Goal: Task Accomplishment & Management: Complete application form

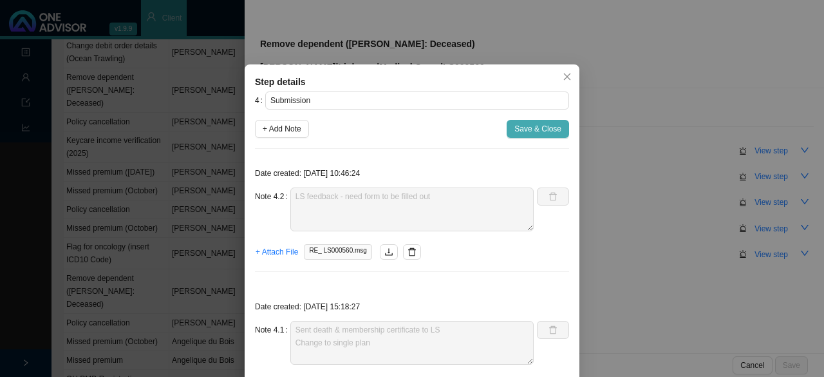
click at [529, 126] on span "Save & Close" at bounding box center [537, 128] width 47 height 13
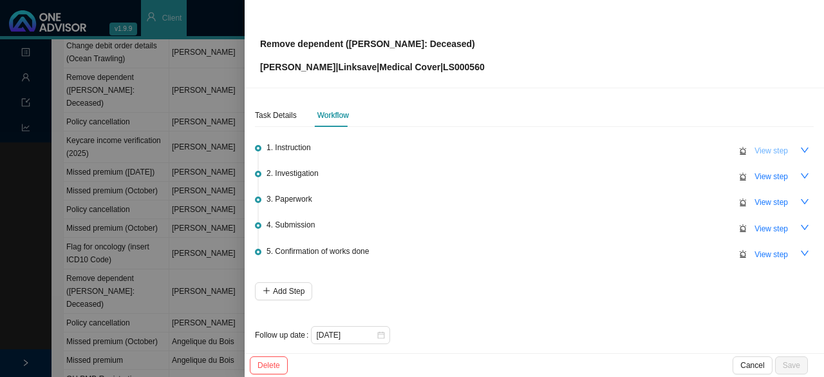
click at [766, 145] on span "View step" at bounding box center [771, 150] width 33 height 13
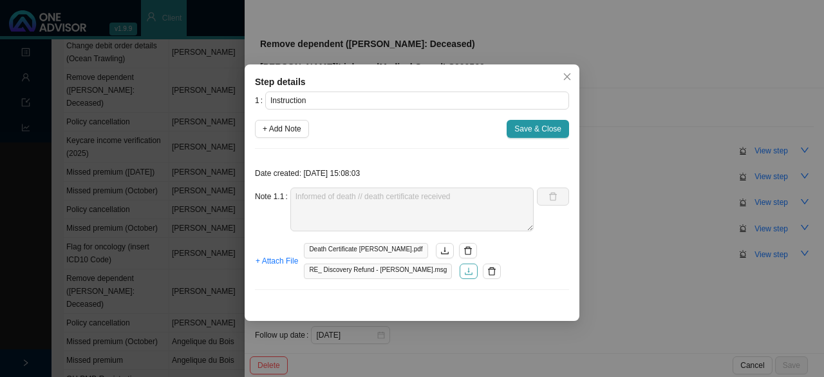
click at [464, 271] on icon "download" at bounding box center [468, 271] width 9 height 9
click at [464, 270] on icon "download" at bounding box center [468, 271] width 9 height 9
click at [569, 80] on icon "close" at bounding box center [567, 76] width 9 height 9
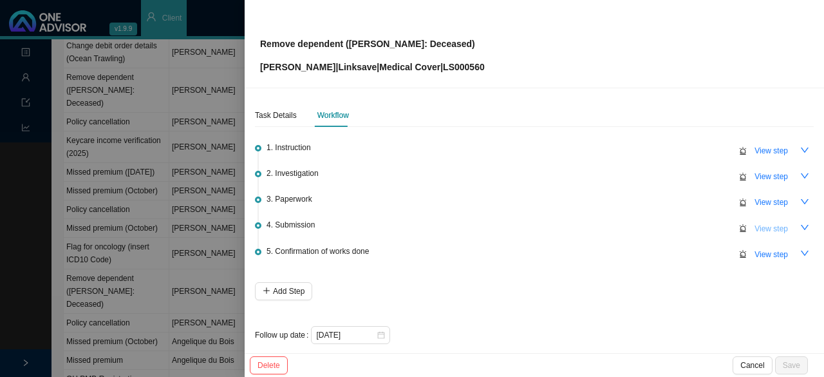
click at [757, 225] on span "View step" at bounding box center [771, 228] width 33 height 13
type input "Submission"
type textarea "LS feedback - need form to be filled out"
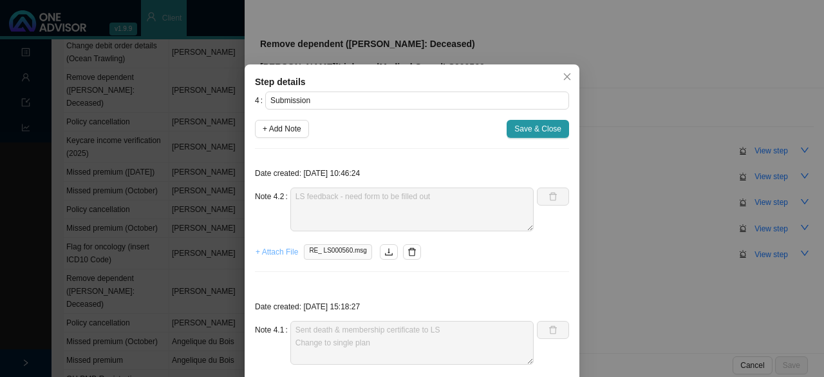
click at [276, 252] on span "+ Attach File" at bounding box center [277, 251] width 42 height 13
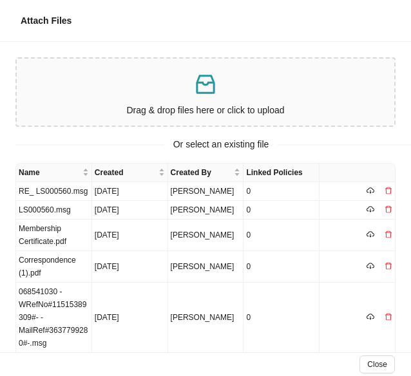
click at [193, 88] on icon "inbox" at bounding box center [206, 84] width 26 height 26
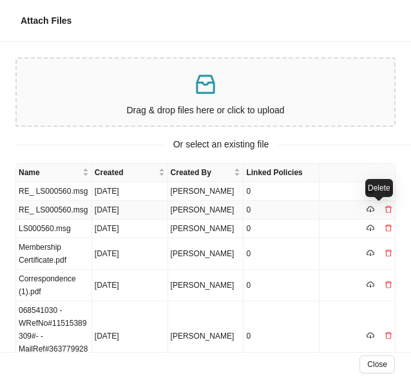
click at [384, 208] on icon "delete" at bounding box center [388, 209] width 8 height 8
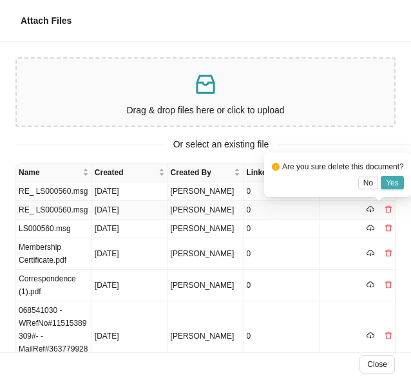
click at [390, 181] on span "Yes" at bounding box center [392, 182] width 13 height 13
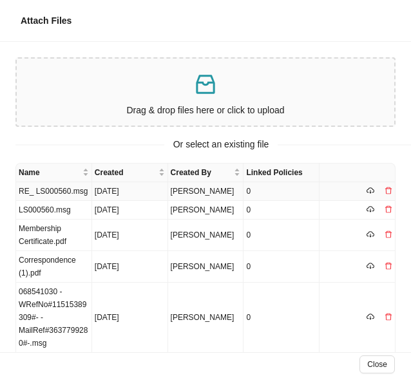
drag, startPoint x: 36, startPoint y: 190, endPoint x: 53, endPoint y: 190, distance: 16.7
click at [36, 190] on td "RE_ LS000560.msg" at bounding box center [54, 191] width 76 height 19
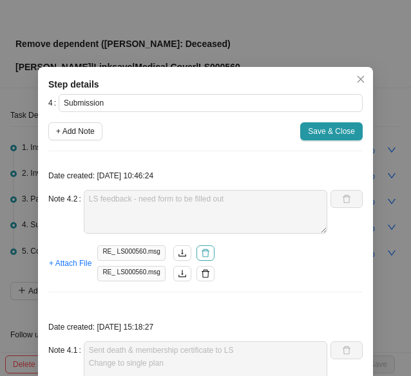
click at [201, 251] on icon "delete" at bounding box center [205, 253] width 9 height 9
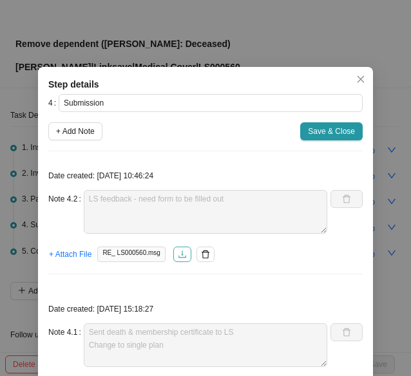
click at [178, 254] on icon "download" at bounding box center [182, 253] width 8 height 7
click at [328, 128] on span "Save & Close" at bounding box center [331, 131] width 47 height 13
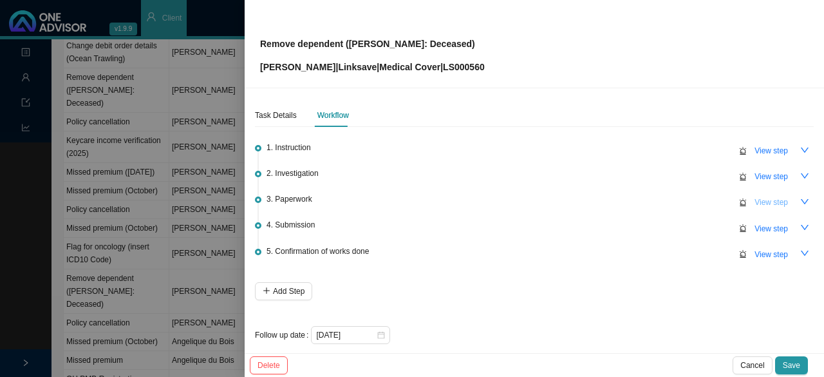
click at [765, 199] on span "View step" at bounding box center [771, 202] width 33 height 13
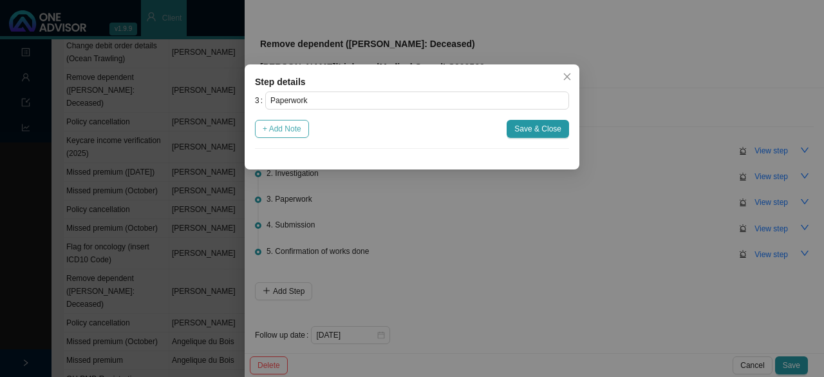
click at [283, 136] on button "+ Add Note" at bounding box center [282, 129] width 54 height 18
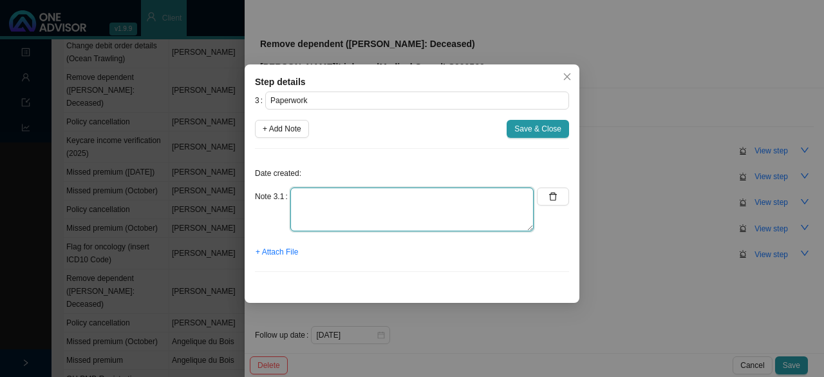
click at [319, 207] on textarea at bounding box center [411, 209] width 243 height 44
type textarea "Member needs to change from family to individual plan Form sent through"
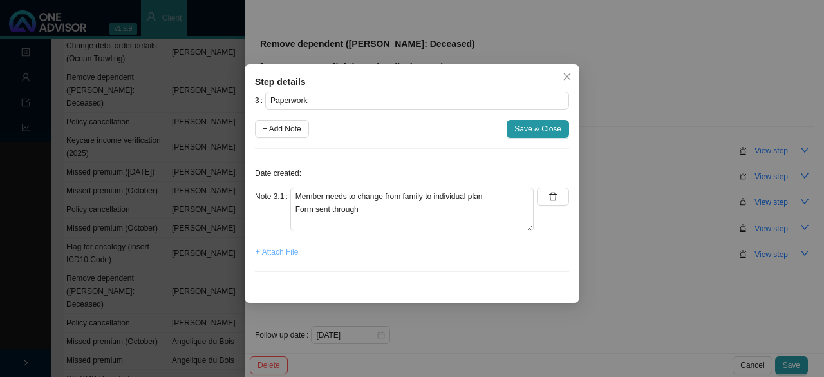
click at [282, 248] on span "+ Attach File" at bounding box center [277, 251] width 42 height 13
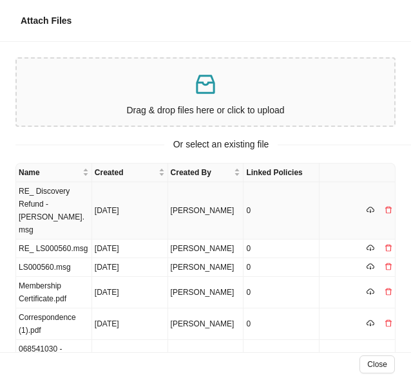
click at [32, 210] on td "RE_ Discovery Refund - [PERSON_NAME].msg" at bounding box center [54, 210] width 76 height 57
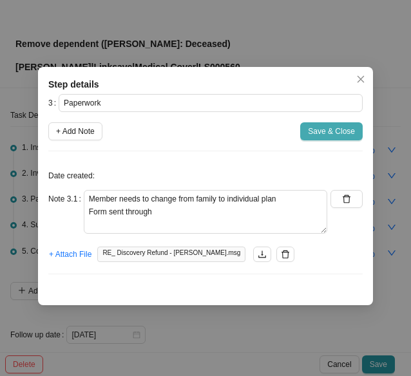
click at [326, 131] on span "Save & Close" at bounding box center [331, 131] width 47 height 13
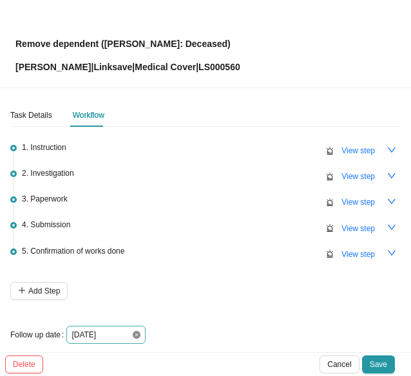
click at [137, 335] on icon "close-circle" at bounding box center [137, 335] width 8 height 8
click at [137, 335] on div at bounding box center [105, 334] width 69 height 13
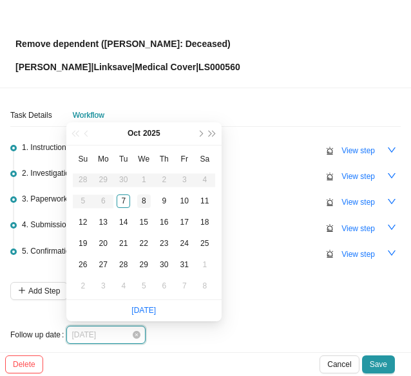
type input "[DATE]"
click at [141, 198] on div "8" at bounding box center [144, 201] width 14 height 14
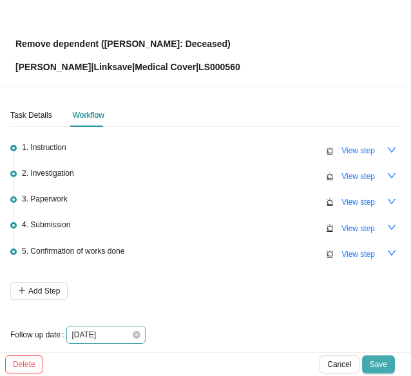
click at [382, 363] on span "Save" at bounding box center [378, 364] width 17 height 13
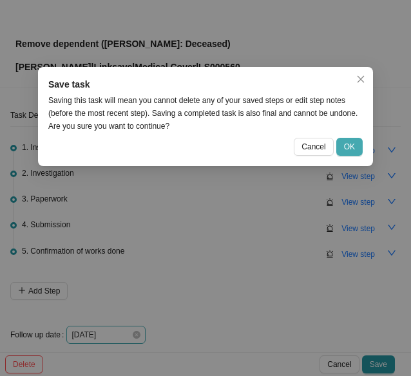
click at [355, 143] on button "OK" at bounding box center [349, 147] width 26 height 18
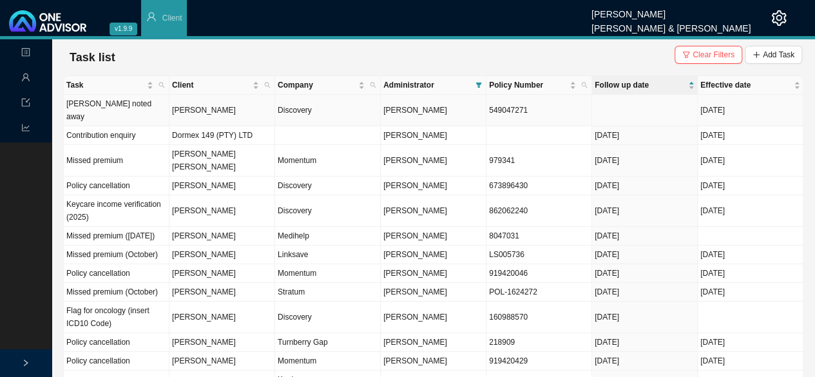
click at [270, 102] on td "[PERSON_NAME]" at bounding box center [222, 111] width 106 height 32
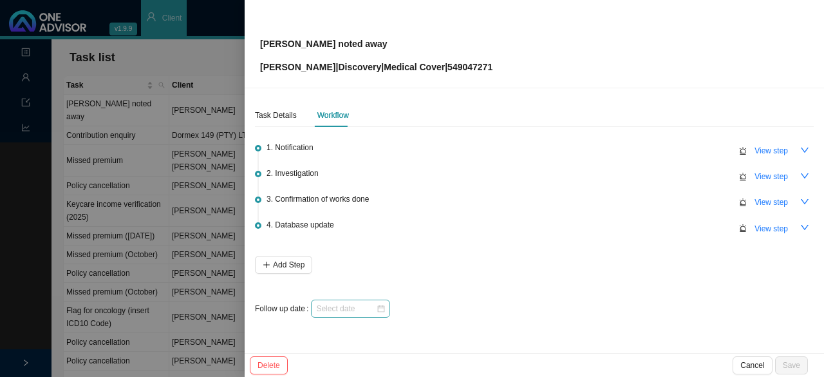
click at [381, 306] on div at bounding box center [350, 308] width 69 height 13
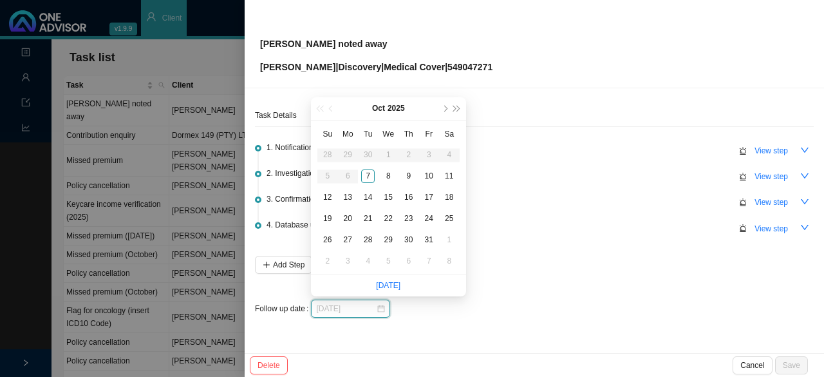
type input "[DATE]"
drag, startPoint x: 598, startPoint y: 178, endPoint x: 712, endPoint y: 173, distance: 114.7
click at [601, 178] on div "2. Investigation View step" at bounding box center [540, 175] width 547 height 19
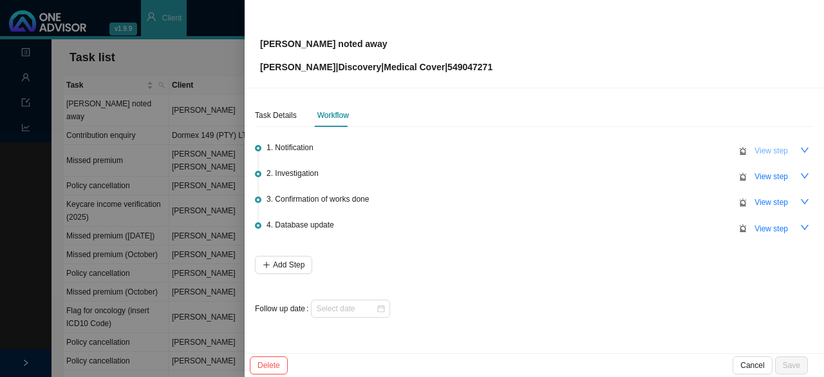
click at [766, 149] on span "View step" at bounding box center [771, 150] width 33 height 13
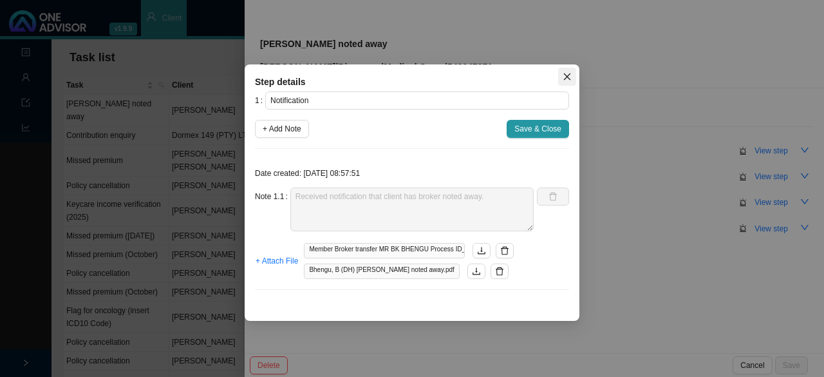
click at [567, 77] on icon "close" at bounding box center [567, 76] width 9 height 9
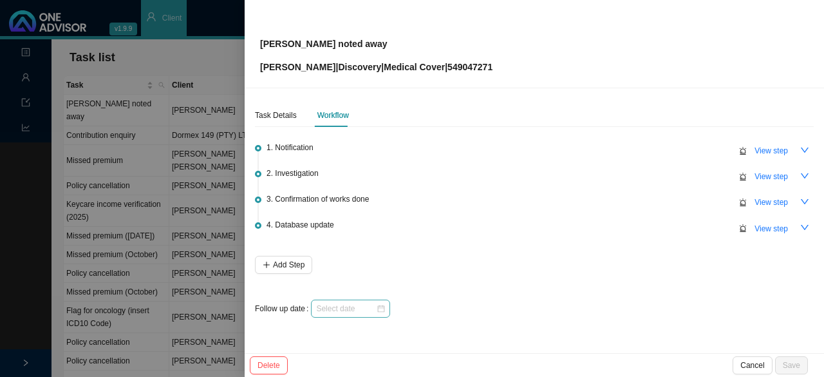
click at [378, 312] on div at bounding box center [350, 308] width 69 height 13
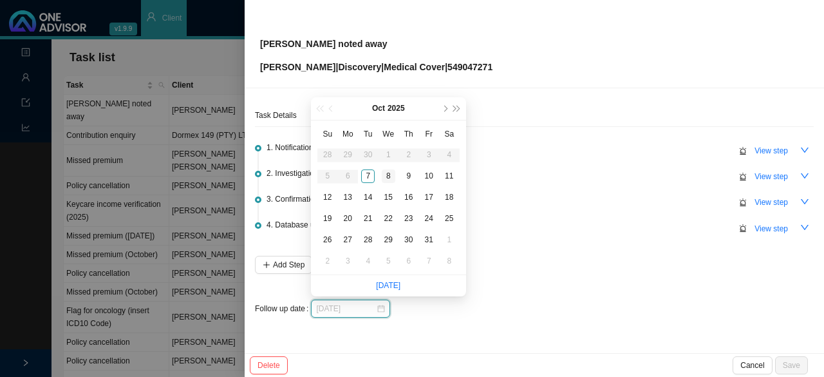
type input "[DATE]"
click at [388, 172] on div "8" at bounding box center [389, 176] width 14 height 14
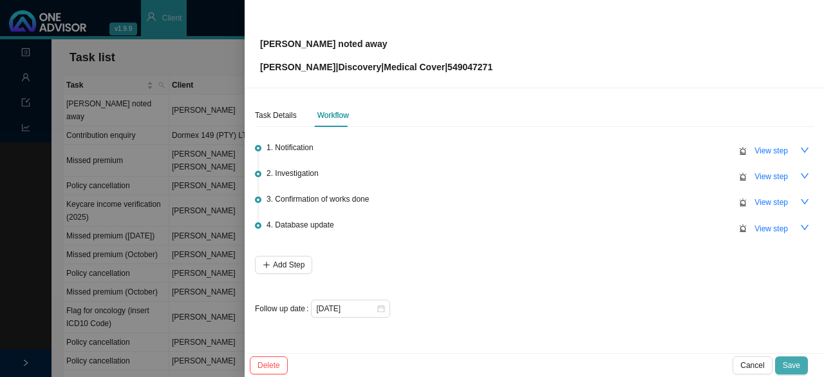
click at [798, 361] on span "Save" at bounding box center [791, 365] width 17 height 13
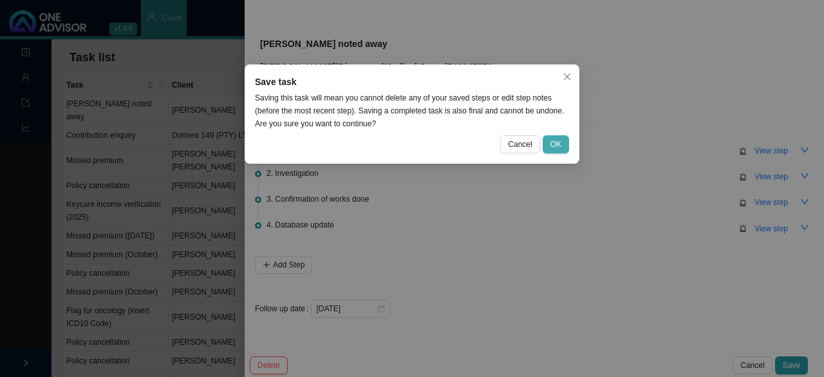
click at [558, 138] on span "OK" at bounding box center [556, 144] width 11 height 13
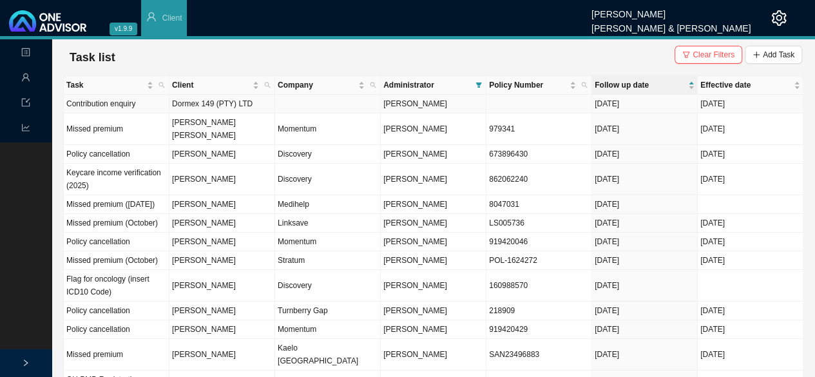
click at [196, 99] on td "Dormex 149 (PTY) LTD" at bounding box center [222, 104] width 106 height 19
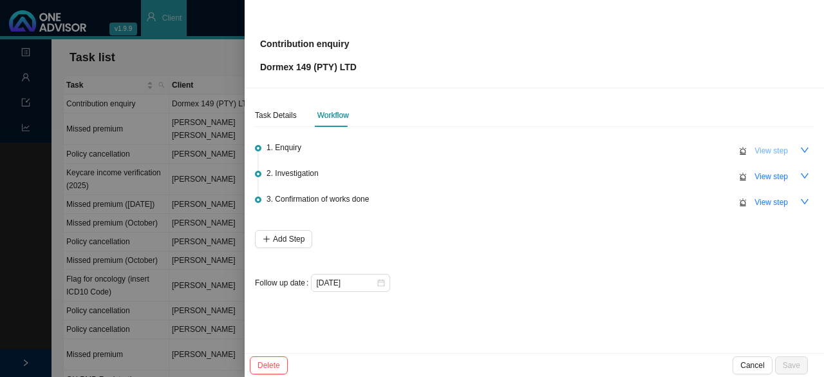
click at [762, 149] on span "View step" at bounding box center [771, 150] width 33 height 13
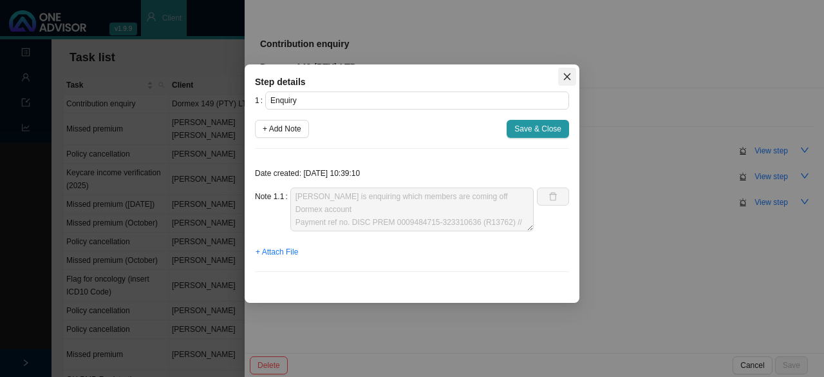
click at [563, 73] on icon "close" at bounding box center [567, 76] width 9 height 9
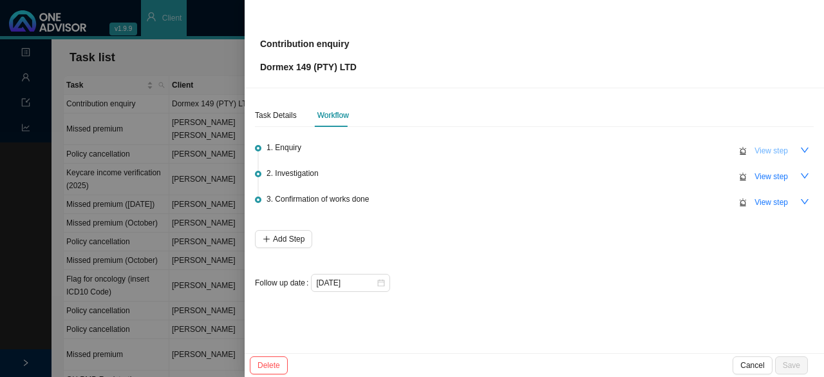
click at [769, 151] on span "View step" at bounding box center [771, 150] width 33 height 13
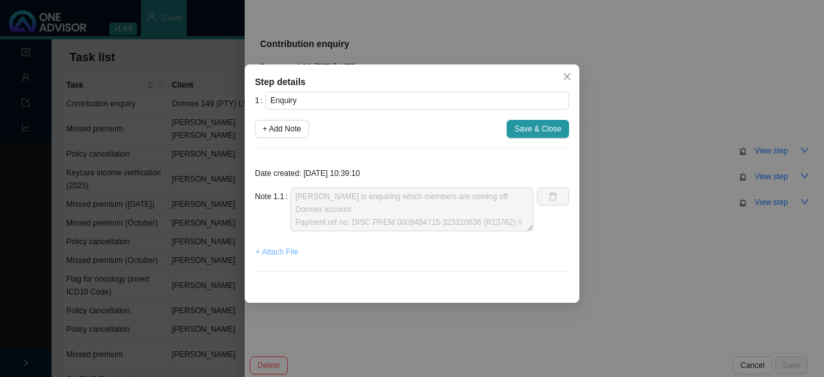
click at [274, 250] on span "+ Attach File" at bounding box center [277, 251] width 42 height 13
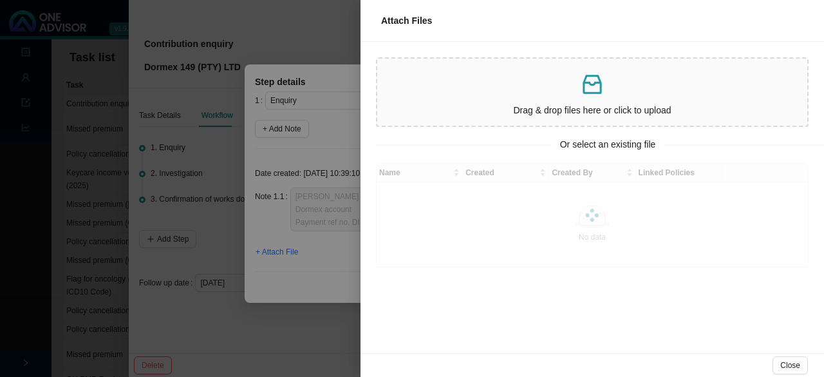
click at [592, 99] on div "Drag & drop files here or click to upload" at bounding box center [592, 92] width 420 height 57
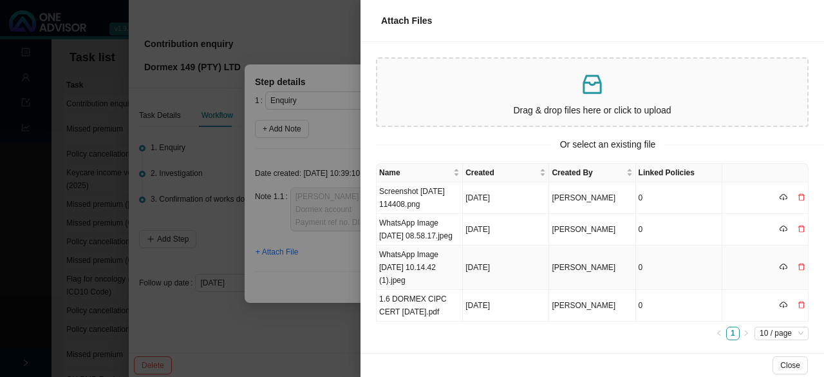
click at [415, 278] on td "WhatsApp Image [DATE] 10.14.42 (1).jpeg" at bounding box center [420, 267] width 86 height 44
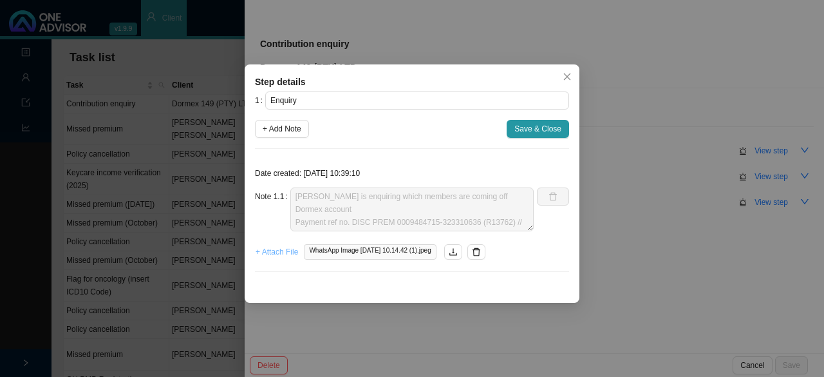
click at [286, 247] on span "+ Attach File" at bounding box center [277, 251] width 42 height 13
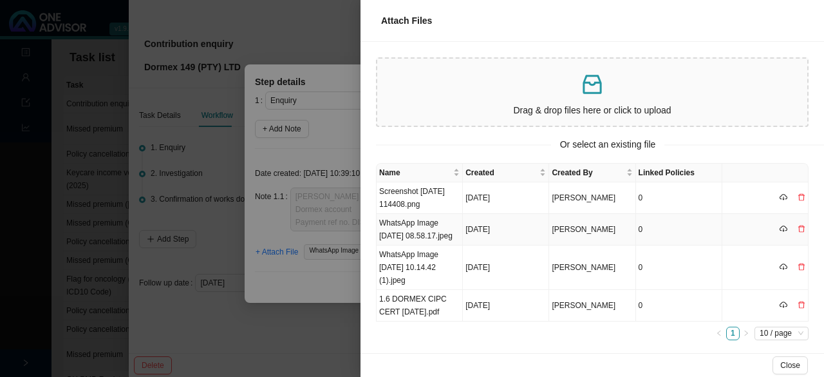
click at [420, 238] on td "WhatsApp Image [DATE] 08.58.17.jpeg" at bounding box center [420, 230] width 86 height 32
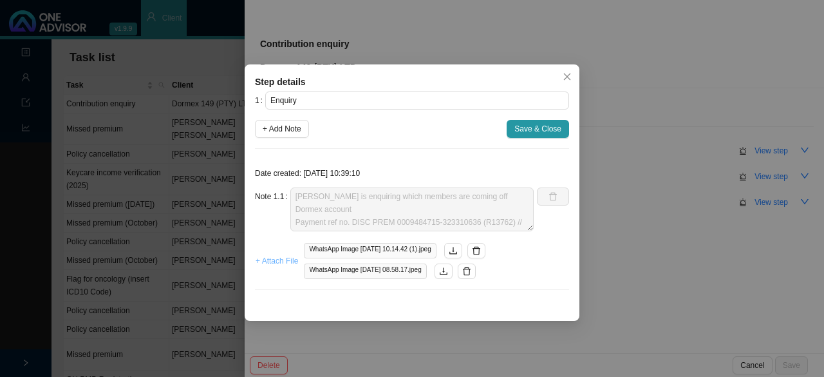
click at [279, 259] on span "+ Attach File" at bounding box center [277, 260] width 42 height 13
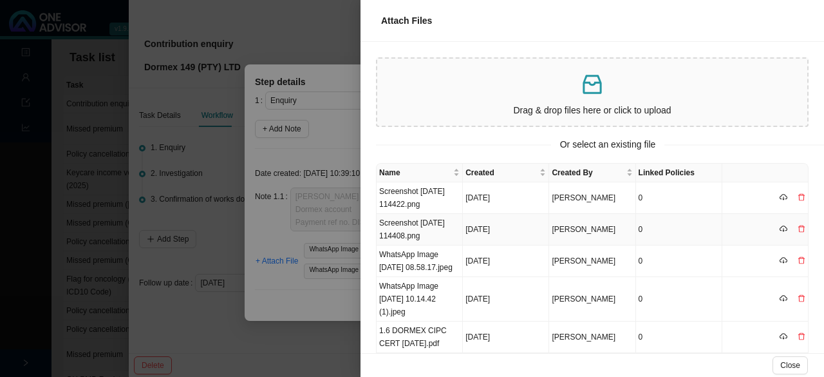
click at [413, 232] on td "Screenshot [DATE] 114408.png" at bounding box center [420, 230] width 86 height 32
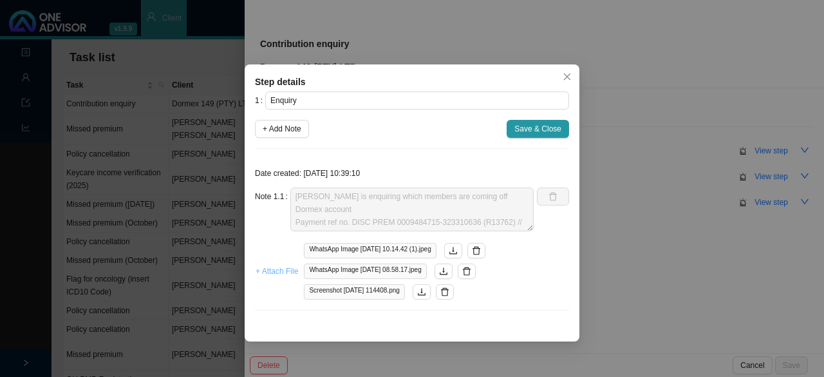
click at [272, 269] on span "+ Attach File" at bounding box center [277, 271] width 42 height 13
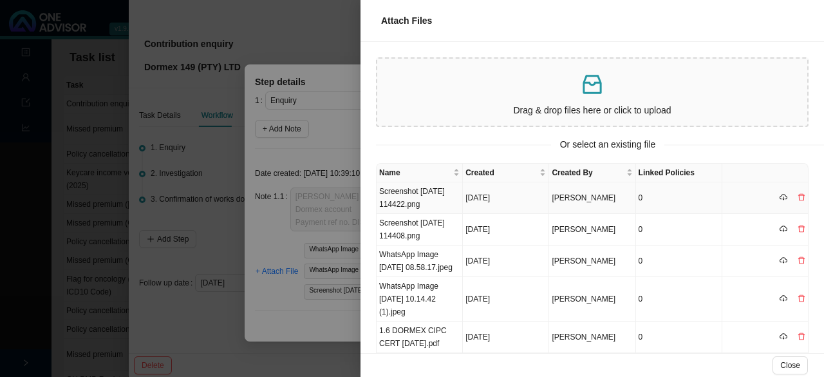
click at [410, 199] on td "Screenshot [DATE] 114422.png" at bounding box center [420, 198] width 86 height 32
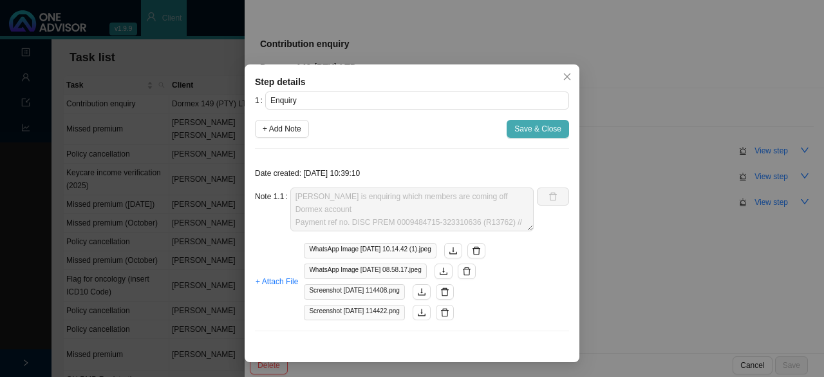
click at [540, 129] on span "Save & Close" at bounding box center [537, 128] width 47 height 13
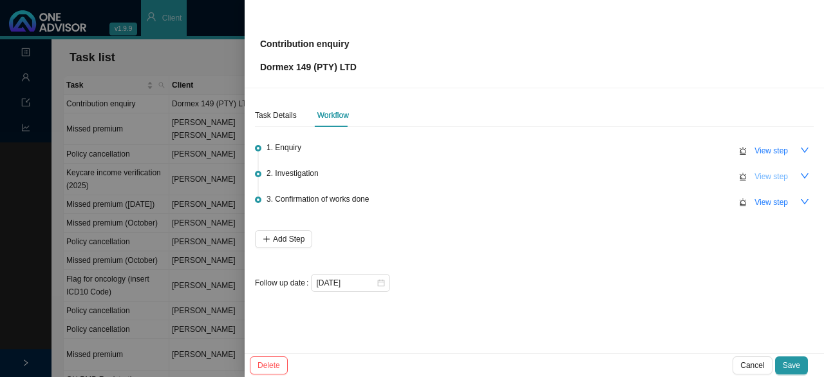
click at [762, 176] on span "View step" at bounding box center [771, 176] width 33 height 13
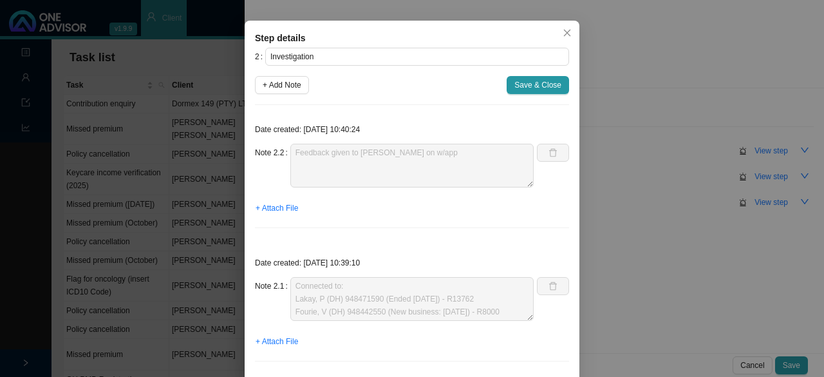
scroll to position [64, 0]
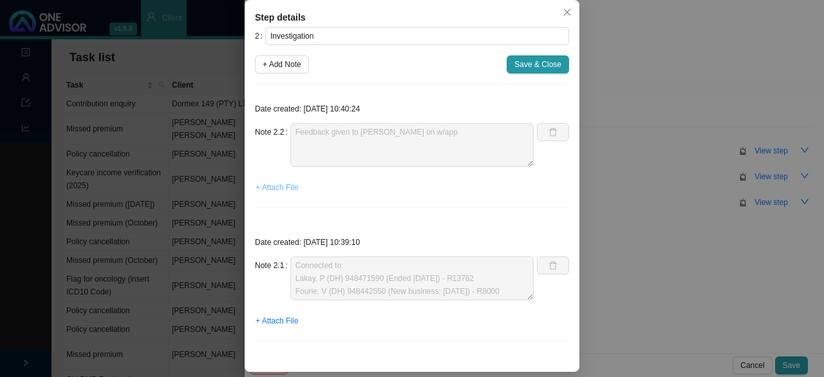
click at [270, 185] on span "+ Attach File" at bounding box center [277, 187] width 42 height 13
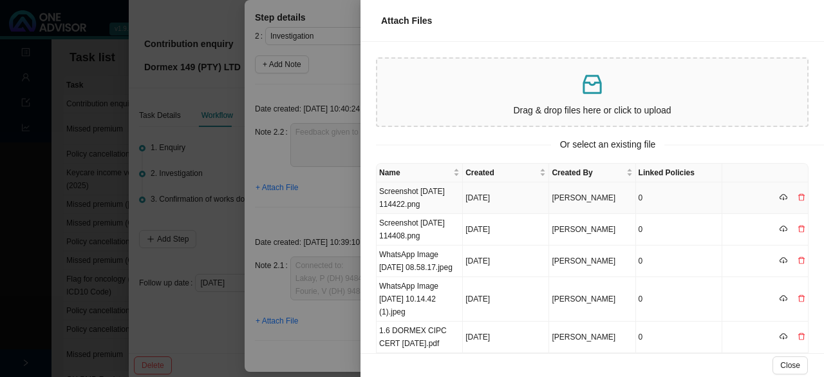
click at [394, 200] on td "Screenshot [DATE] 114422.png" at bounding box center [420, 198] width 86 height 32
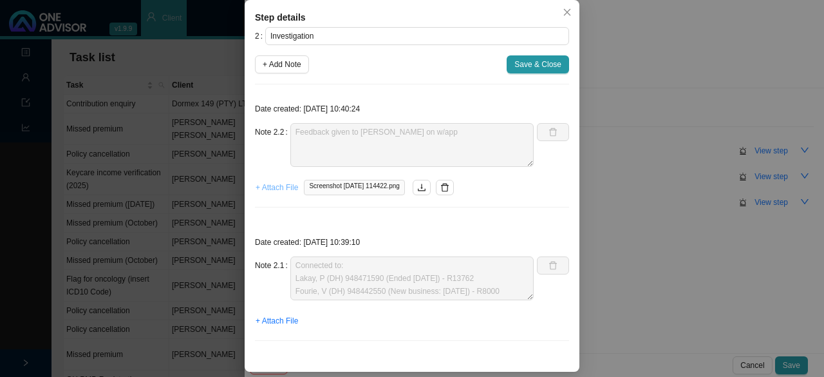
click at [277, 184] on span "+ Attach File" at bounding box center [277, 187] width 42 height 13
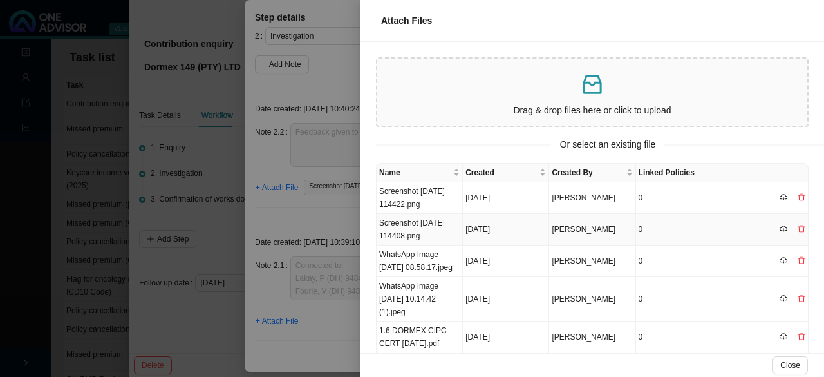
click at [413, 234] on td "Screenshot [DATE] 114408.png" at bounding box center [420, 230] width 86 height 32
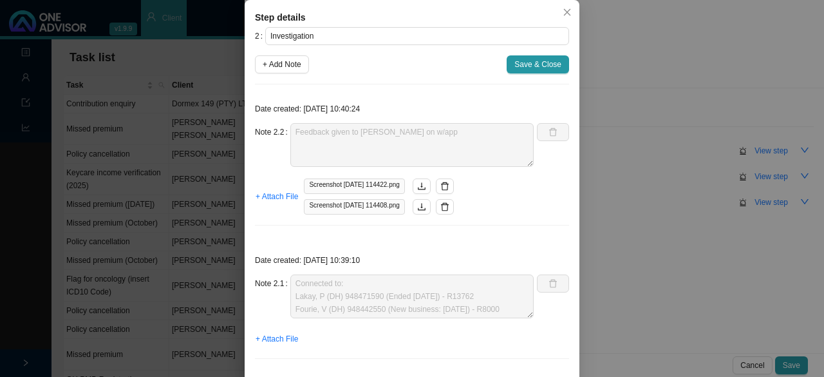
click at [545, 59] on span "Save & Close" at bounding box center [537, 64] width 47 height 13
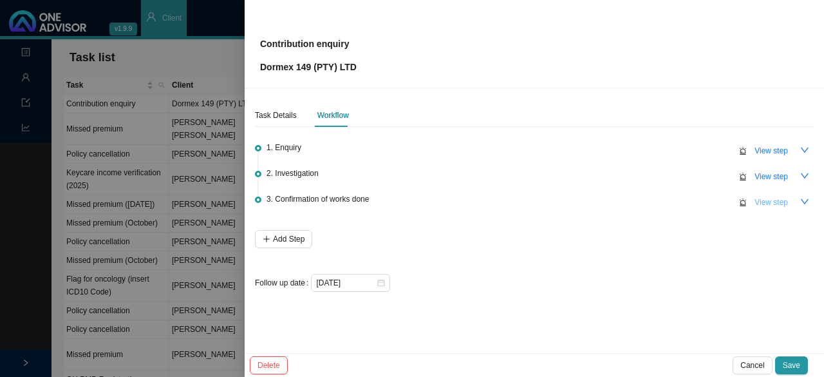
click at [784, 201] on span "View step" at bounding box center [771, 202] width 33 height 13
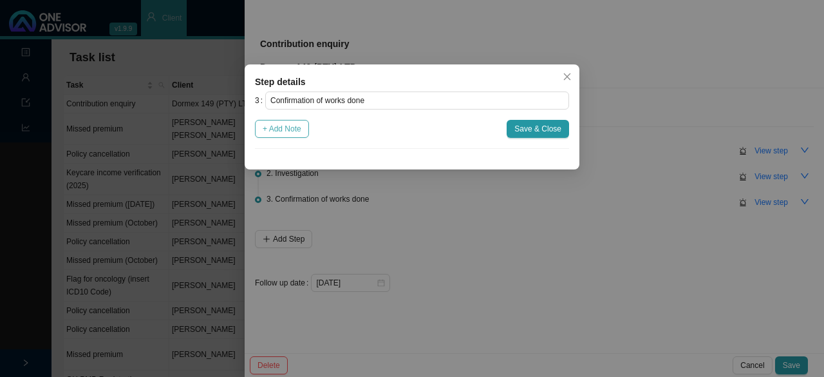
drag, startPoint x: 285, startPoint y: 129, endPoint x: 292, endPoint y: 141, distance: 14.1
click at [286, 131] on span "+ Add Note" at bounding box center [282, 128] width 39 height 13
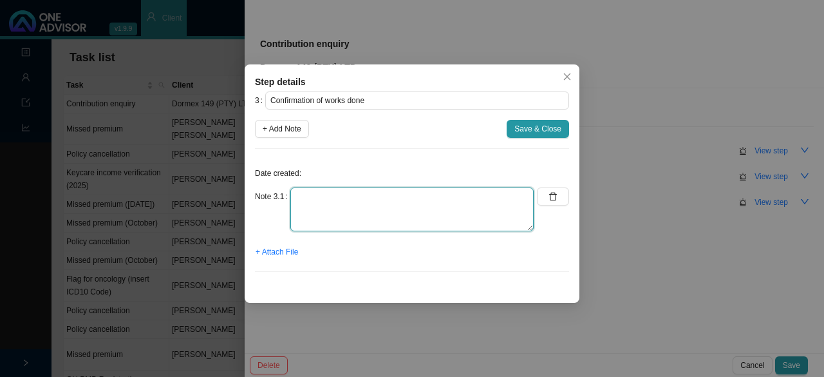
click at [316, 214] on textarea at bounding box center [411, 209] width 243 height 44
type textarea "Feedback given to client as per above"
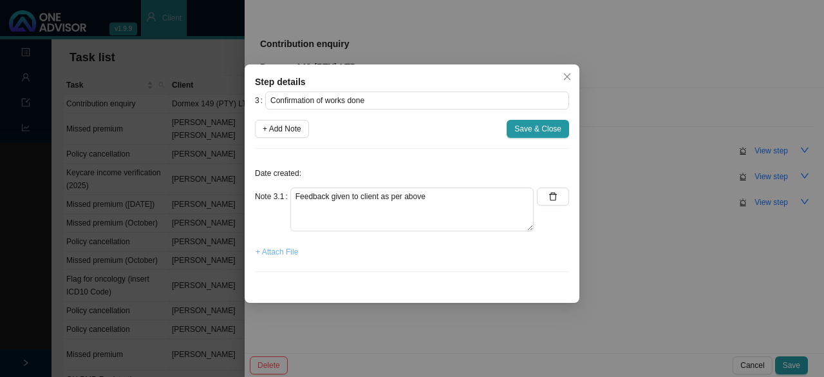
click at [285, 254] on span "+ Attach File" at bounding box center [277, 251] width 42 height 13
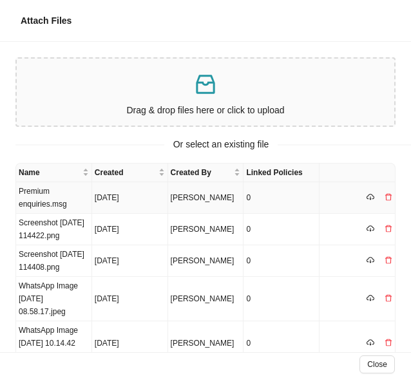
click at [39, 208] on td "Premium enquiries.msg" at bounding box center [54, 198] width 76 height 32
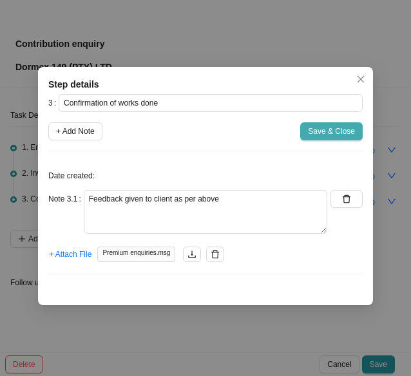
click at [317, 132] on span "Save & Close" at bounding box center [331, 131] width 47 height 13
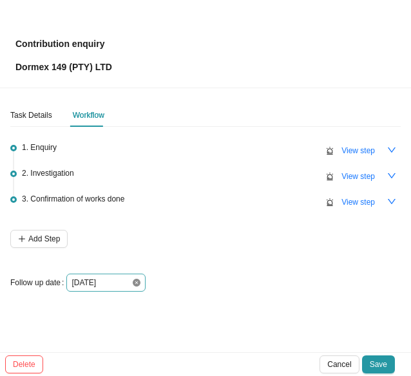
click at [134, 281] on icon "close-circle" at bounding box center [137, 283] width 8 height 8
click at [134, 281] on div at bounding box center [105, 282] width 69 height 13
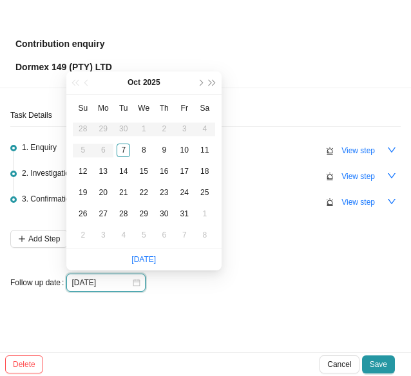
type input "[DATE]"
drag, startPoint x: 144, startPoint y: 150, endPoint x: 158, endPoint y: 150, distance: 14.2
click at [144, 150] on div "8" at bounding box center [144, 151] width 14 height 14
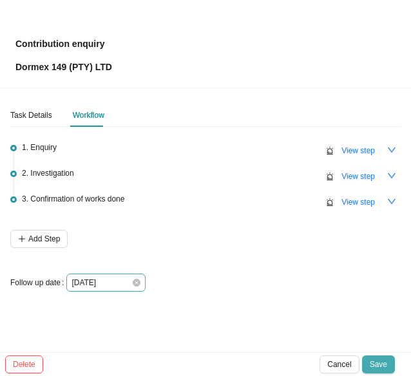
click at [379, 363] on span "Save" at bounding box center [378, 364] width 17 height 13
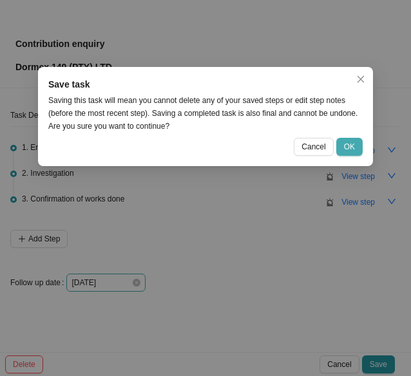
click at [349, 143] on span "OK" at bounding box center [349, 146] width 11 height 13
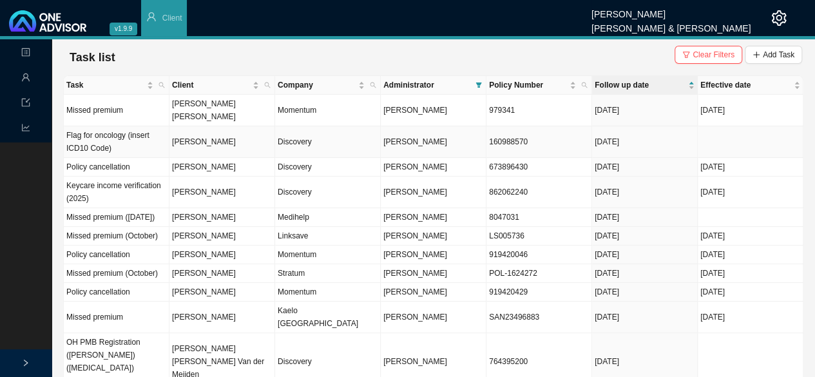
drag, startPoint x: 241, startPoint y: 131, endPoint x: 252, endPoint y: 129, distance: 11.1
click at [245, 129] on td "[PERSON_NAME]" at bounding box center [222, 142] width 106 height 32
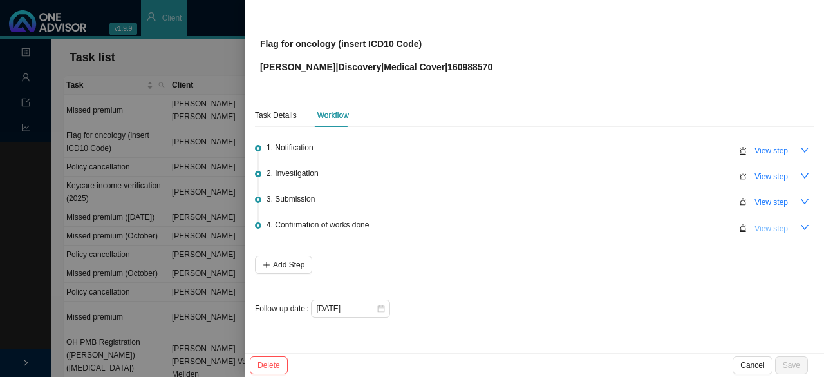
click at [773, 225] on span "View step" at bounding box center [771, 228] width 33 height 13
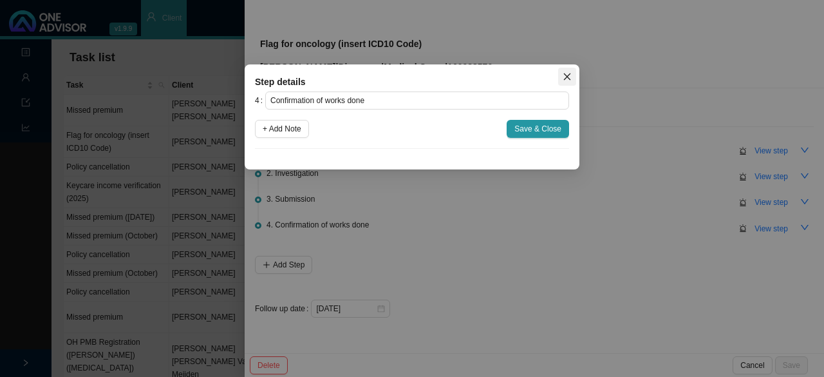
click at [564, 74] on icon "close" at bounding box center [567, 76] width 7 height 7
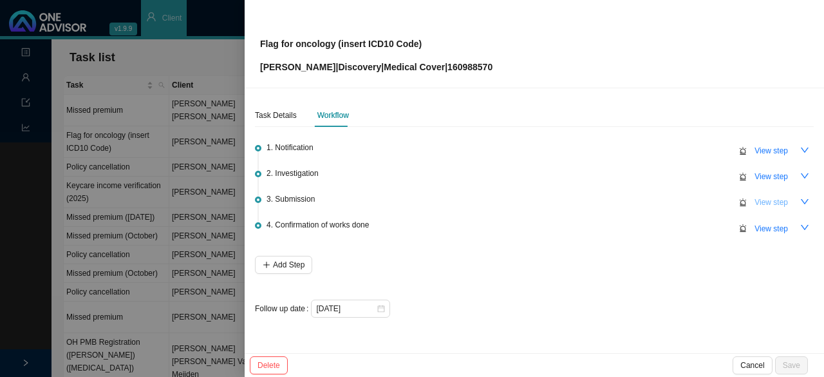
click at [779, 201] on span "View step" at bounding box center [771, 202] width 33 height 13
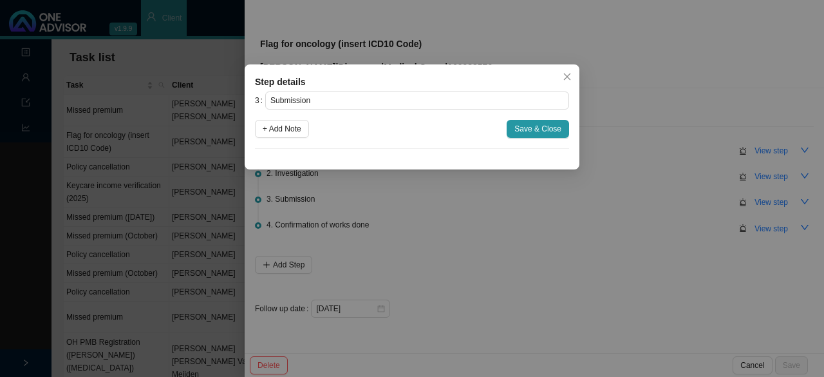
click at [572, 74] on span "Close" at bounding box center [567, 76] width 18 height 9
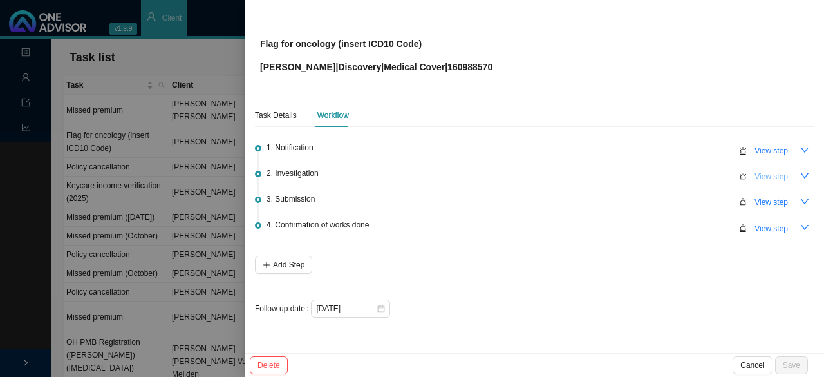
drag, startPoint x: 773, startPoint y: 176, endPoint x: 665, endPoint y: 176, distance: 108.8
click at [774, 176] on span "View step" at bounding box center [771, 176] width 33 height 13
type input "Investigation"
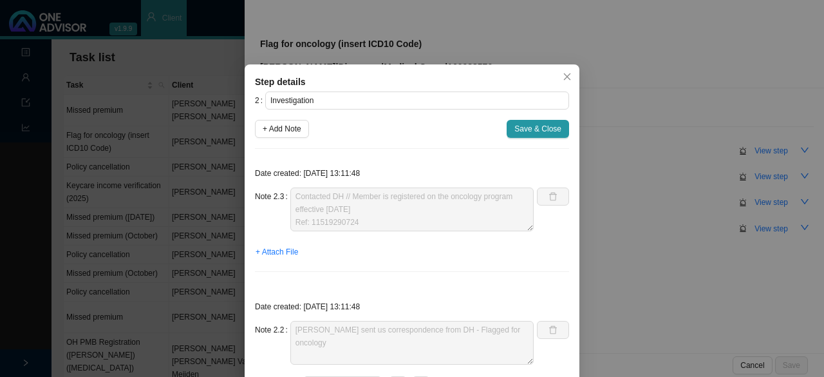
drag, startPoint x: 563, startPoint y: 73, endPoint x: 649, endPoint y: 135, distance: 106.1
click at [563, 73] on icon "close" at bounding box center [567, 76] width 9 height 9
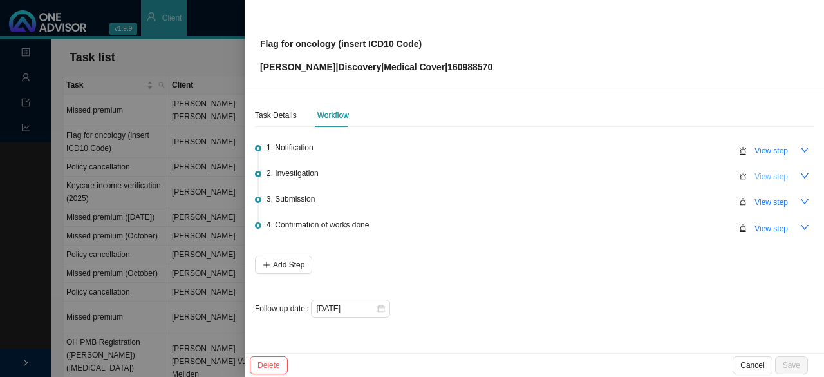
click at [780, 177] on span "View step" at bounding box center [771, 176] width 33 height 13
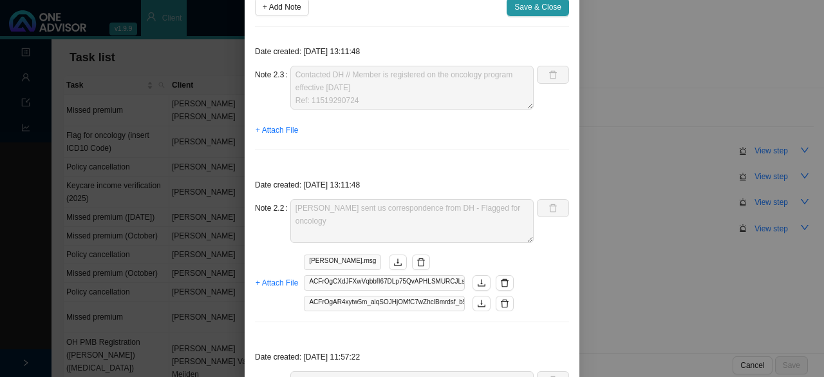
scroll to position [129, 0]
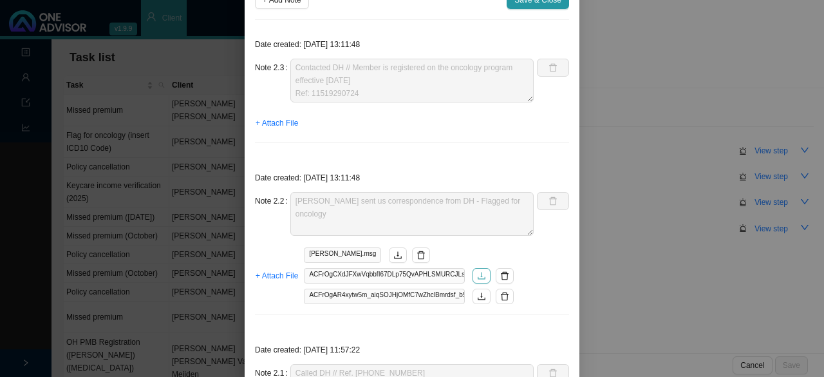
click at [477, 278] on icon "download" at bounding box center [481, 275] width 9 height 9
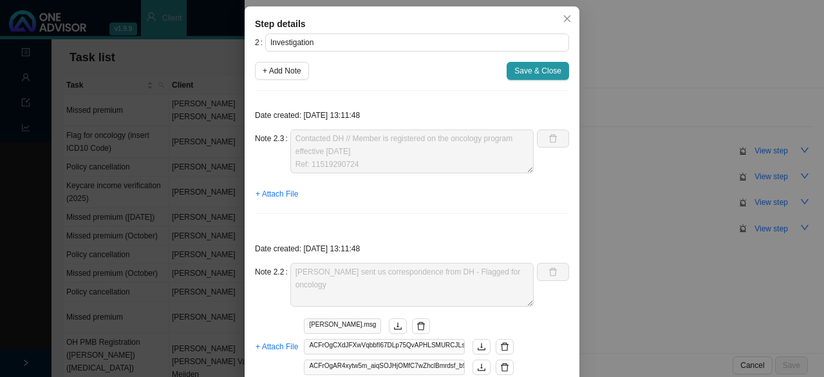
scroll to position [0, 0]
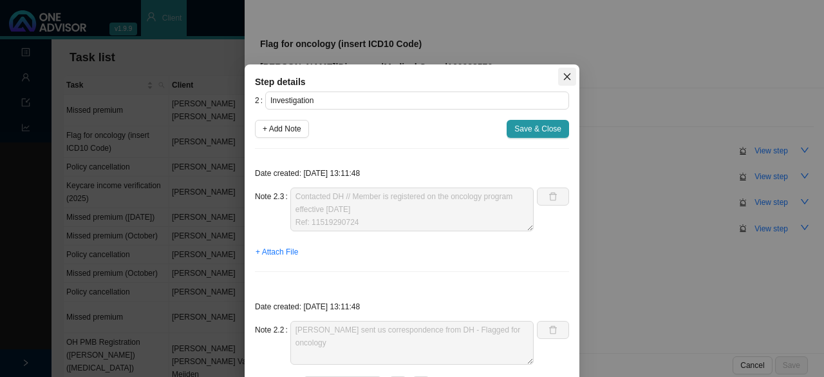
click at [564, 75] on icon "close" at bounding box center [567, 76] width 7 height 7
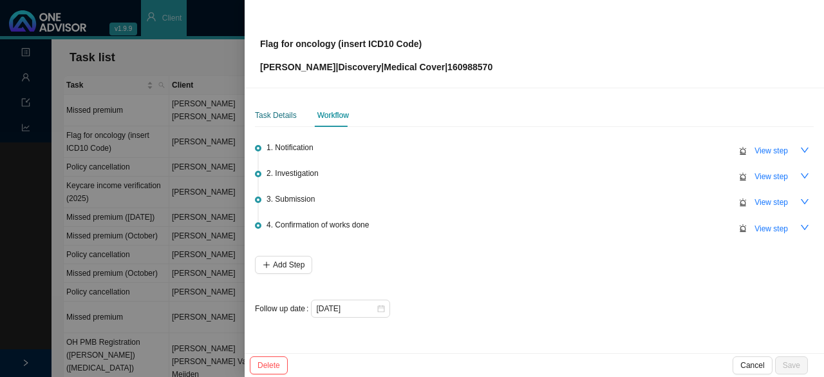
click at [279, 113] on div "Task Details" at bounding box center [276, 115] width 42 height 13
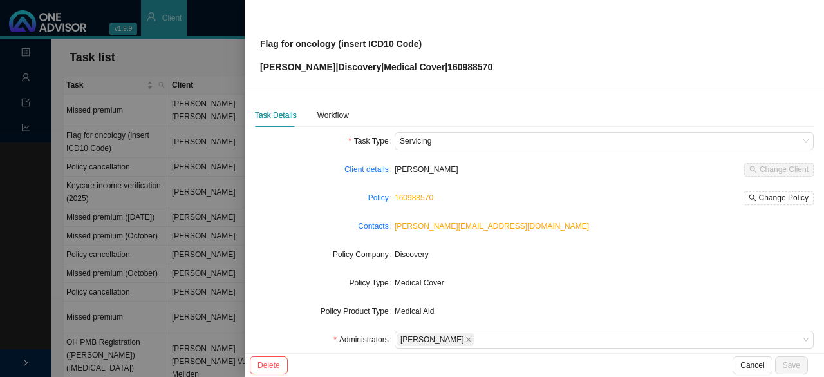
scroll to position [129, 0]
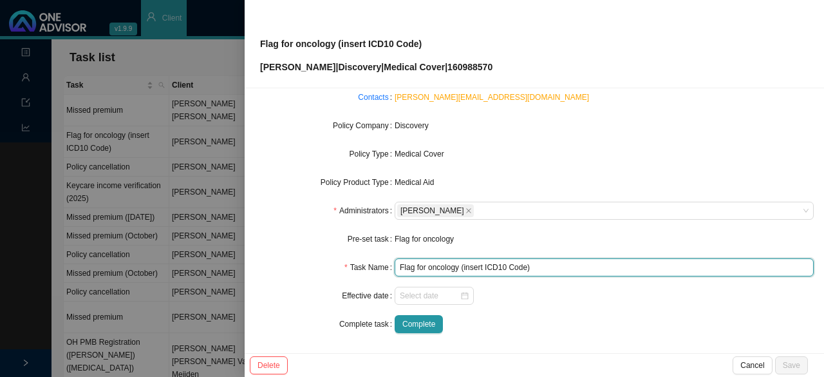
click at [524, 261] on input "Flag for oncology (insert ICD10 Code)" at bounding box center [604, 267] width 419 height 18
click at [522, 265] on input "Flag for oncology (insert ICD10 Code)" at bounding box center [604, 267] width 419 height 18
paste input "Malignant [MEDICAL_DATA], colon,"
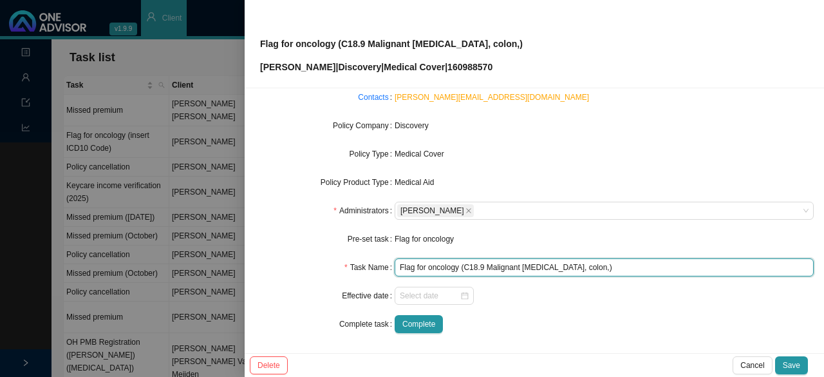
drag, startPoint x: 558, startPoint y: 270, endPoint x: 577, endPoint y: 265, distance: 20.0
click at [559, 270] on input "Flag for oncology (C18.9 Malignant [MEDICAL_DATA], colon,)" at bounding box center [604, 267] width 419 height 18
click at [580, 267] on input "Flag for oncology (C18.9 Malignant [MEDICAL_DATA]: Colon,)" at bounding box center [604, 267] width 419 height 18
click at [578, 267] on input "Flag for oncology (C18.9 Malignant [MEDICAL_DATA]: Colon,)" at bounding box center [604, 267] width 419 height 18
type input "Flag for oncology (C18.9 Malignant [MEDICAL_DATA]: Colon)"
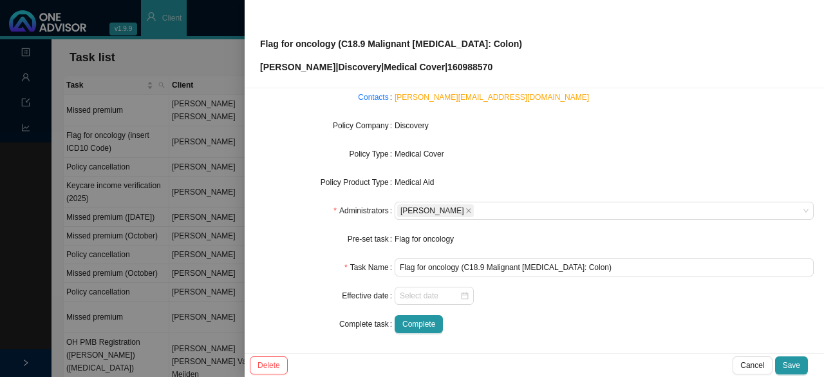
click at [543, 301] on div at bounding box center [604, 296] width 419 height 18
click at [460, 295] on div at bounding box center [434, 295] width 69 height 13
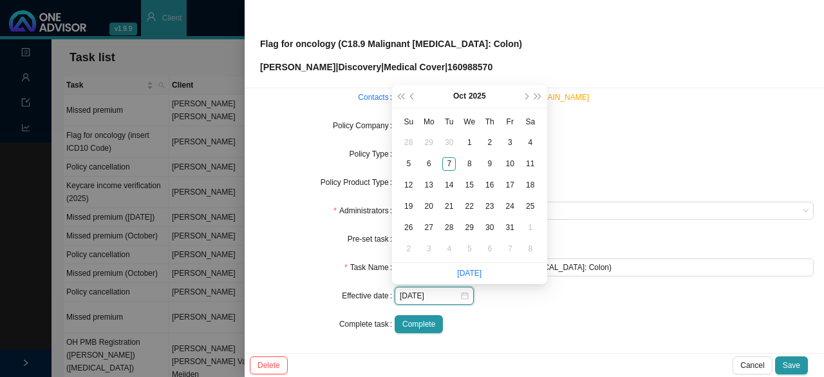
type input "[DATE]"
click at [414, 91] on button "prev-year" at bounding box center [413, 96] width 12 height 23
type input "[DATE]"
click at [451, 207] on div "23" at bounding box center [449, 207] width 14 height 14
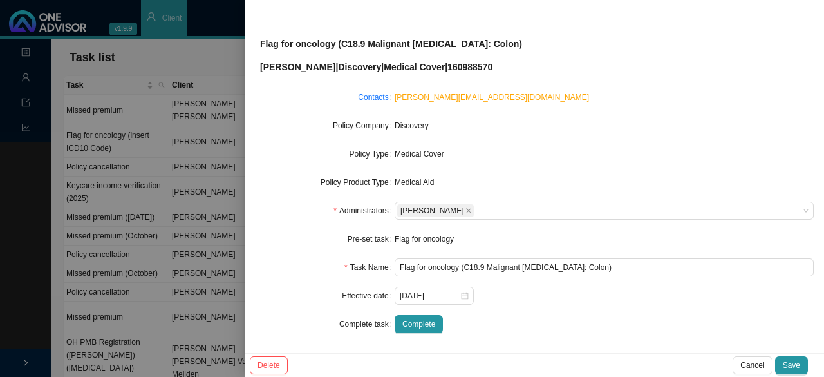
scroll to position [0, 0]
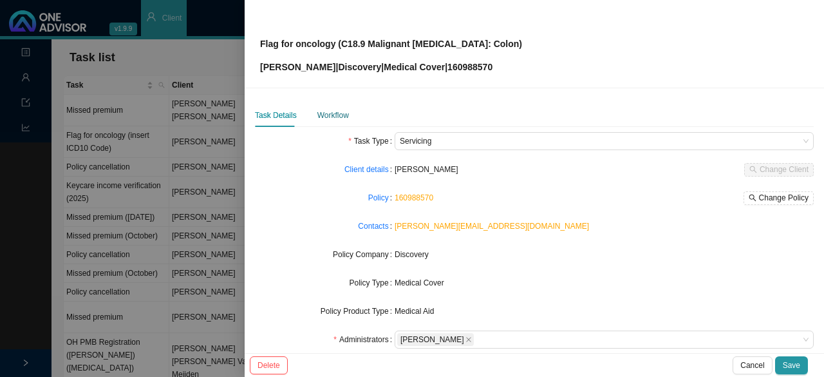
drag, startPoint x: 333, startPoint y: 113, endPoint x: 465, endPoint y: 113, distance: 132.0
click at [334, 113] on div "Workflow" at bounding box center [333, 115] width 32 height 13
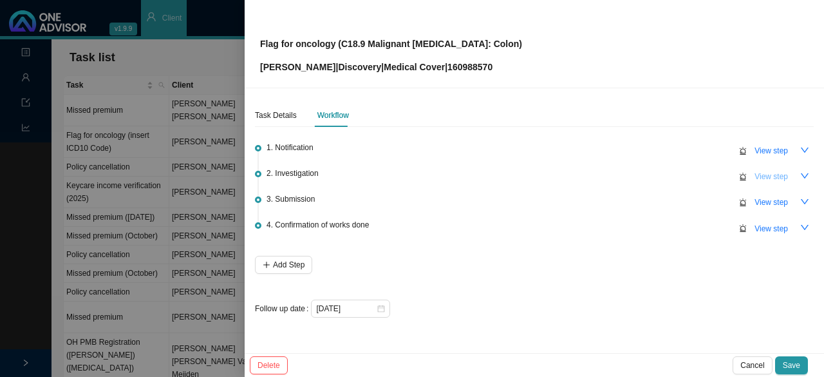
click at [786, 174] on span "View step" at bounding box center [771, 176] width 33 height 13
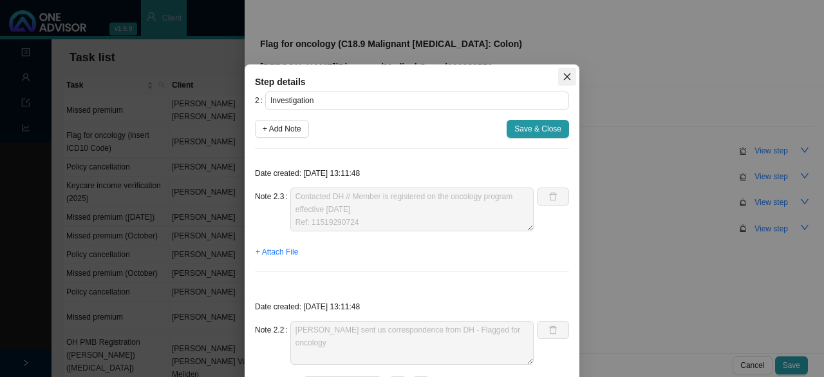
click at [563, 80] on icon "close" at bounding box center [567, 76] width 9 height 9
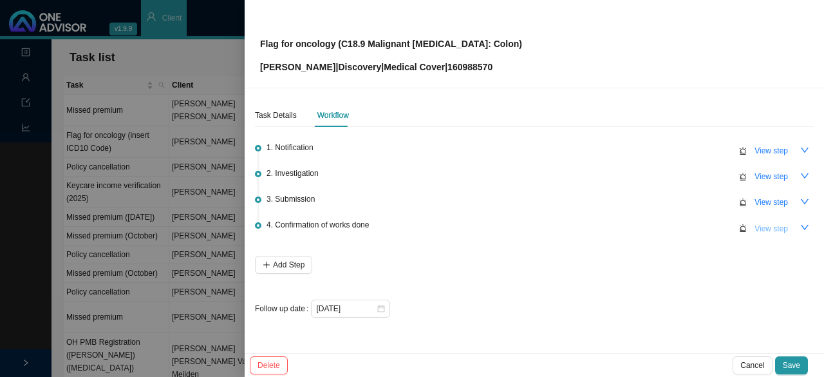
click at [774, 227] on span "View step" at bounding box center [771, 228] width 33 height 13
type input "Confirmation of works done"
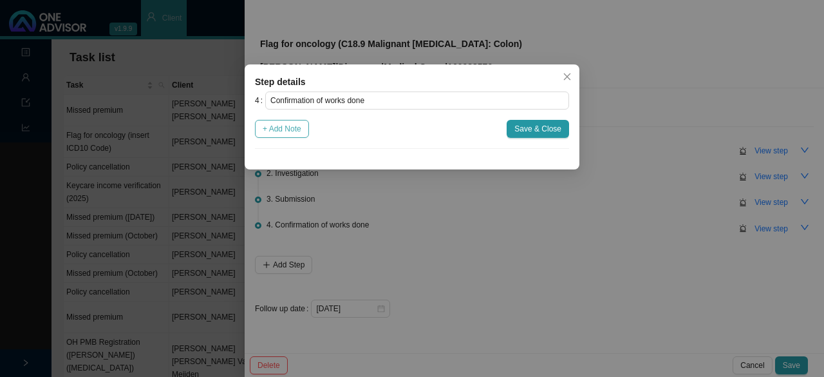
click at [290, 128] on span "+ Add Note" at bounding box center [282, 128] width 39 height 13
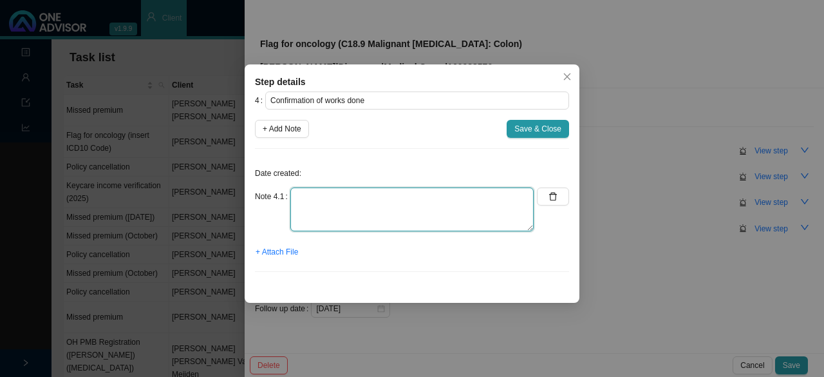
click at [310, 205] on textarea at bounding box center [411, 209] width 243 height 44
type textarea "Informed [PERSON_NAME] - registered since [DATE]"
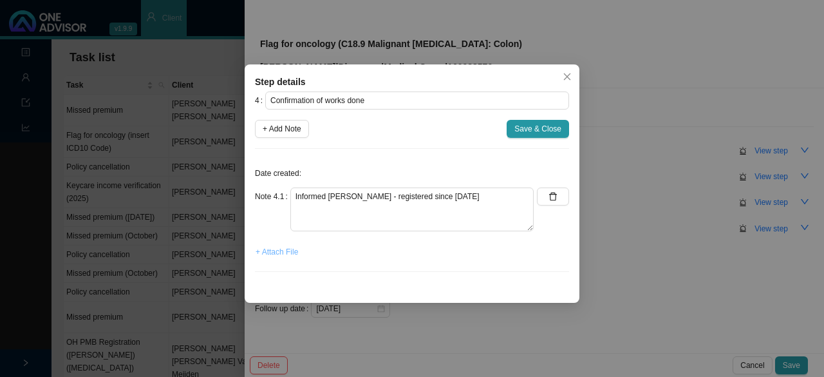
click at [269, 254] on span "+ Attach File" at bounding box center [277, 251] width 42 height 13
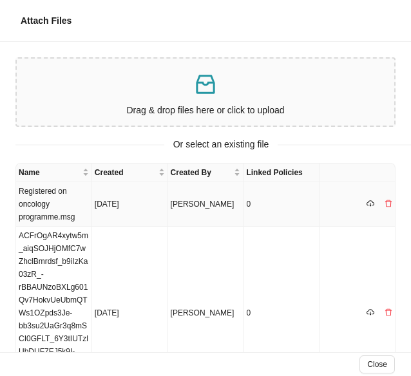
click at [46, 214] on td "Registered on oncology programme.msg" at bounding box center [54, 204] width 76 height 44
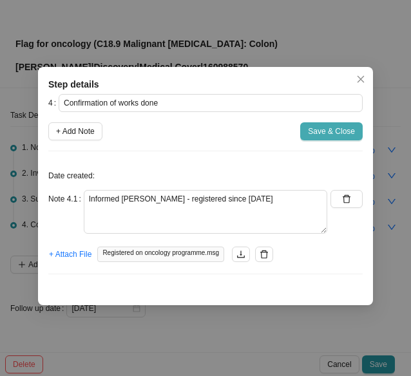
click at [341, 128] on span "Save & Close" at bounding box center [331, 131] width 47 height 13
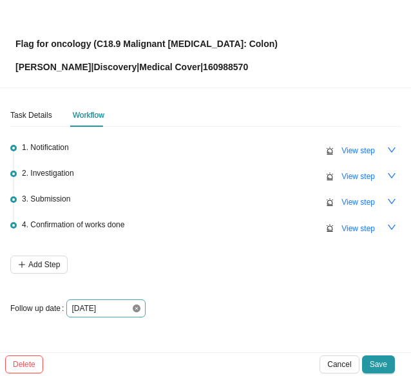
click at [138, 308] on icon "close-circle" at bounding box center [137, 309] width 8 height 8
click at [138, 308] on div at bounding box center [105, 308] width 69 height 13
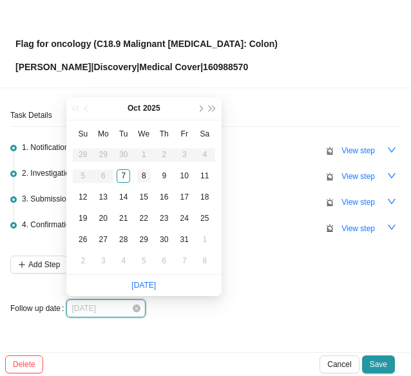
type input "[DATE]"
click at [144, 175] on div "8" at bounding box center [144, 176] width 14 height 14
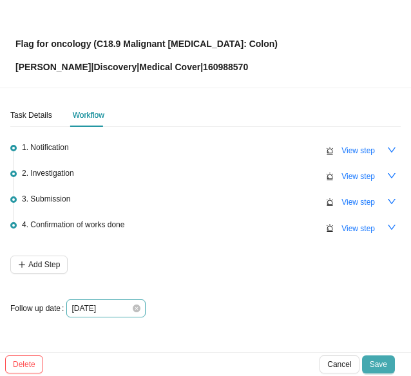
click at [375, 361] on span "Save" at bounding box center [378, 364] width 17 height 13
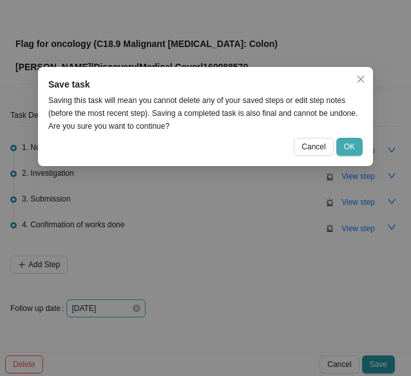
click at [358, 141] on button "OK" at bounding box center [349, 147] width 26 height 18
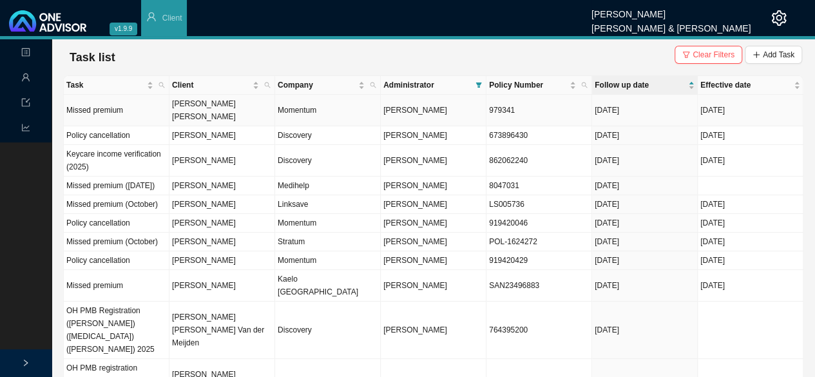
click at [287, 102] on td "Momentum" at bounding box center [328, 111] width 106 height 32
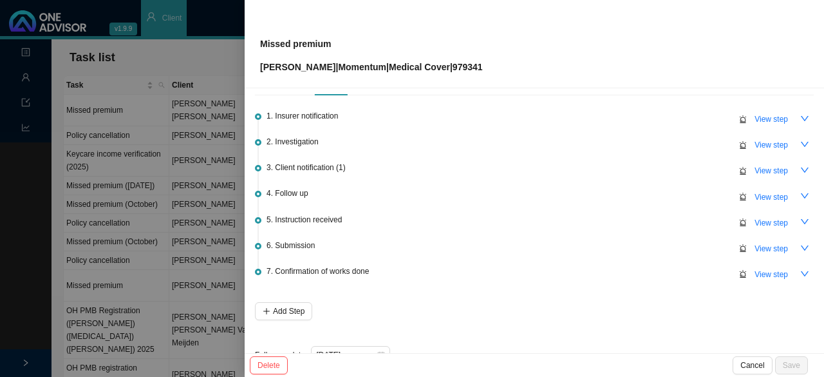
scroll to position [60, 0]
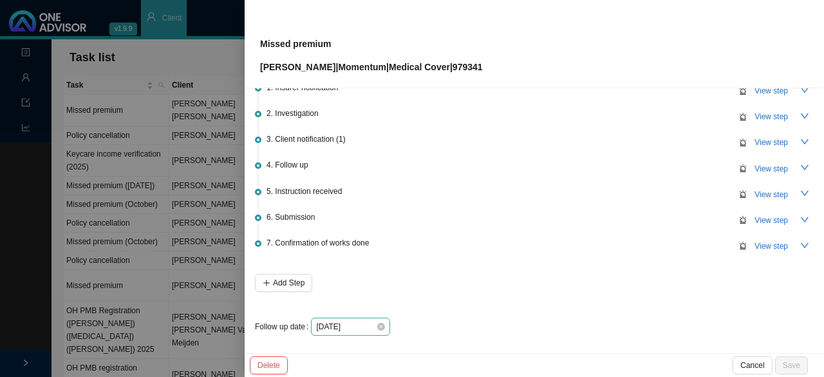
click at [384, 325] on div "[DATE]" at bounding box center [350, 326] width 79 height 18
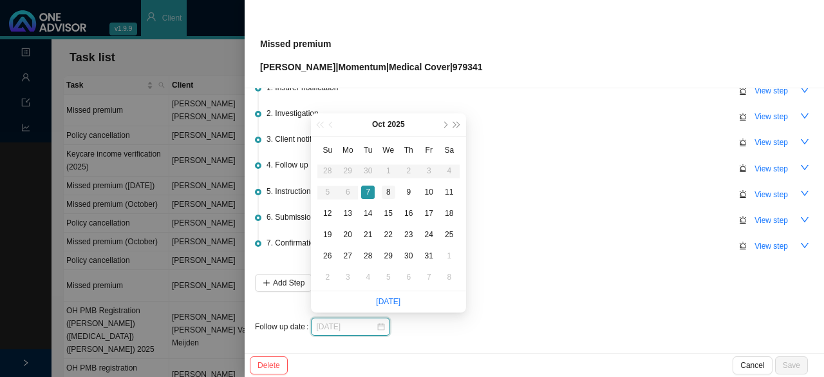
type input "[DATE]"
click at [389, 190] on div "8" at bounding box center [389, 192] width 14 height 14
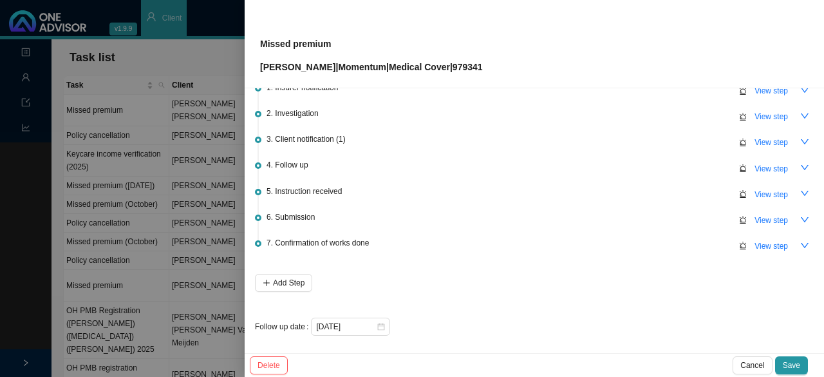
drag, startPoint x: 789, startPoint y: 365, endPoint x: 522, endPoint y: 299, distance: 275.2
click at [789, 363] on span "Save" at bounding box center [791, 365] width 17 height 13
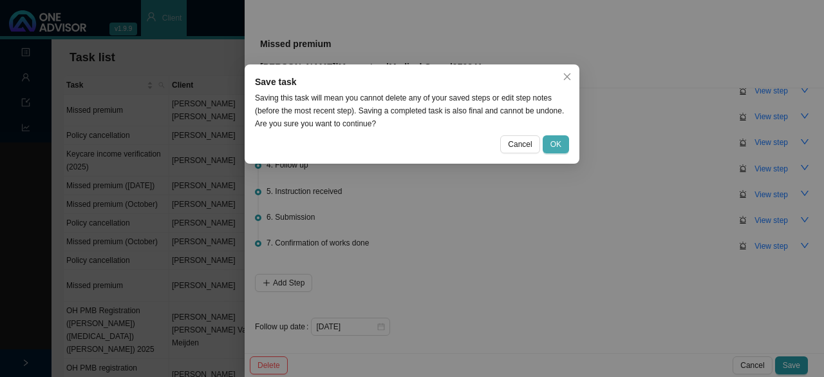
click at [555, 141] on span "OK" at bounding box center [556, 144] width 11 height 13
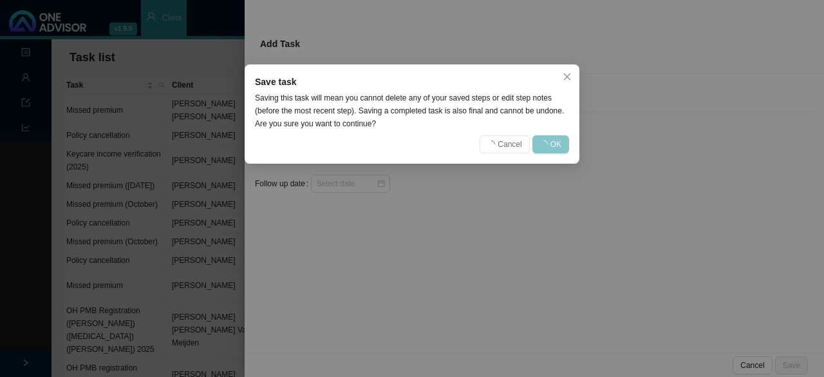
scroll to position [0, 0]
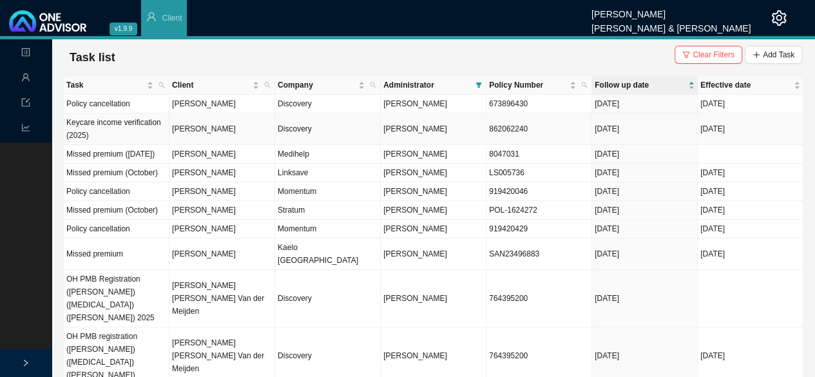
click at [231, 129] on td "[PERSON_NAME]" at bounding box center [222, 129] width 106 height 32
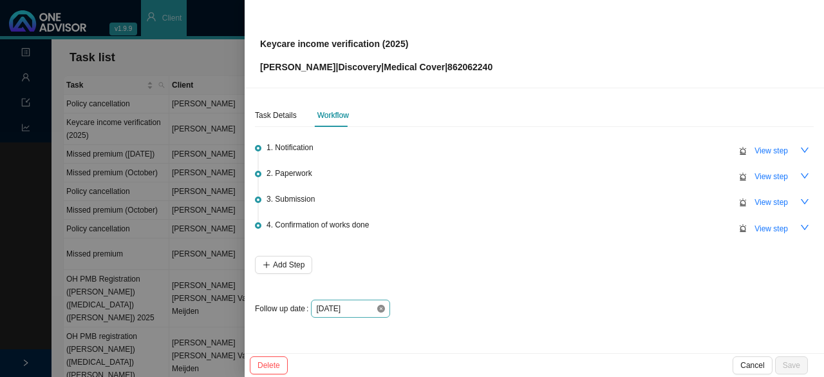
click at [379, 309] on icon "close-circle" at bounding box center [381, 309] width 8 height 8
click at [381, 305] on div at bounding box center [350, 308] width 69 height 13
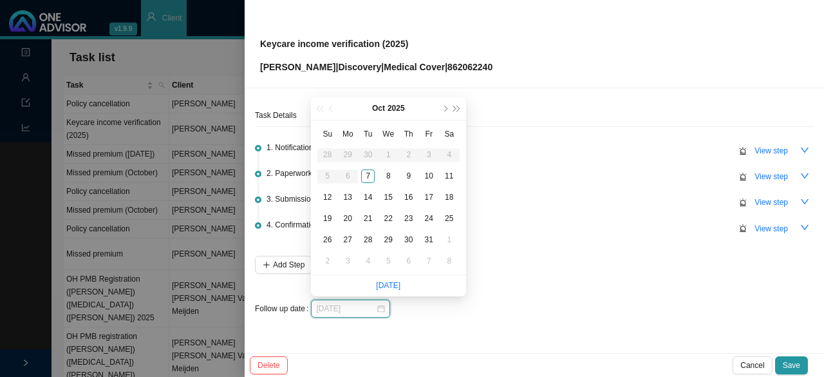
type input "[DATE]"
click at [389, 175] on div "8" at bounding box center [389, 176] width 14 height 14
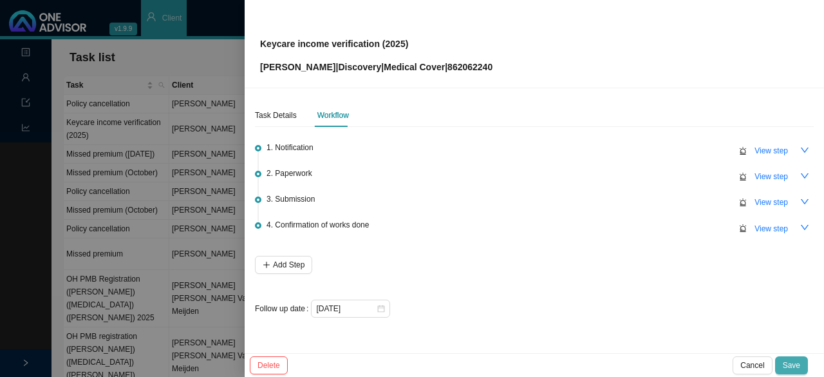
click at [801, 365] on button "Save" at bounding box center [791, 365] width 33 height 18
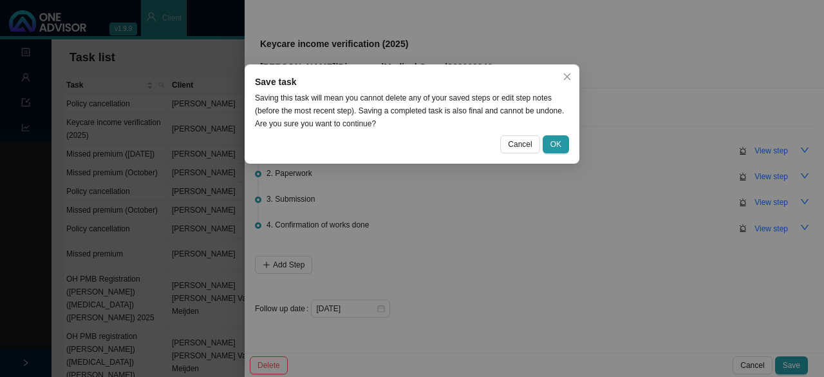
drag, startPoint x: 556, startPoint y: 141, endPoint x: 556, endPoint y: 126, distance: 14.8
click at [556, 140] on span "OK" at bounding box center [556, 144] width 11 height 13
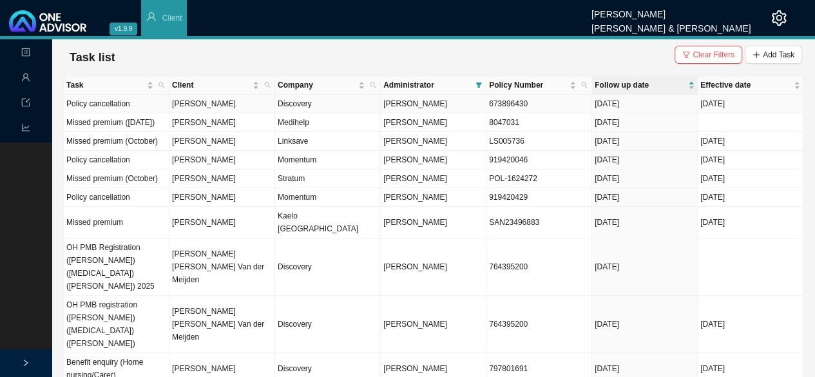
click at [424, 104] on span "[PERSON_NAME]" at bounding box center [415, 103] width 64 height 9
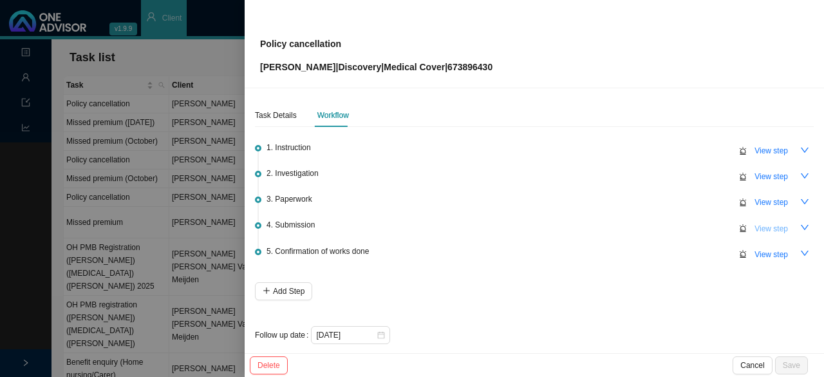
click at [769, 227] on span "View step" at bounding box center [771, 228] width 33 height 13
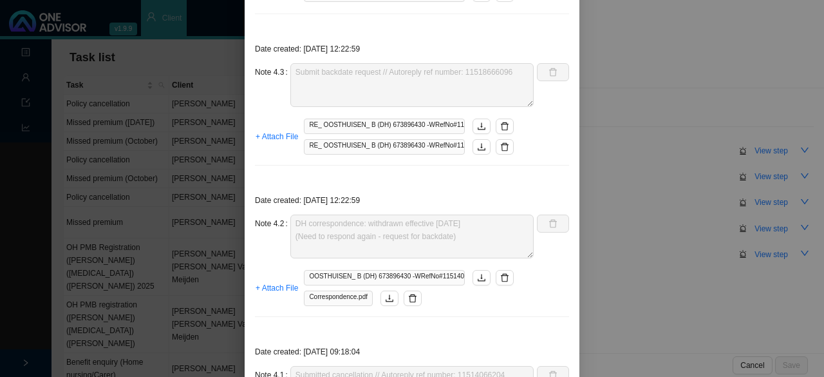
scroll to position [322, 0]
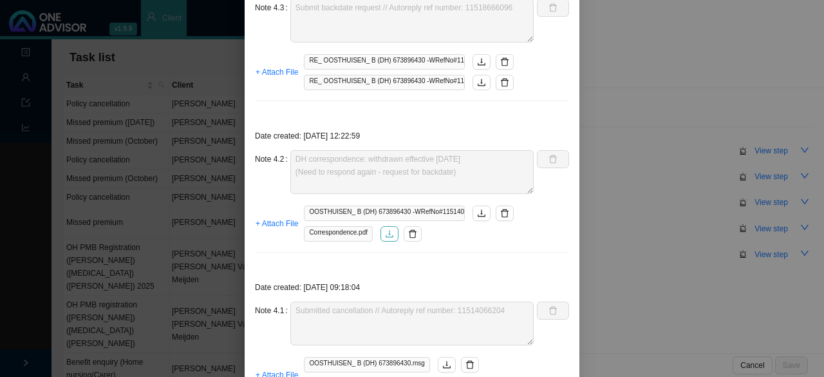
click at [385, 235] on icon "download" at bounding box center [389, 233] width 9 height 9
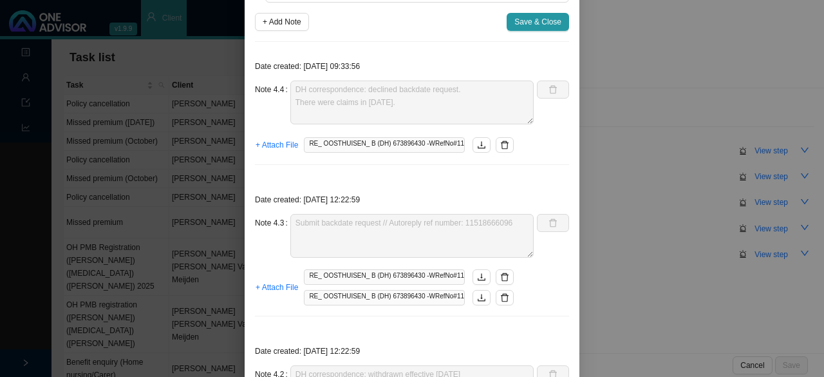
scroll to position [64, 0]
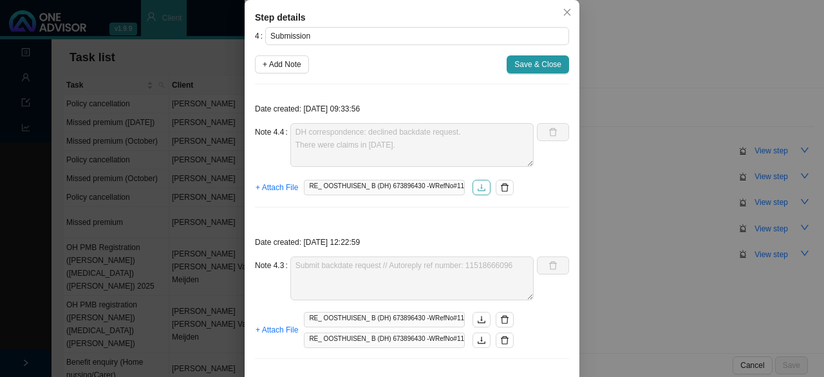
click at [477, 186] on icon "download" at bounding box center [481, 187] width 9 height 9
click at [531, 62] on span "Save & Close" at bounding box center [537, 64] width 47 height 13
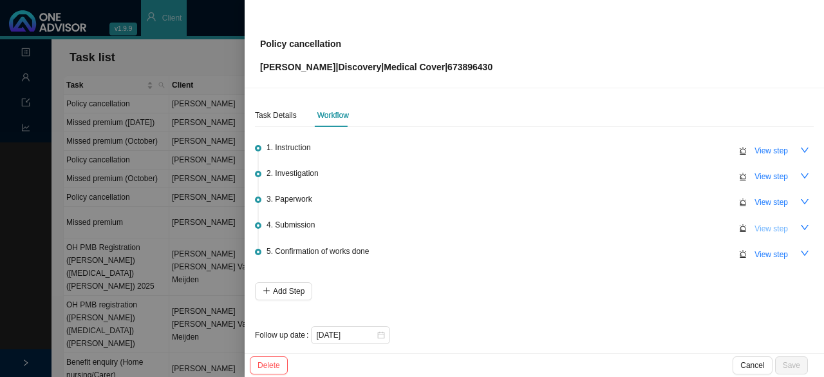
click at [758, 228] on span "View step" at bounding box center [771, 228] width 33 height 13
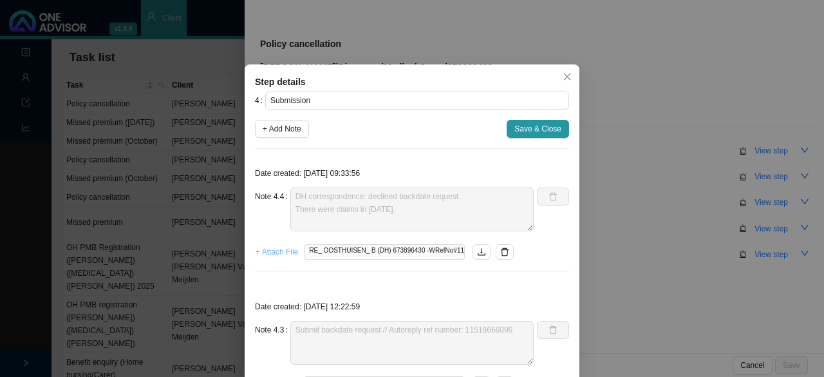
click at [283, 249] on span "+ Attach File" at bounding box center [277, 251] width 42 height 13
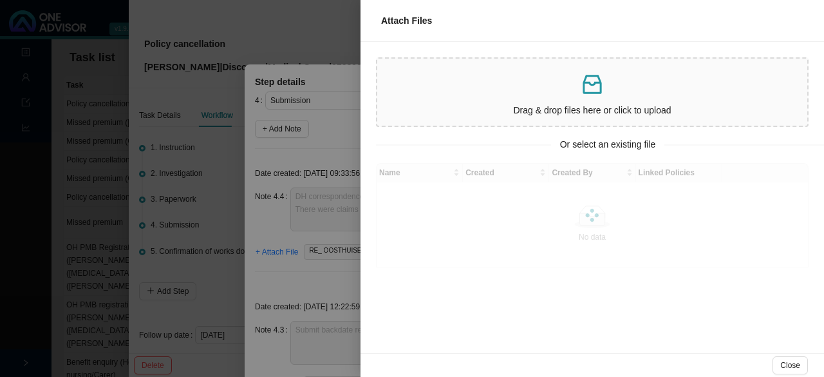
click at [519, 92] on p at bounding box center [592, 84] width 420 height 26
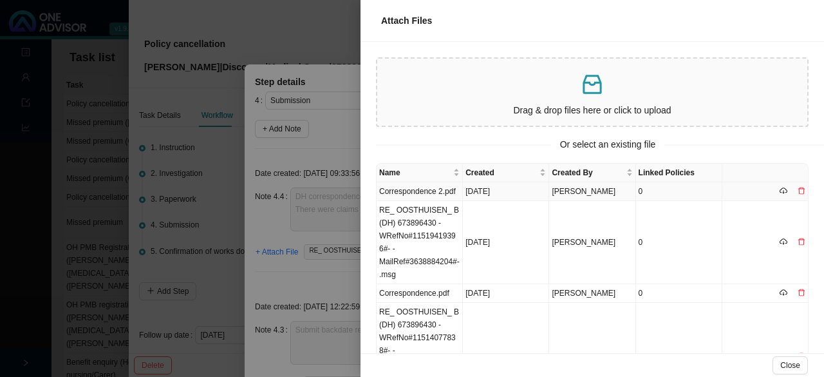
click at [404, 192] on td "Correspondence 2.pdf" at bounding box center [420, 191] width 86 height 19
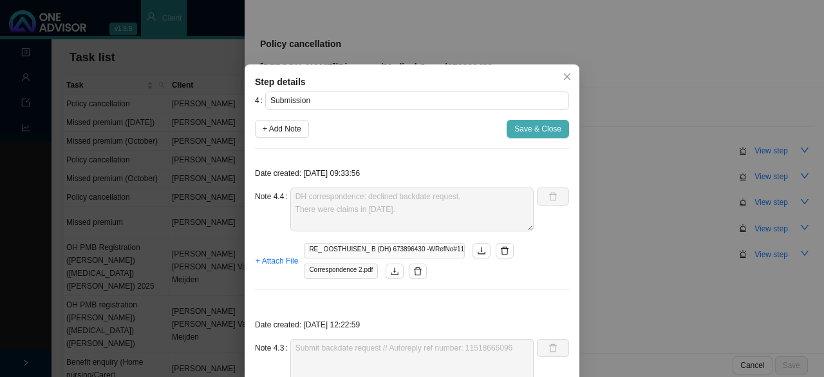
click at [533, 131] on span "Save & Close" at bounding box center [537, 128] width 47 height 13
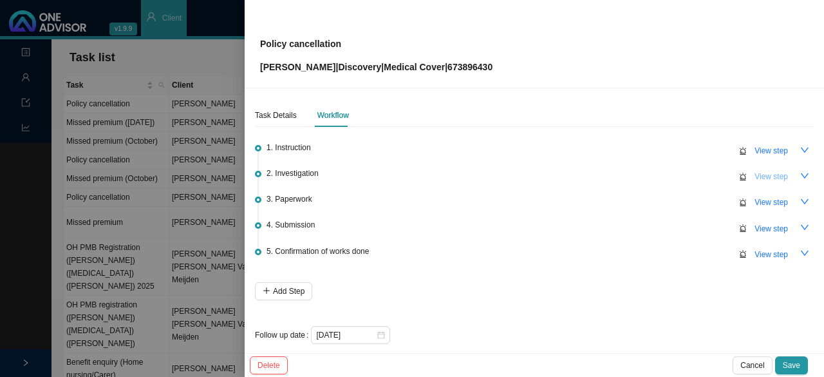
click at [769, 173] on span "View step" at bounding box center [771, 176] width 33 height 13
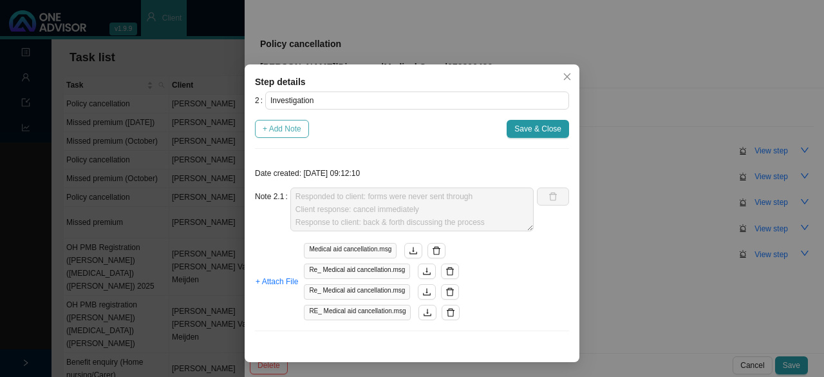
click at [288, 133] on span "+ Add Note" at bounding box center [282, 128] width 39 height 13
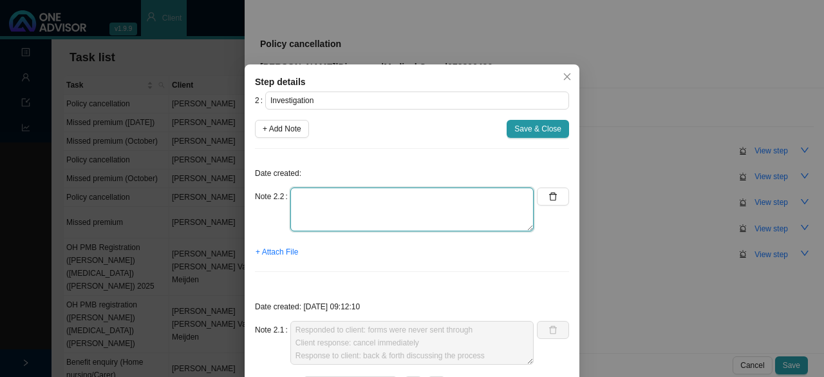
click at [312, 202] on textarea at bounding box center [411, 209] width 243 height 44
type textarea "C"
paste textarea "11522507241"
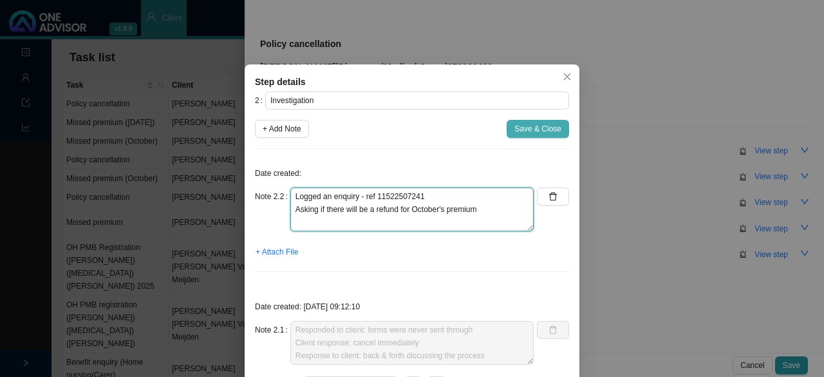
type textarea "Logged an enquiry - ref 11522507241 Asking if there will be a refund for Octobe…"
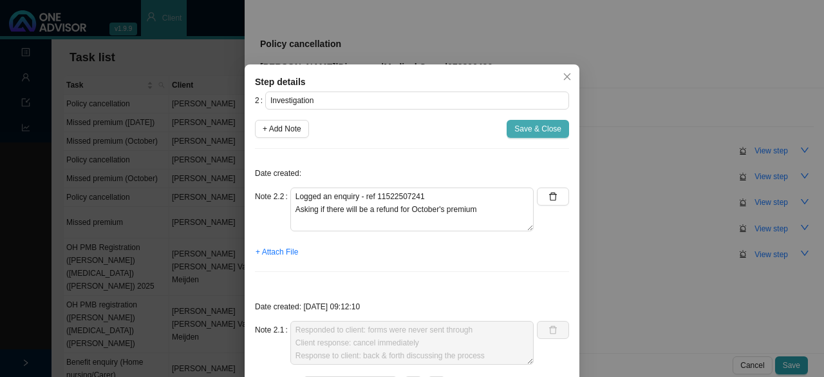
click at [538, 127] on span "Save & Close" at bounding box center [537, 128] width 47 height 13
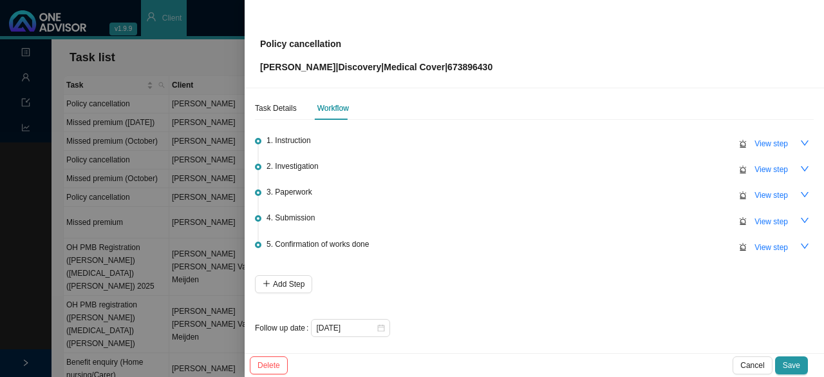
scroll to position [9, 0]
click at [765, 216] on span "View step" at bounding box center [771, 219] width 33 height 13
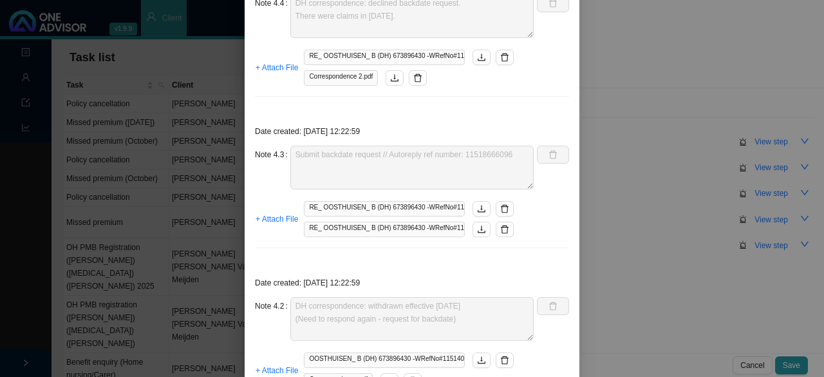
scroll to position [322, 0]
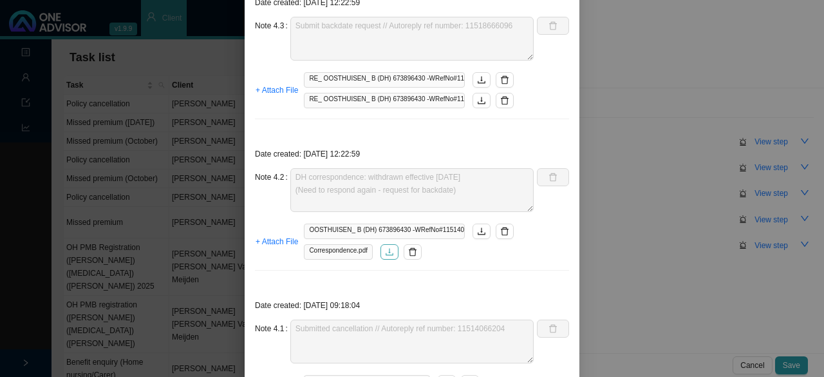
click at [386, 252] on icon "download" at bounding box center [390, 251] width 8 height 7
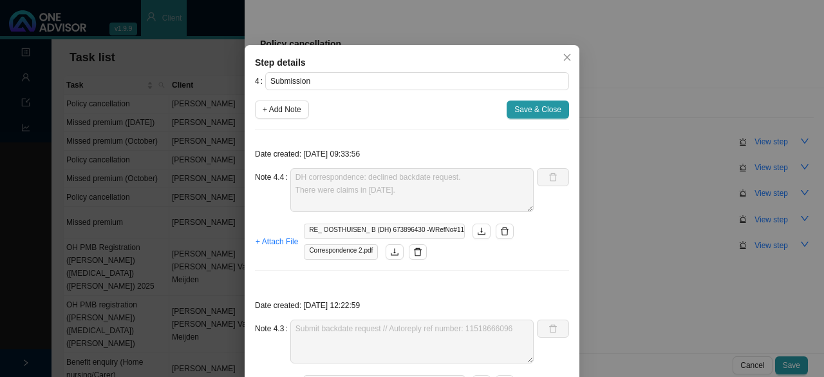
scroll to position [19, 0]
click at [569, 57] on span "Close" at bounding box center [567, 57] width 18 height 9
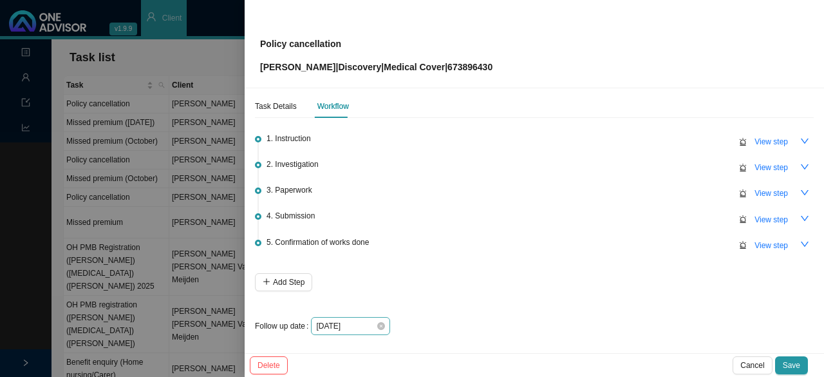
click at [382, 328] on div "[DATE]" at bounding box center [350, 325] width 69 height 13
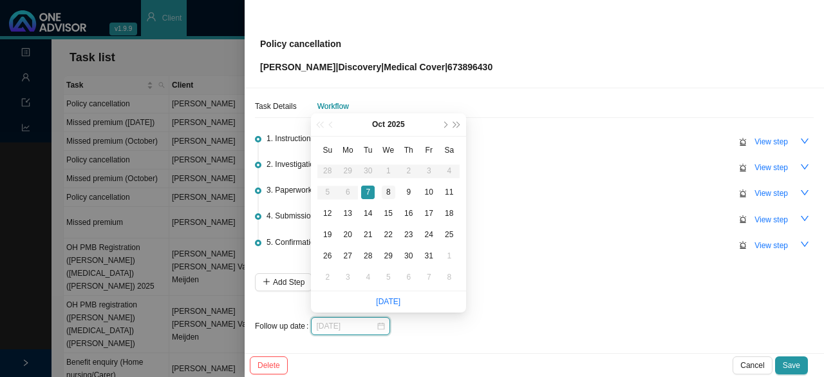
type input "[DATE]"
click at [386, 190] on div "8" at bounding box center [389, 192] width 14 height 14
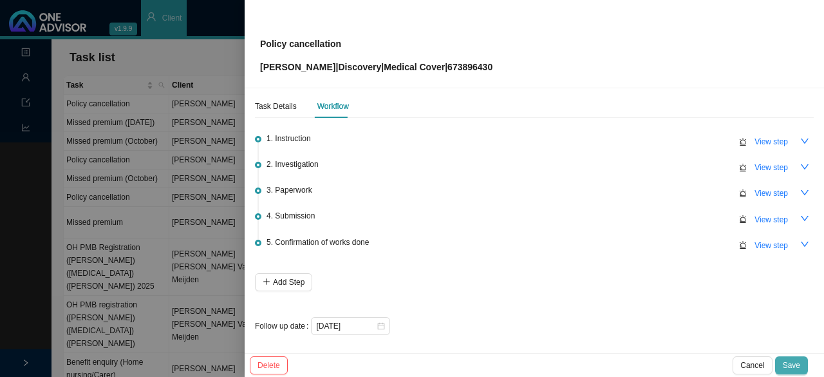
click at [797, 364] on span "Save" at bounding box center [791, 365] width 17 height 13
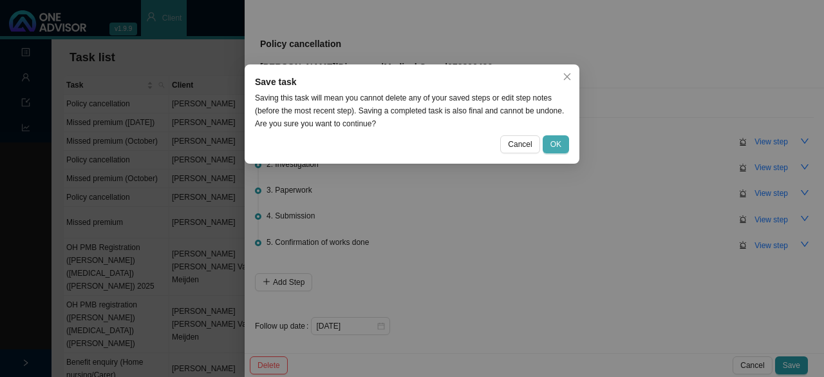
click at [558, 142] on span "OK" at bounding box center [556, 144] width 11 height 13
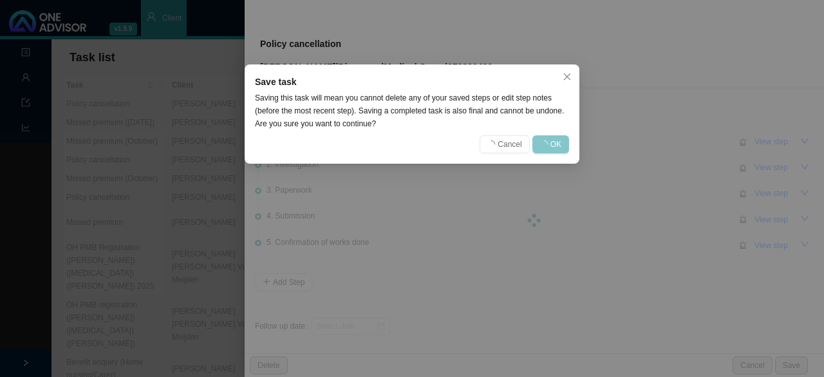
scroll to position [0, 0]
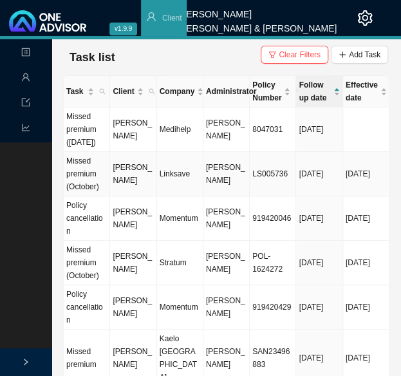
click at [177, 194] on td "Linksave" at bounding box center [180, 174] width 46 height 44
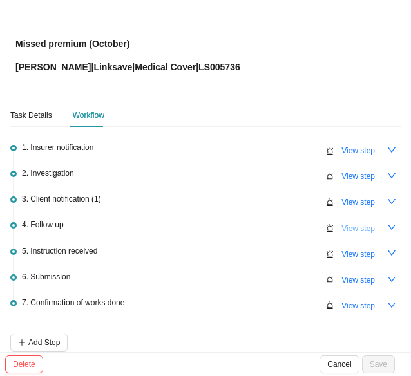
click at [355, 225] on span "View step" at bounding box center [357, 228] width 33 height 13
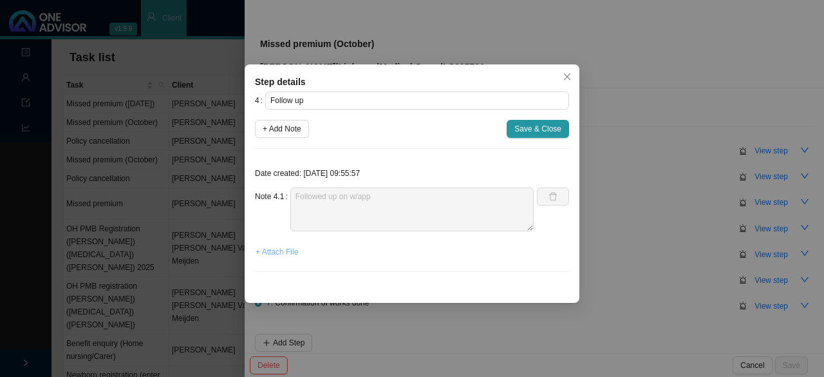
click at [281, 251] on span "+ Attach File" at bounding box center [277, 251] width 42 height 13
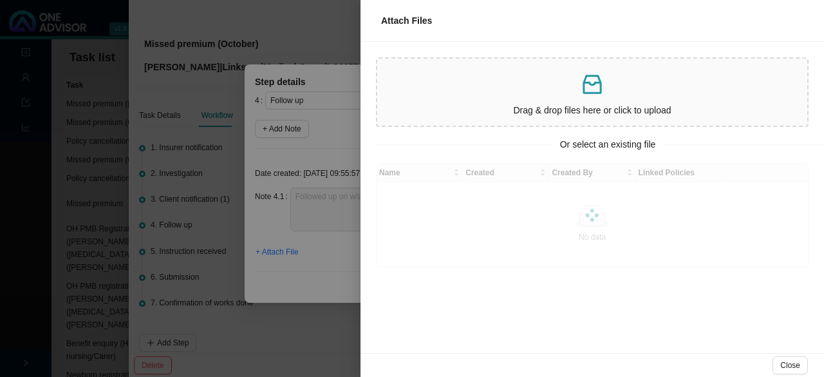
click at [534, 96] on p at bounding box center [592, 84] width 420 height 26
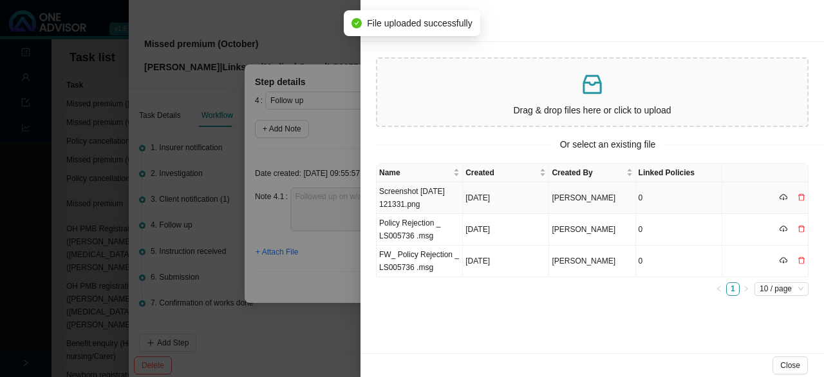
click at [410, 203] on td "Screenshot [DATE] 121331.png" at bounding box center [420, 198] width 86 height 32
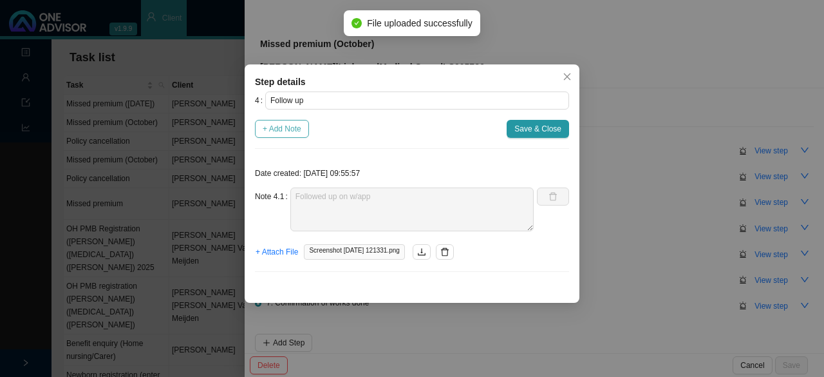
click at [283, 126] on span "+ Add Note" at bounding box center [282, 128] width 39 height 13
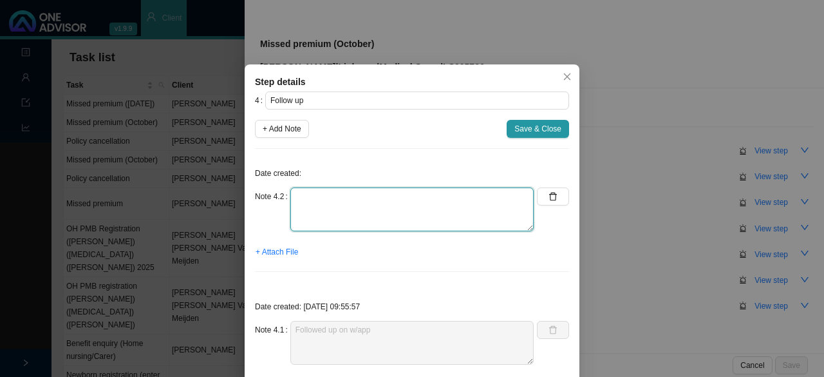
click at [323, 222] on textarea at bounding box center [411, 209] width 243 height 44
type textarea "Tried to call client - no answer Follow up in the new month"
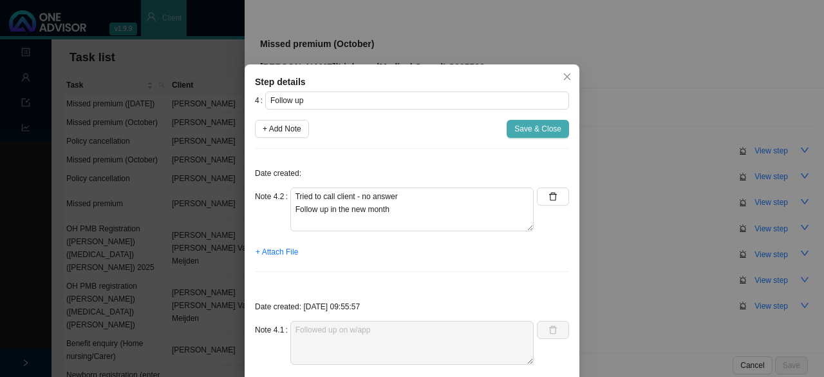
click at [545, 125] on span "Save & Close" at bounding box center [537, 128] width 47 height 13
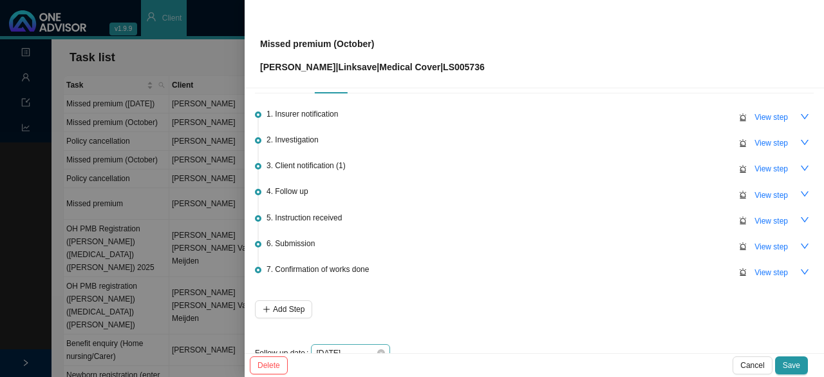
scroll to position [60, 0]
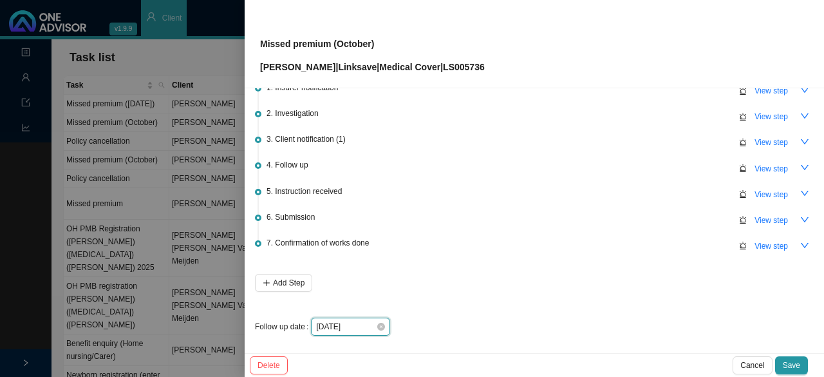
click at [371, 320] on input "[DATE]" at bounding box center [346, 326] width 60 height 13
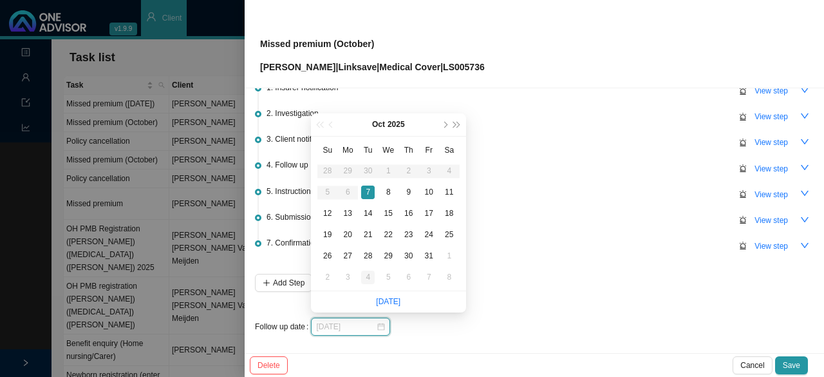
type input "[DATE]"
drag, startPoint x: 366, startPoint y: 278, endPoint x: 401, endPoint y: 277, distance: 34.8
click at [367, 278] on div "4" at bounding box center [368, 277] width 14 height 14
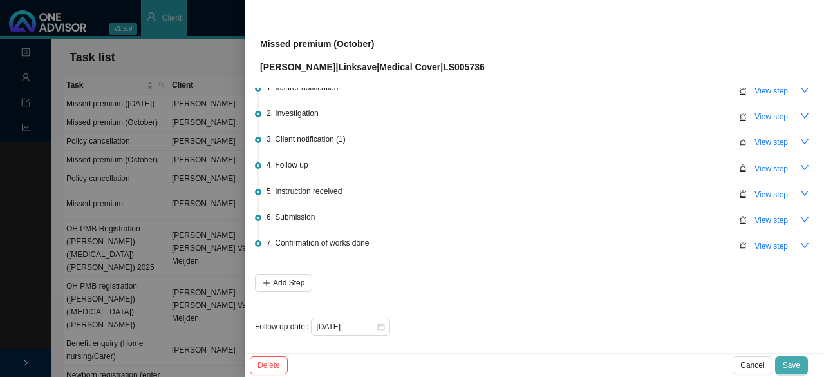
click at [785, 362] on span "Save" at bounding box center [791, 365] width 17 height 13
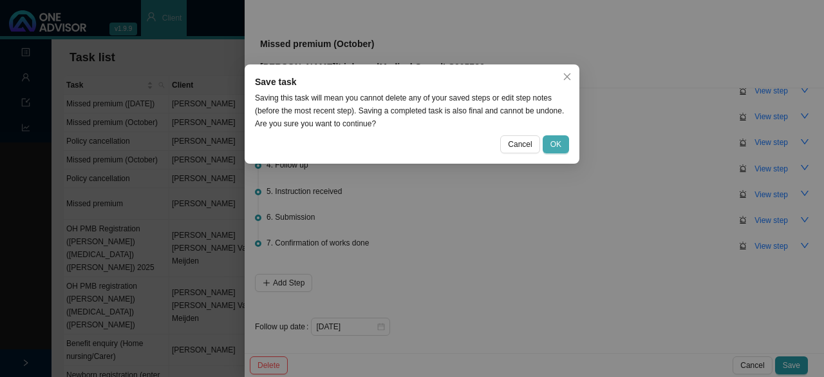
click at [550, 140] on button "OK" at bounding box center [556, 144] width 26 height 18
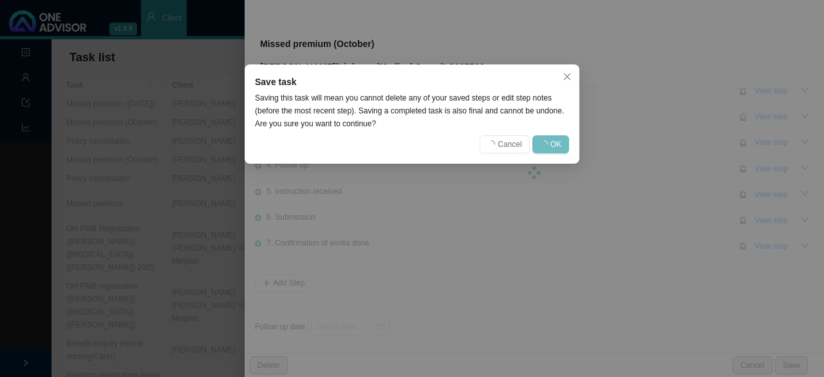
scroll to position [0, 0]
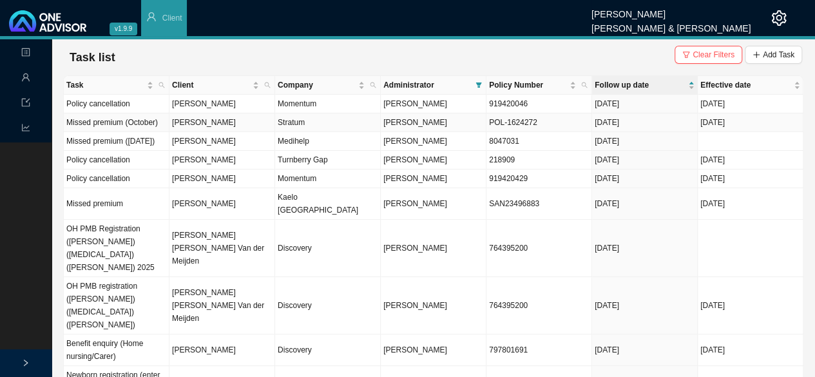
click at [214, 120] on td "[PERSON_NAME]" at bounding box center [222, 122] width 106 height 19
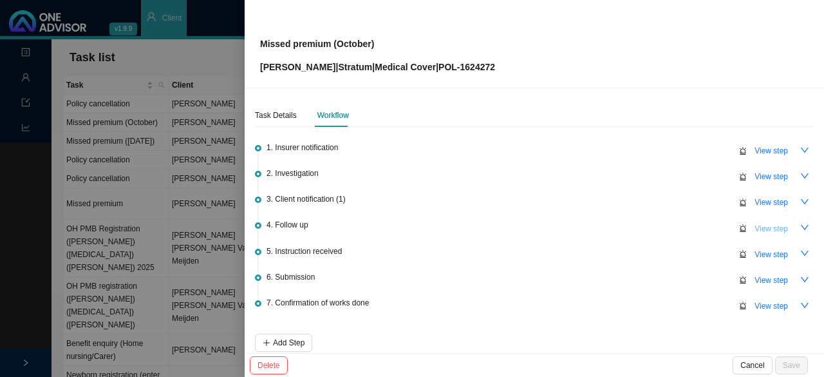
click at [755, 224] on span "View step" at bounding box center [771, 228] width 33 height 13
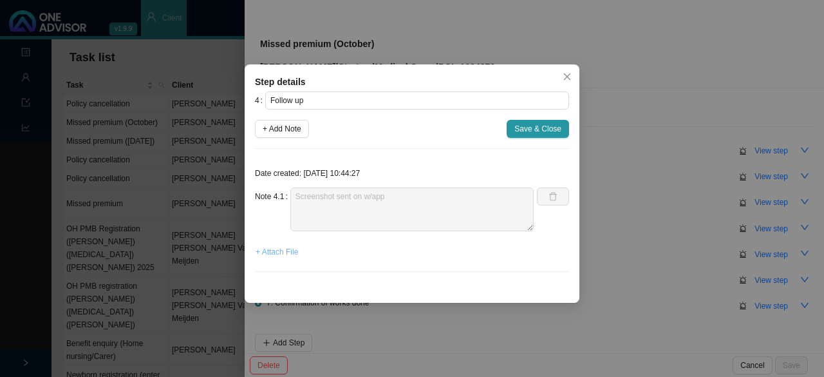
click at [286, 254] on span "+ Attach File" at bounding box center [277, 251] width 42 height 13
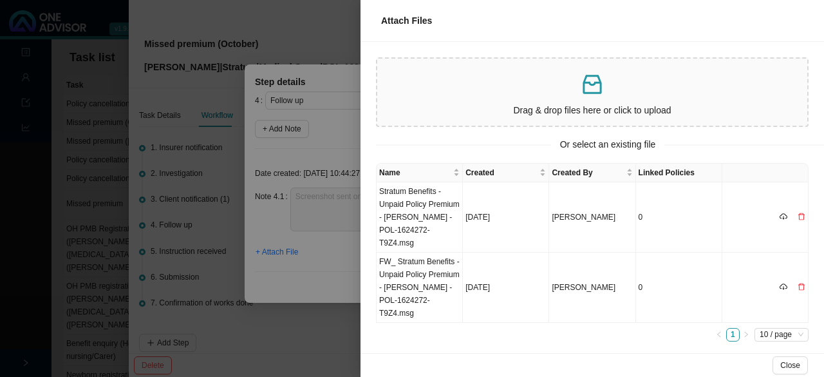
click at [525, 104] on p "Drag & drop files here or click to upload" at bounding box center [592, 110] width 420 height 15
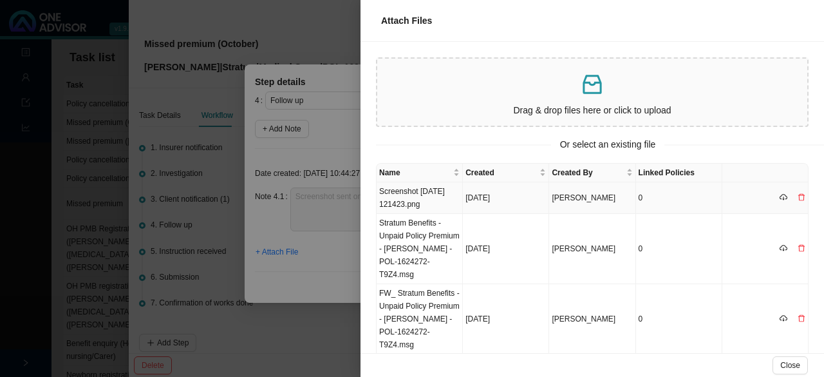
click at [413, 194] on td "Screenshot [DATE] 121423.png" at bounding box center [420, 198] width 86 height 32
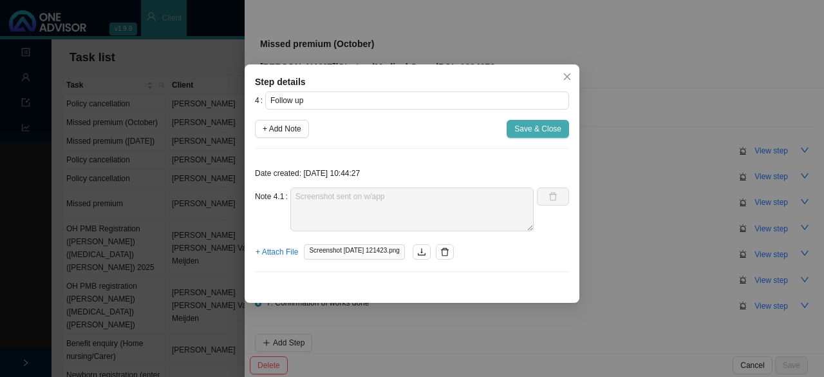
click at [535, 131] on span "Save & Close" at bounding box center [537, 128] width 47 height 13
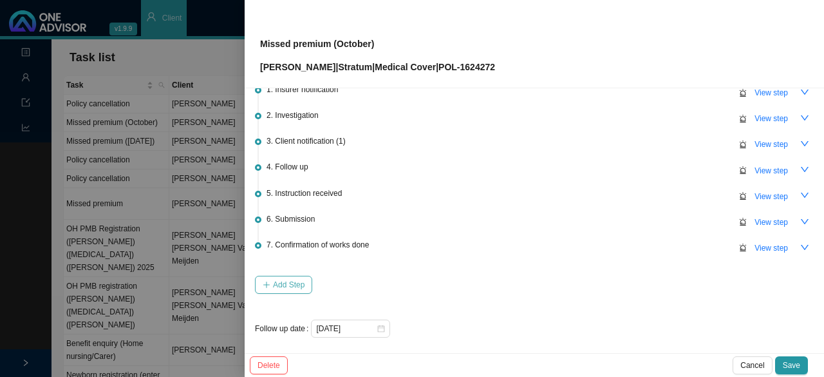
scroll to position [60, 0]
click at [768, 165] on span "View step" at bounding box center [771, 168] width 33 height 13
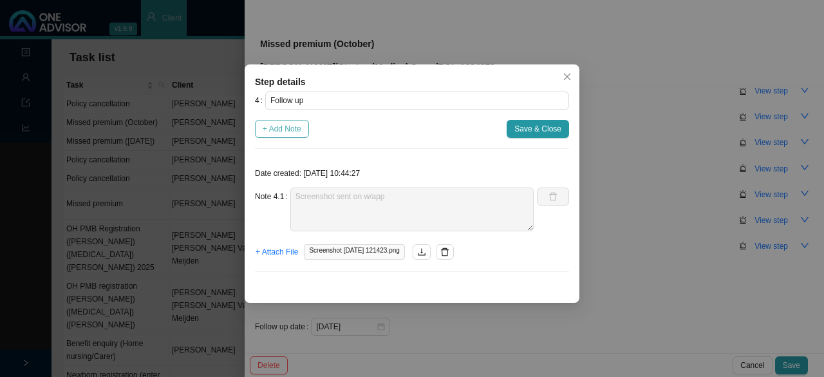
click at [276, 129] on span "+ Add Note" at bounding box center [282, 128] width 39 height 13
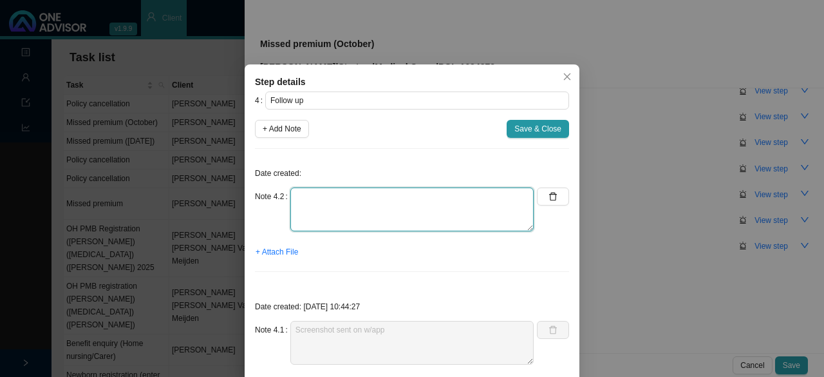
click at [305, 212] on textarea at bounding box center [411, 209] width 243 height 44
type textarea "Follow up in the new month. Client does not answer calls."
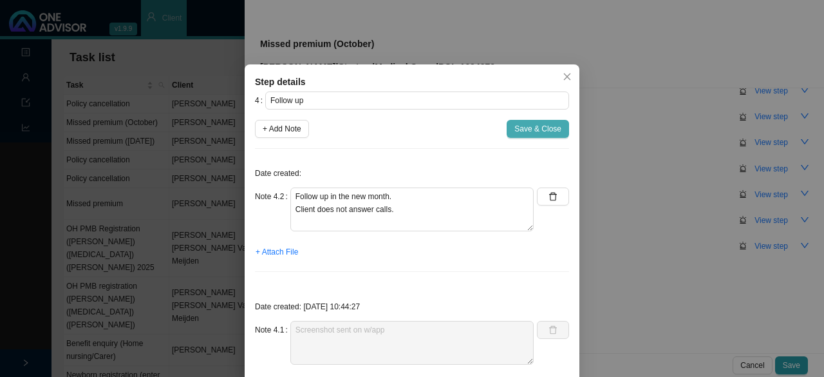
click at [550, 128] on span "Save & Close" at bounding box center [537, 128] width 47 height 13
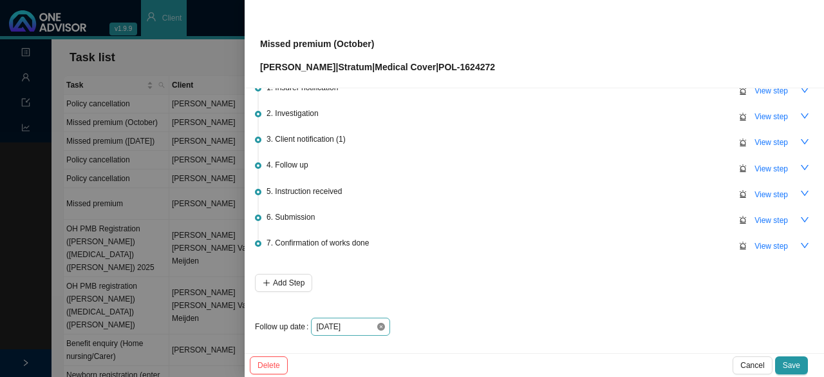
click at [380, 323] on icon "close-circle" at bounding box center [381, 327] width 8 height 8
click at [380, 323] on div at bounding box center [350, 326] width 69 height 13
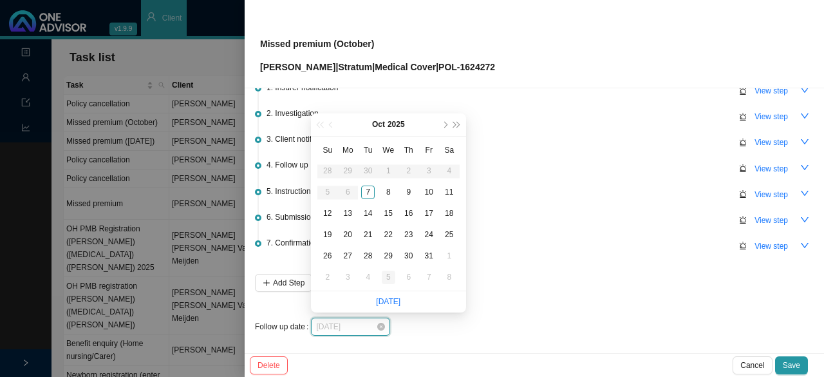
type input "[DATE]"
click at [384, 276] on div "5" at bounding box center [389, 277] width 14 height 14
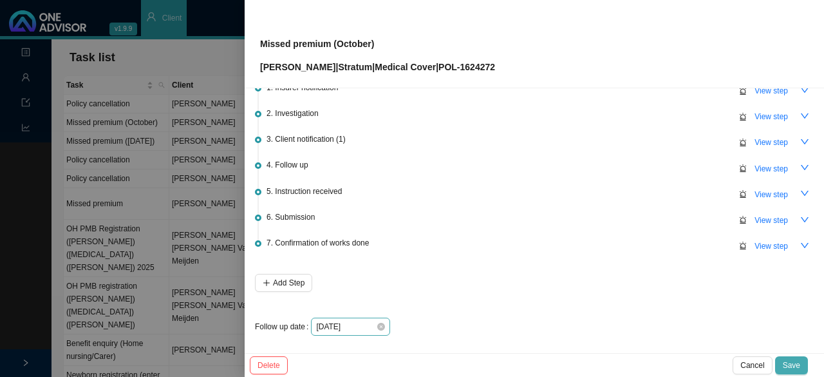
click at [793, 363] on span "Save" at bounding box center [791, 365] width 17 height 13
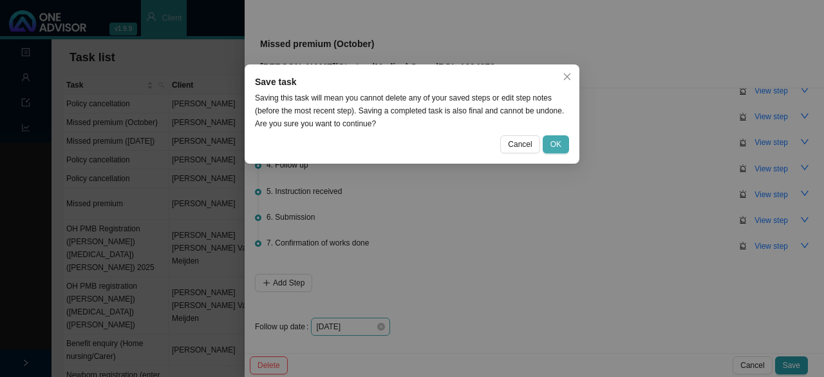
click at [563, 140] on button "OK" at bounding box center [556, 144] width 26 height 18
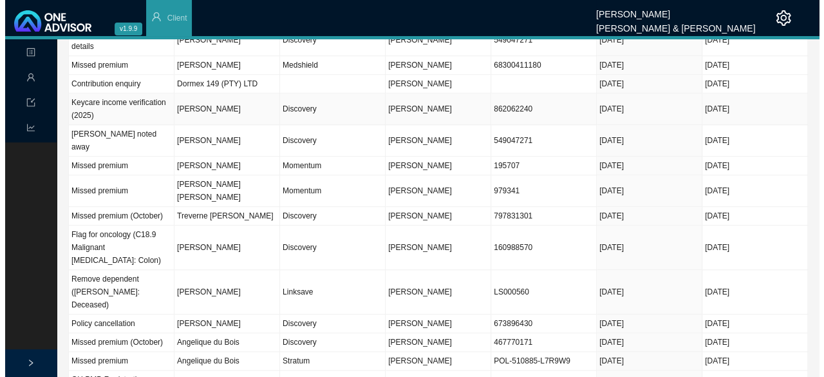
scroll to position [451, 0]
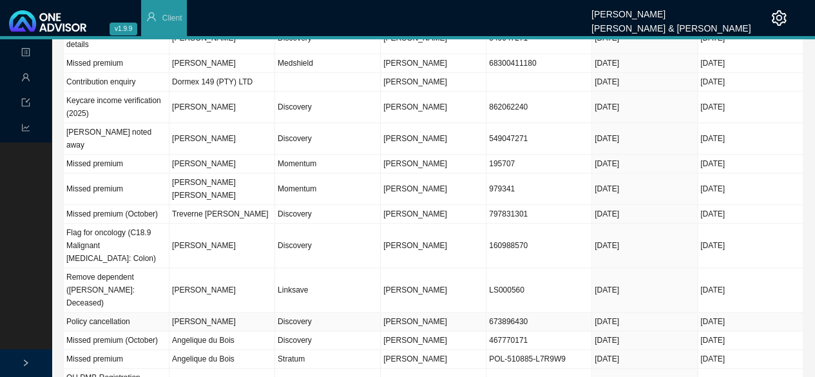
click at [220, 312] on td "[PERSON_NAME]" at bounding box center [222, 321] width 106 height 19
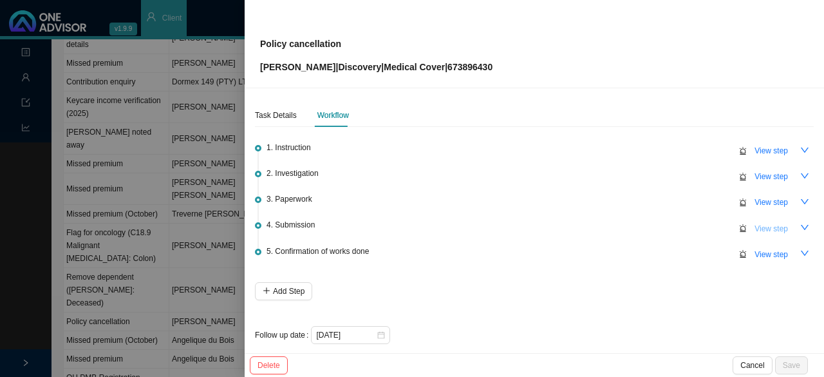
click at [764, 227] on span "View step" at bounding box center [771, 228] width 33 height 13
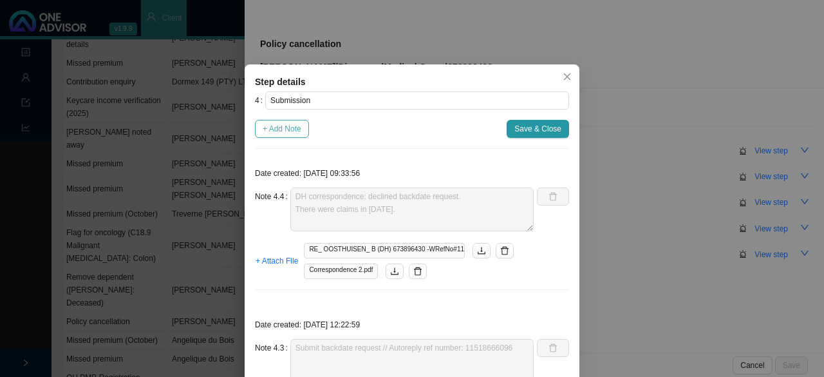
click at [285, 124] on span "+ Add Note" at bounding box center [282, 128] width 39 height 13
type textarea "DH correspondence: declined backdate request. There were claims in [DATE]."
type textarea "Submit backdate request // Autoreply ref number: 11518666096"
type textarea "DH correspondence: withdrawn effective [DATE] (Need to respond again - request …"
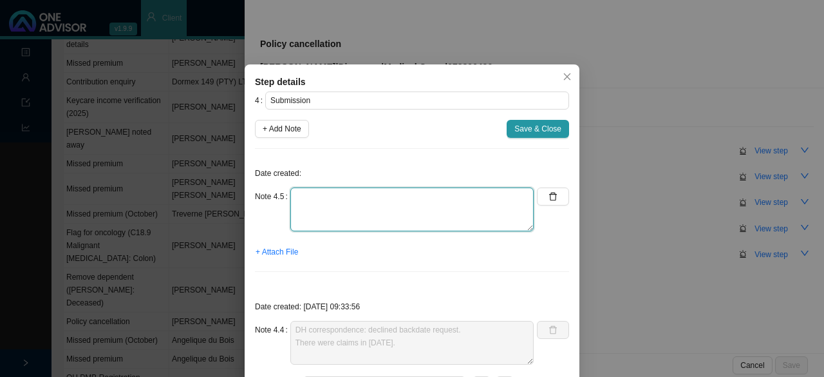
click at [334, 215] on textarea at bounding box center [411, 209] width 243 height 44
type textarea "Contacted DH // Ref Need membership certificate confirming cancellation Enquiry…"
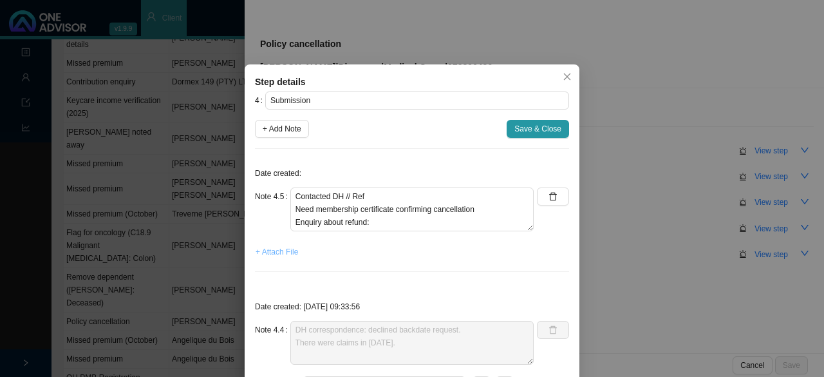
click at [282, 249] on span "+ Attach File" at bounding box center [277, 251] width 42 height 13
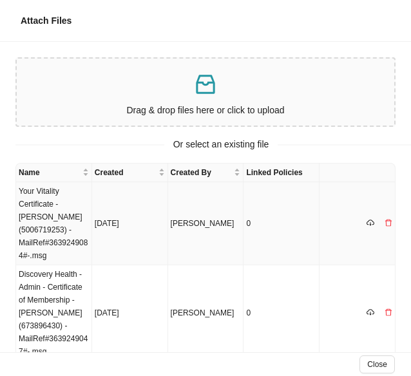
click at [42, 202] on td "Your Vitality Certificate - [PERSON_NAME] (5006719253) -MailRef#3639249084#-.msg" at bounding box center [54, 223] width 76 height 83
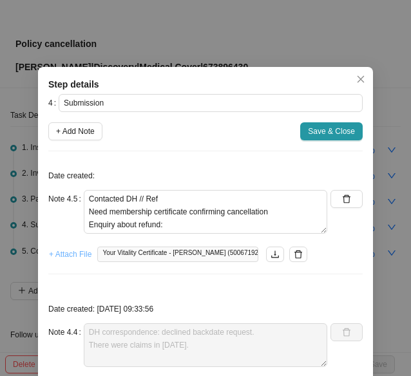
click at [79, 253] on span "+ Attach File" at bounding box center [70, 254] width 42 height 13
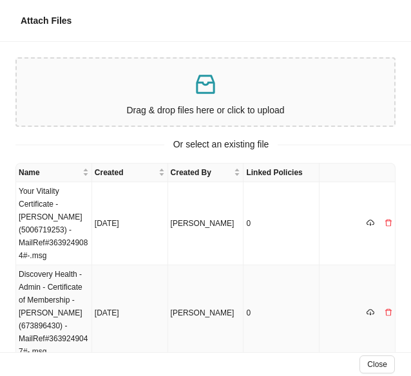
click at [64, 290] on td "Discovery Health - Admin - Certificate of Membership - [PERSON_NAME] (673896430…" at bounding box center [54, 313] width 76 height 96
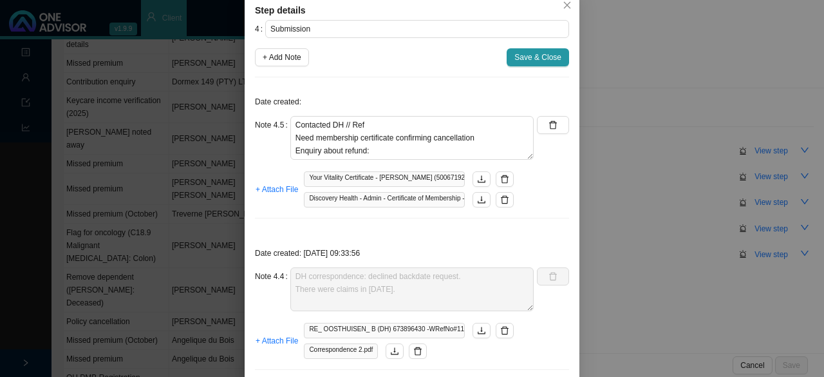
scroll to position [0, 0]
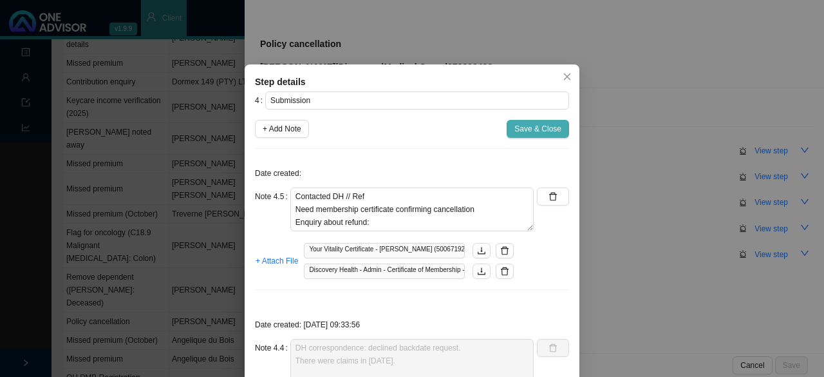
click at [522, 129] on span "Save & Close" at bounding box center [537, 128] width 47 height 13
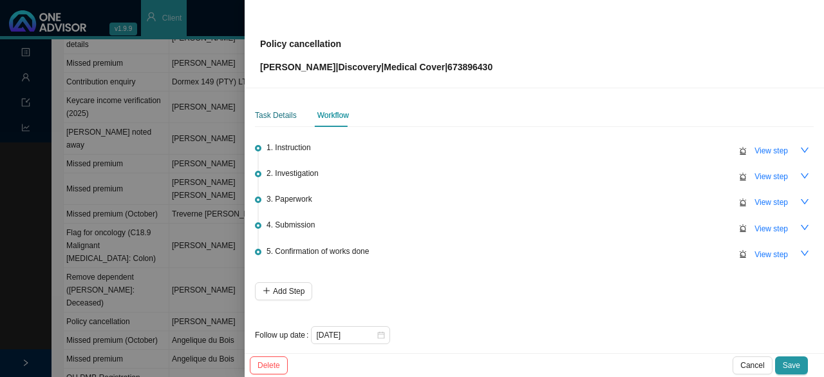
click at [283, 110] on div "Task Details" at bounding box center [276, 115] width 42 height 13
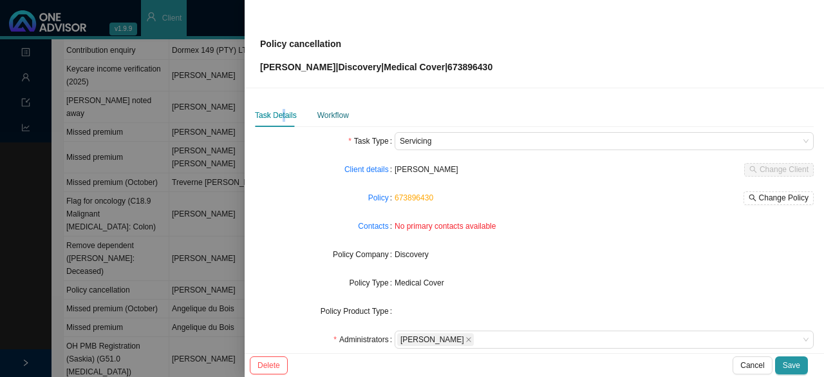
click at [331, 114] on div "Workflow" at bounding box center [333, 115] width 32 height 13
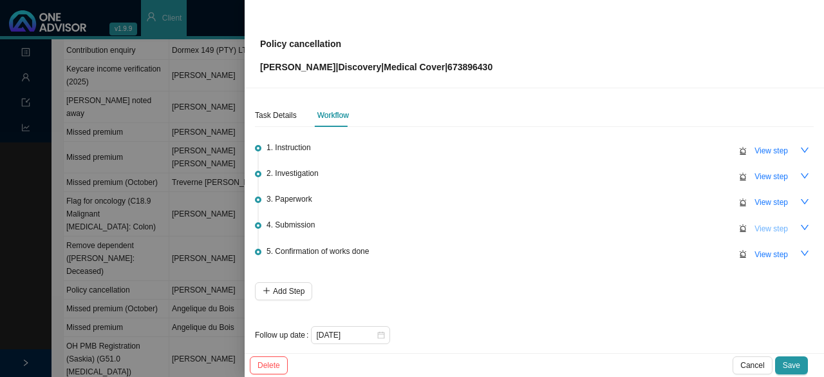
click at [776, 226] on span "View step" at bounding box center [771, 228] width 33 height 13
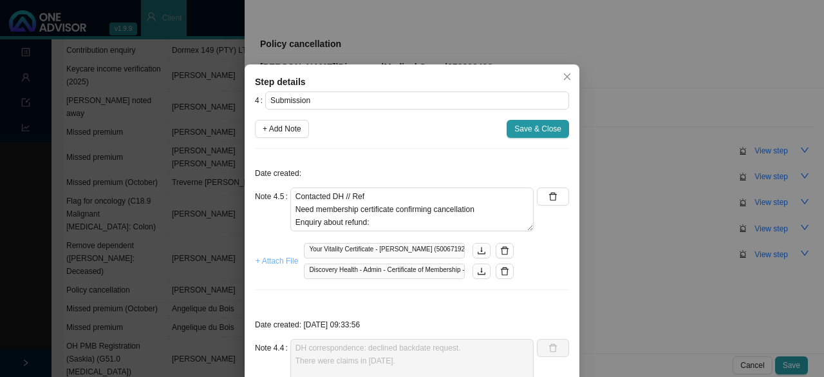
click at [274, 261] on span "+ Attach File" at bounding box center [277, 260] width 42 height 13
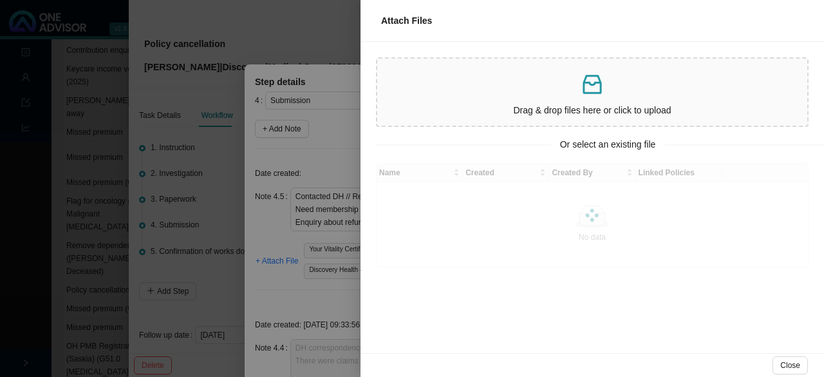
click at [522, 106] on p "Drag & drop files here or click to upload" at bounding box center [592, 110] width 420 height 15
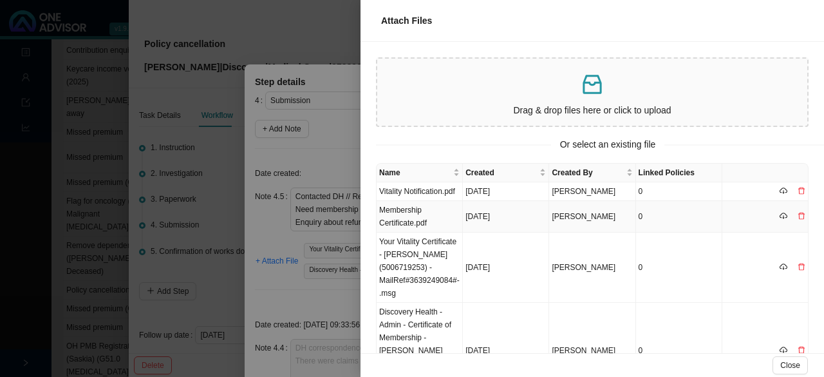
click at [420, 213] on td "Membership Certificate.pdf" at bounding box center [420, 217] width 86 height 32
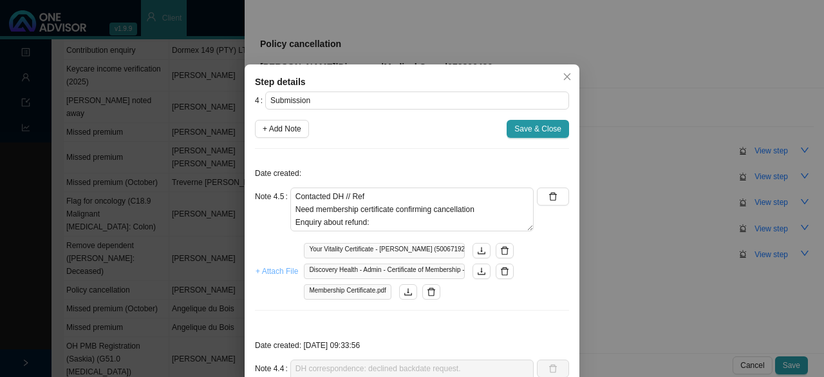
click at [262, 272] on span "+ Attach File" at bounding box center [277, 271] width 42 height 13
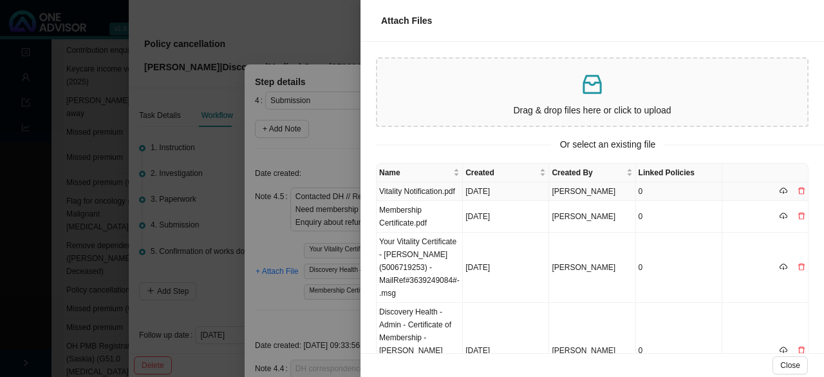
click at [406, 191] on td "Vitality Notification.pdf" at bounding box center [420, 191] width 86 height 19
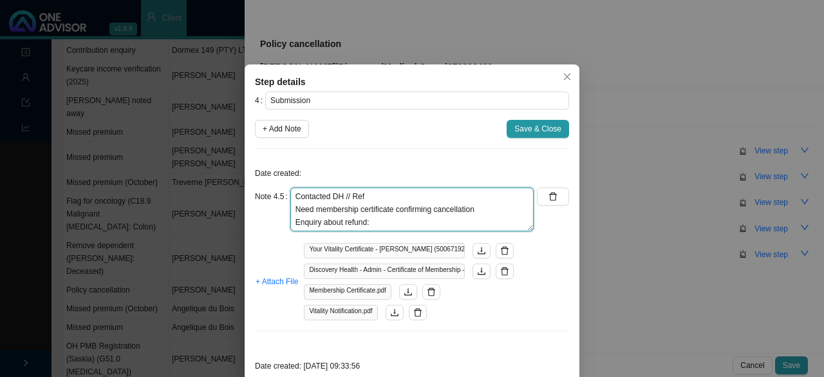
click at [381, 220] on textarea "Contacted DH // Ref Need membership certificate confirming cancellation Enquiry…" at bounding box center [411, 209] width 243 height 44
drag, startPoint x: 419, startPoint y: 222, endPoint x: 431, endPoint y: 221, distance: 12.9
click at [419, 222] on textarea "Contacted DH // Ref Need membership certificate confirming cancellation Enquiry…" at bounding box center [411, 209] width 243 height 44
paste textarea "R4086"
click at [416, 220] on textarea "Contacted DH // Ref Need membership certificate confirming cancellation Enquiry…" at bounding box center [411, 209] width 243 height 44
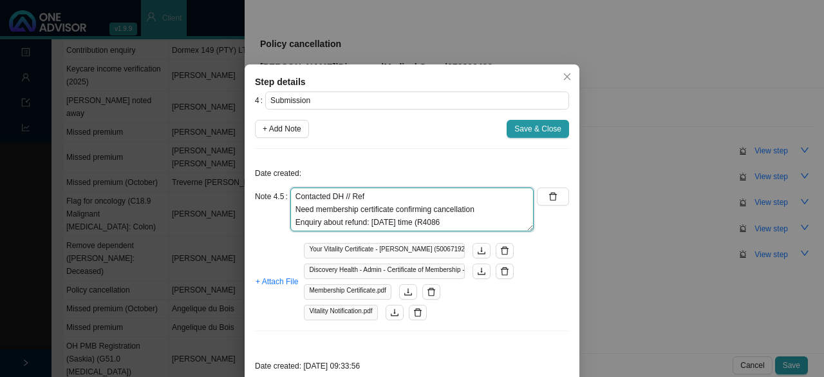
click at [443, 222] on textarea "Contacted DH // Ref Need membership certificate confirming cancellation Enquiry…" at bounding box center [411, 209] width 243 height 44
type textarea "Contacted DH // Ref Need membership certificate confirming cancellation Enquiry…"
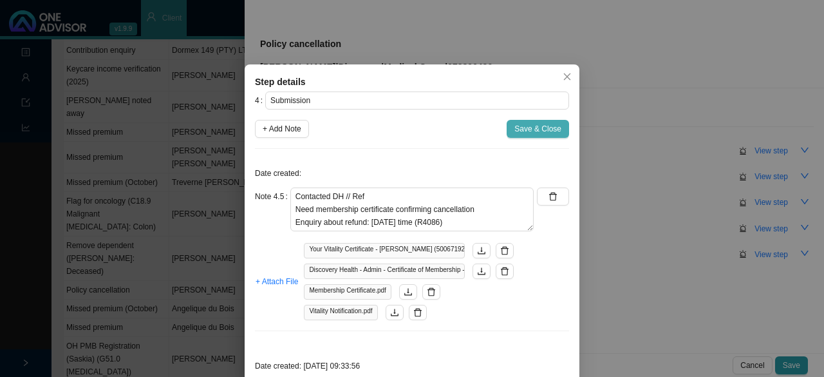
click at [524, 124] on span "Save & Close" at bounding box center [537, 128] width 47 height 13
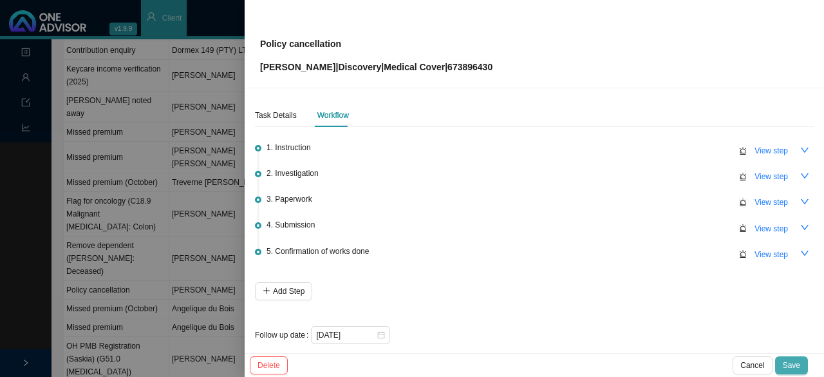
click at [797, 364] on span "Save" at bounding box center [791, 365] width 17 height 13
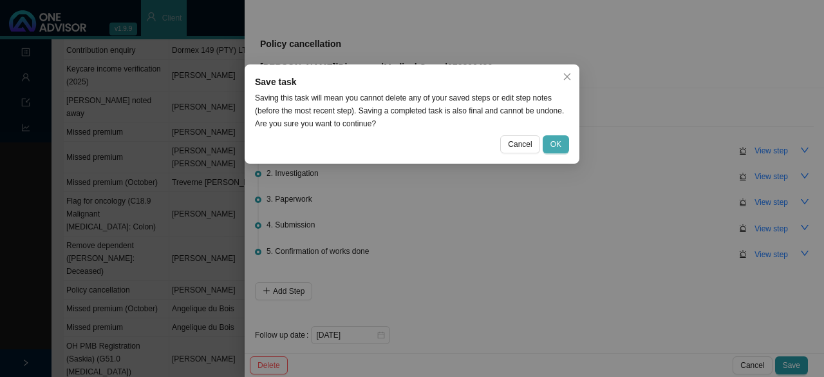
click at [561, 140] on span "OK" at bounding box center [556, 144] width 11 height 13
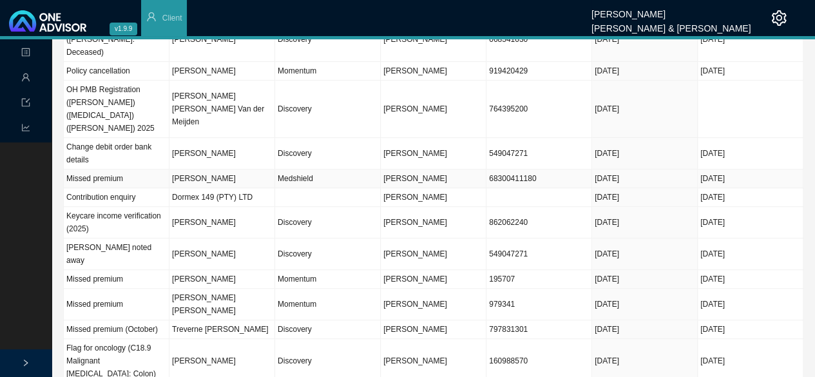
scroll to position [386, 0]
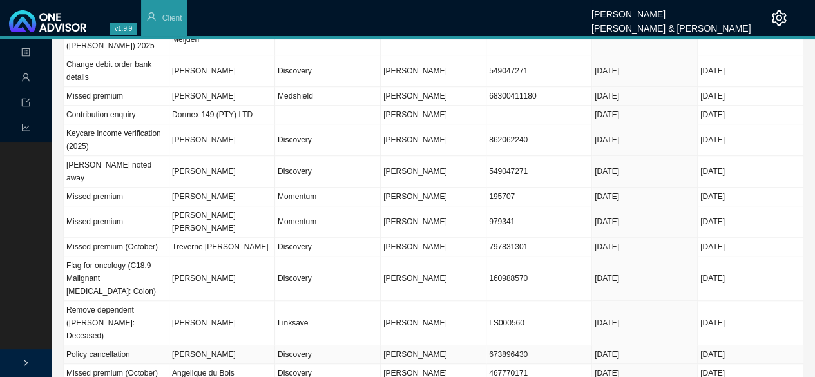
click at [225, 345] on td "[PERSON_NAME]" at bounding box center [222, 354] width 106 height 19
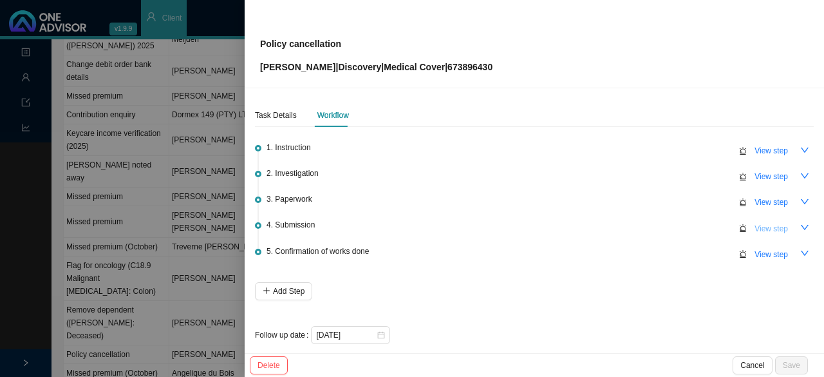
click at [765, 227] on span "View step" at bounding box center [771, 228] width 33 height 13
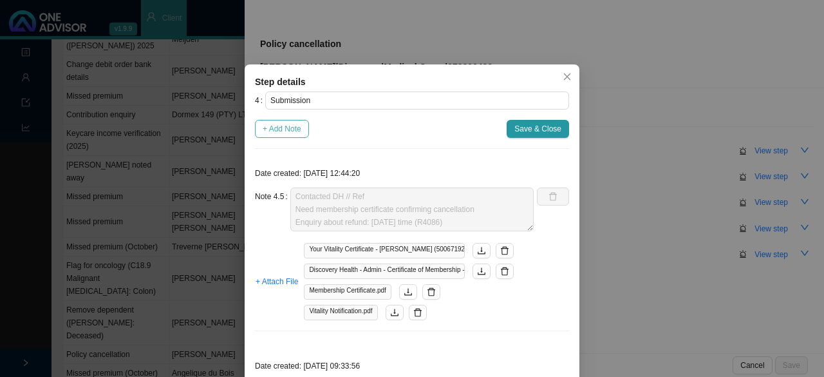
click at [280, 126] on span "+ Add Note" at bounding box center [282, 128] width 39 height 13
type textarea "Contacted DH // Ref Need membership certificate confirming cancellation Enquiry…"
type textarea "DH correspondence: declined backdate request. There were claims in [DATE]."
type textarea "Submit backdate request // Autoreply ref number: 11518666096"
type textarea "DH correspondence: withdrawn effective [DATE] (Need to respond again - request …"
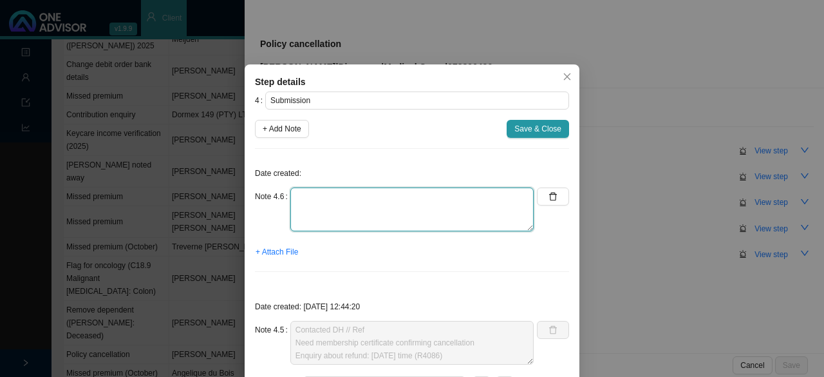
click at [322, 209] on textarea at bounding box center [411, 209] width 243 height 44
paste textarea "1152271827"
drag, startPoint x: 344, startPoint y: 197, endPoint x: 354, endPoint y: 197, distance: 10.3
click at [345, 197] on textarea "Ref for Note 4.5 1152271827" at bounding box center [411, 209] width 243 height 44
click at [395, 200] on textarea "Ref for Note 4.5 (1152271827" at bounding box center [411, 209] width 243 height 44
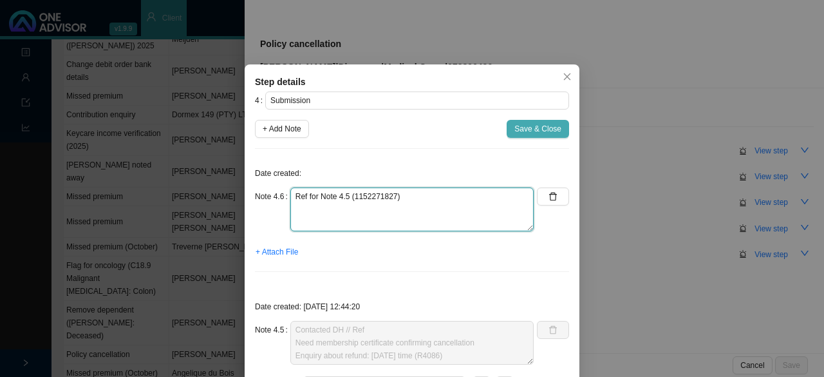
type textarea "Ref for Note 4.5 (1152271827)"
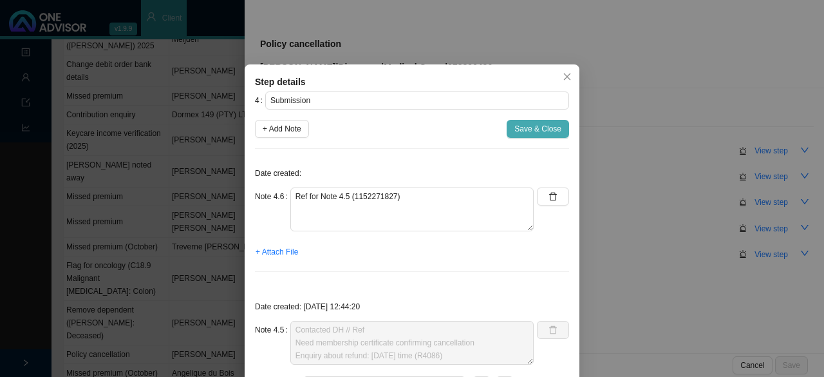
click at [518, 128] on span "Save & Close" at bounding box center [537, 128] width 47 height 13
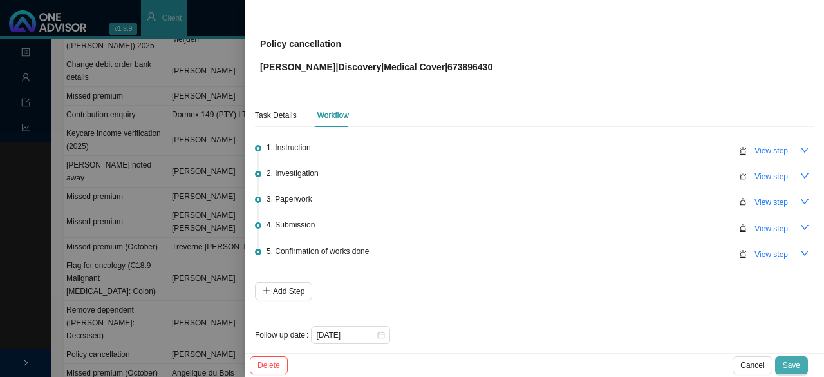
click at [795, 361] on span "Save" at bounding box center [791, 365] width 17 height 13
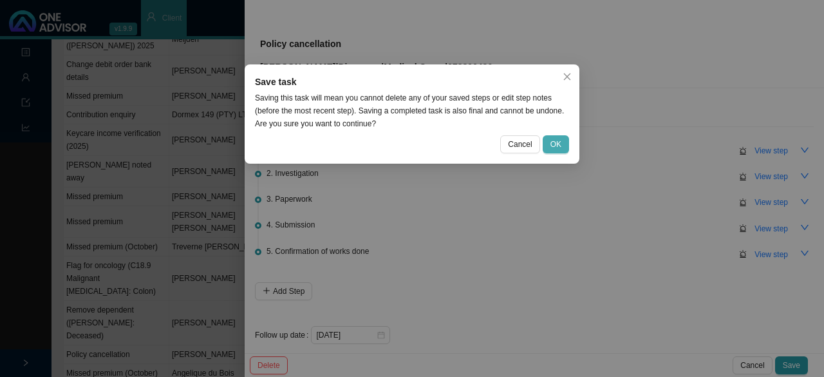
click at [557, 144] on span "OK" at bounding box center [556, 144] width 11 height 13
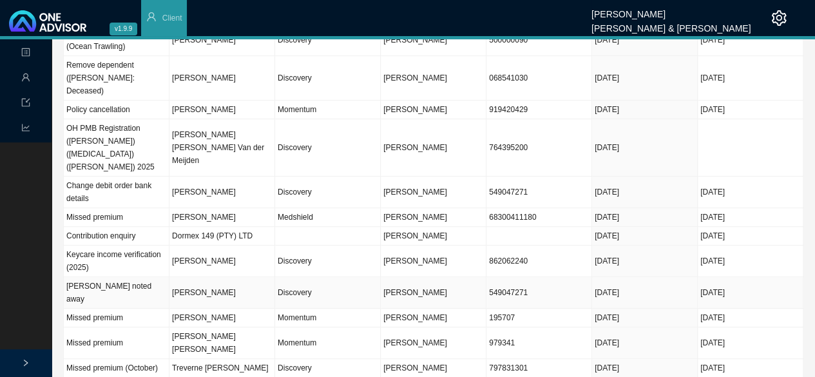
scroll to position [258, 0]
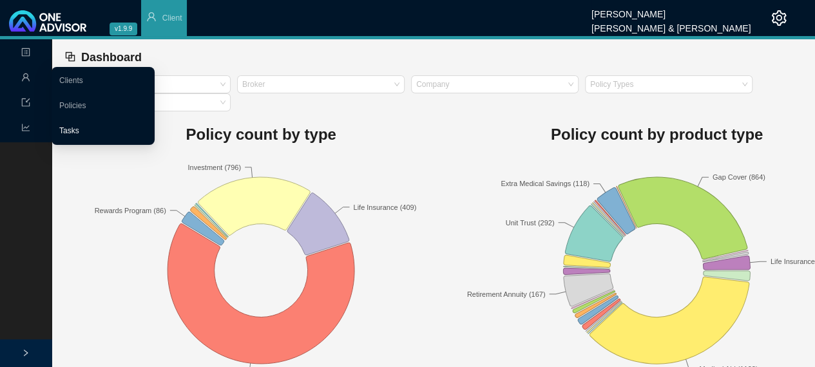
drag, startPoint x: 84, startPoint y: 127, endPoint x: 113, endPoint y: 127, distance: 29.6
click at [79, 127] on link "Tasks" at bounding box center [69, 130] width 20 height 9
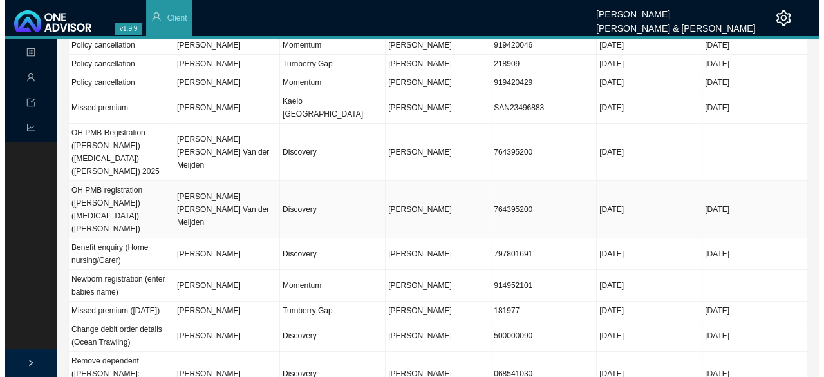
scroll to position [129, 0]
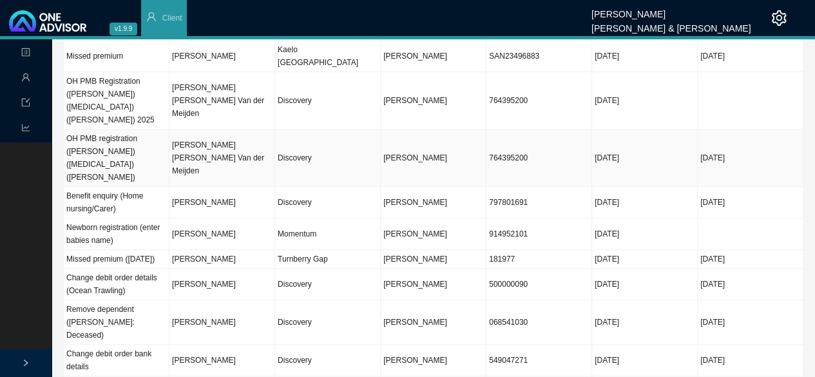
click at [248, 138] on td "[PERSON_NAME] [PERSON_NAME] Van der Meijden" at bounding box center [222, 157] width 106 height 57
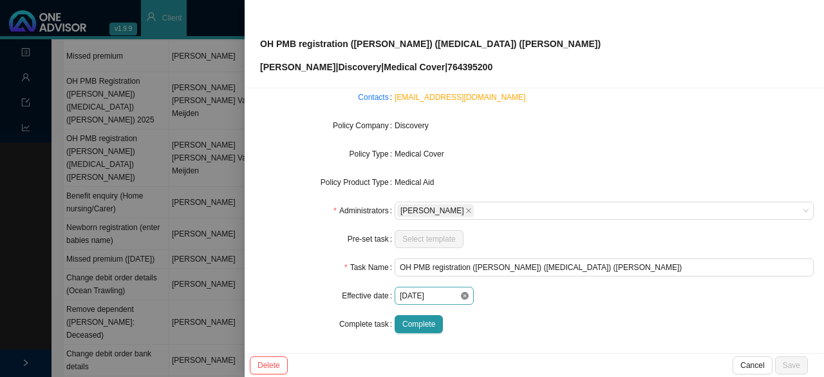
click at [461, 298] on icon "close-circle" at bounding box center [465, 296] width 8 height 8
click at [462, 296] on div at bounding box center [434, 295] width 69 height 13
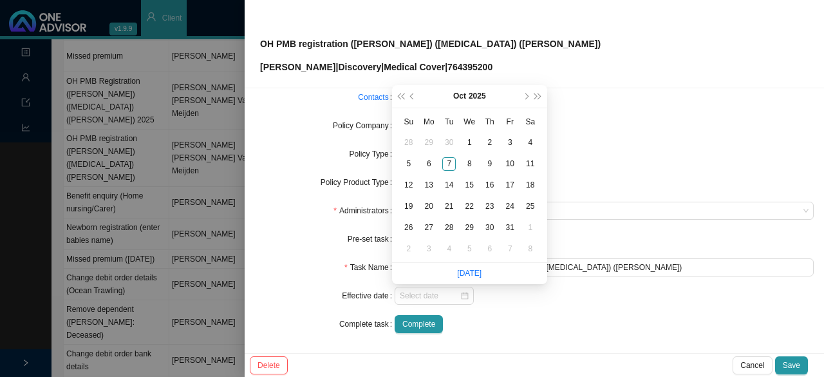
drag, startPoint x: 298, startPoint y: 278, endPoint x: 345, endPoint y: 272, distance: 47.4
click at [297, 278] on form "Task Type Servicing Client details Sarah Louise Van der Meijden Change Client P…" at bounding box center [534, 168] width 559 height 330
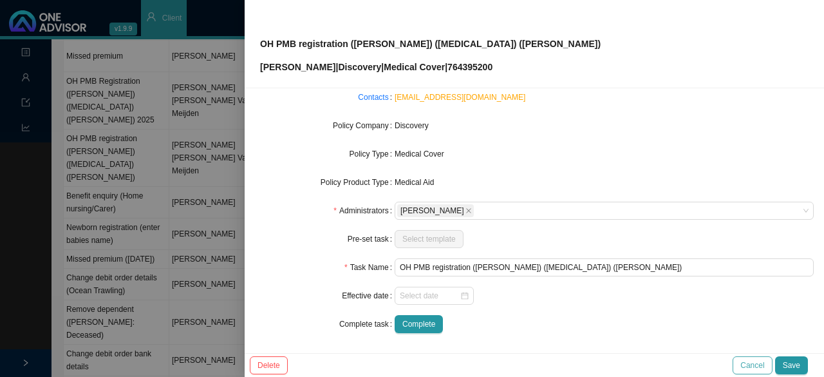
click at [750, 363] on span "Cancel" at bounding box center [752, 365] width 24 height 13
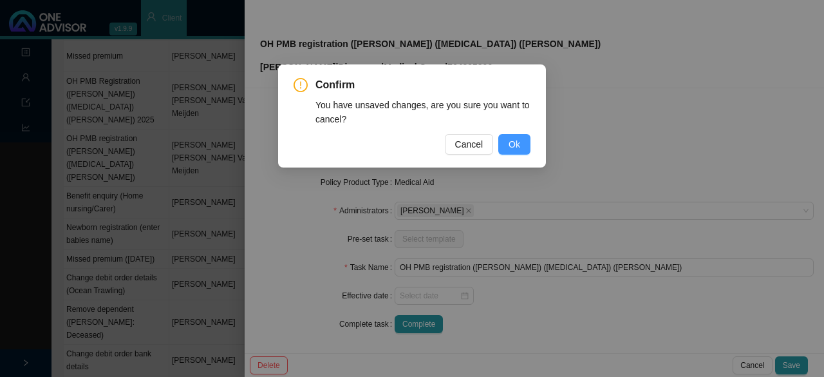
click at [518, 144] on span "Ok" at bounding box center [515, 144] width 12 height 14
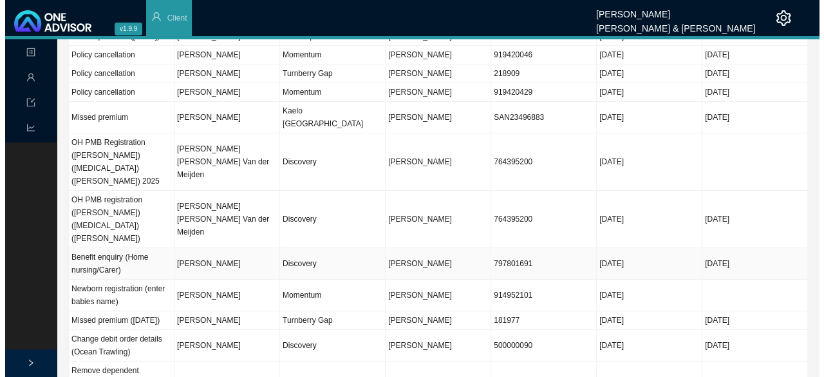
scroll to position [0, 0]
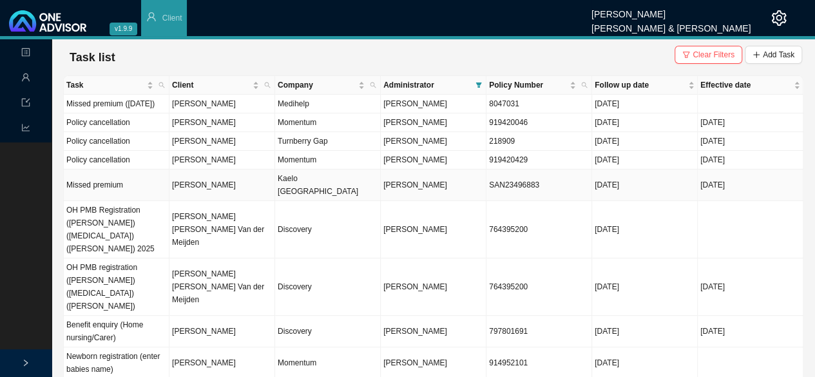
drag, startPoint x: 252, startPoint y: 191, endPoint x: 399, endPoint y: 194, distance: 146.2
click at [252, 190] on td "[PERSON_NAME]" at bounding box center [222, 185] width 106 height 32
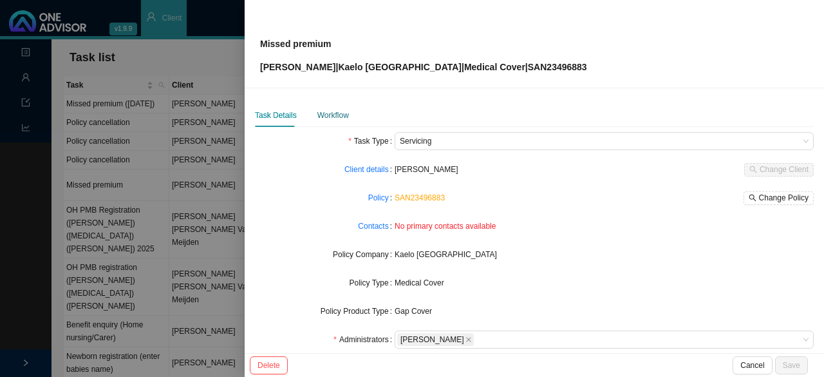
drag, startPoint x: 330, startPoint y: 111, endPoint x: 458, endPoint y: 129, distance: 129.5
click at [331, 111] on div "Workflow" at bounding box center [333, 115] width 32 height 13
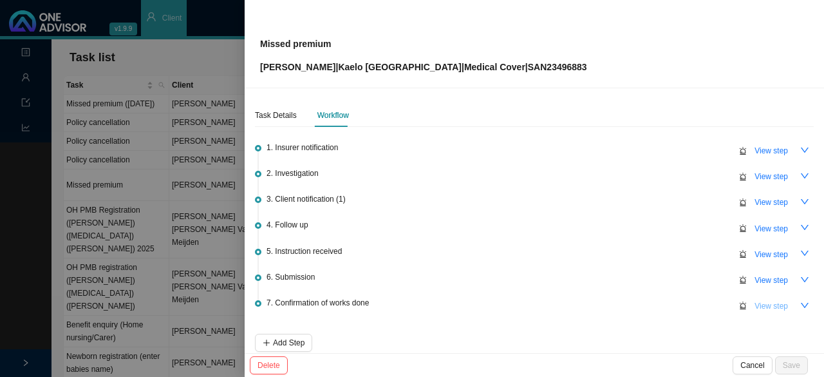
click at [766, 299] on span "View step" at bounding box center [771, 305] width 33 height 13
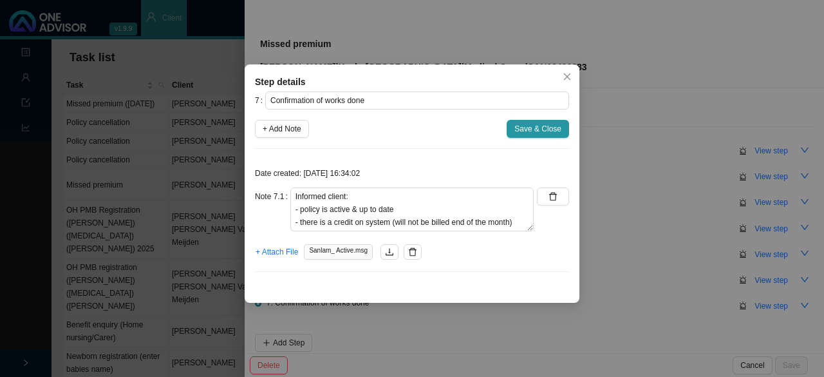
drag, startPoint x: 543, startPoint y: 122, endPoint x: 524, endPoint y: 122, distance: 19.3
click at [543, 122] on span "Save & Close" at bounding box center [537, 128] width 47 height 13
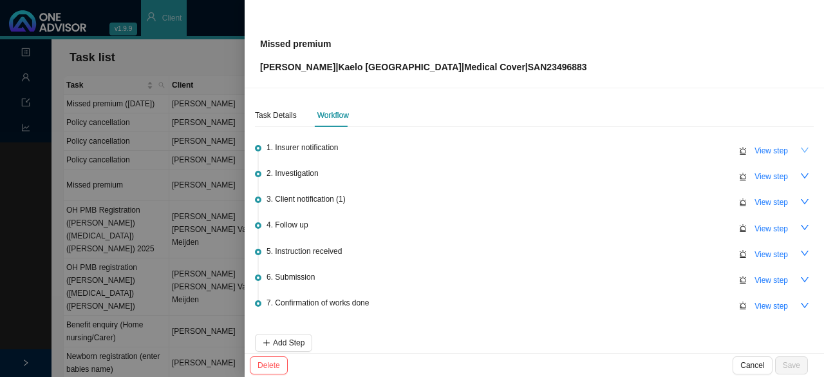
click at [800, 147] on icon "down" at bounding box center [804, 150] width 9 height 9
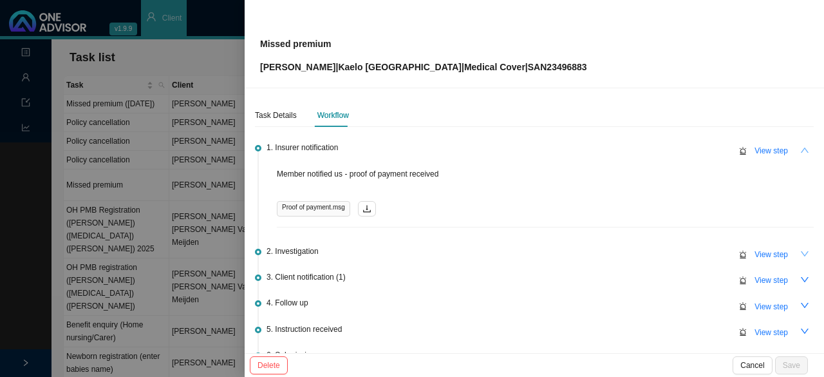
click at [800, 250] on icon "down" at bounding box center [804, 253] width 9 height 9
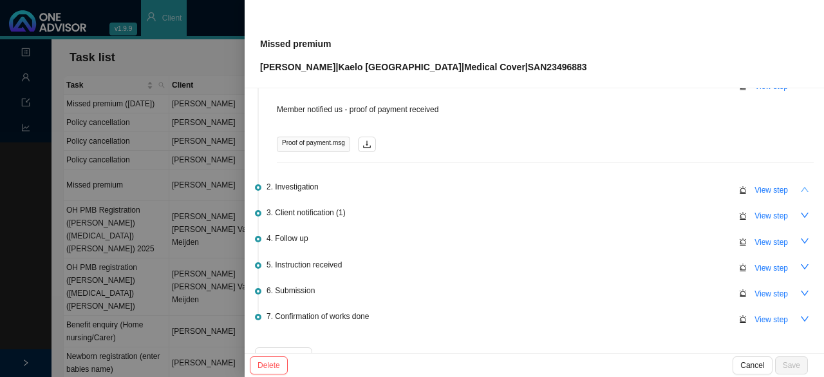
scroll to position [129, 0]
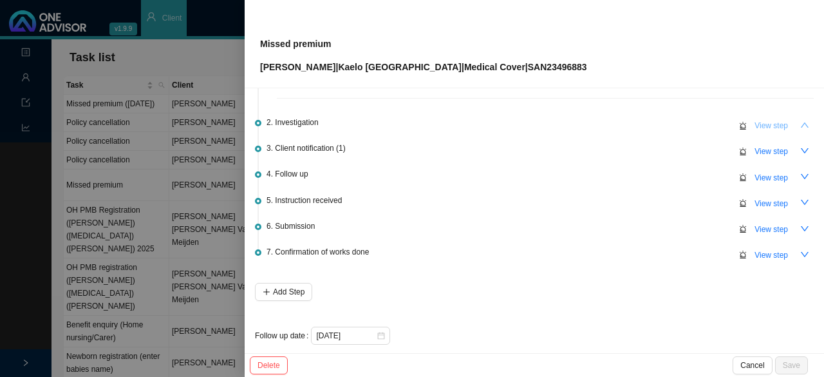
click at [756, 122] on span "View step" at bounding box center [771, 125] width 33 height 13
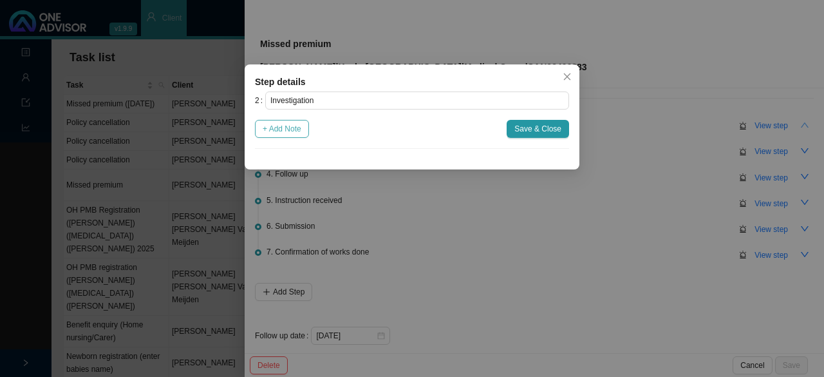
drag, startPoint x: 281, startPoint y: 124, endPoint x: 306, endPoint y: 153, distance: 38.3
click at [285, 126] on span "+ Add Note" at bounding box center [282, 128] width 39 height 13
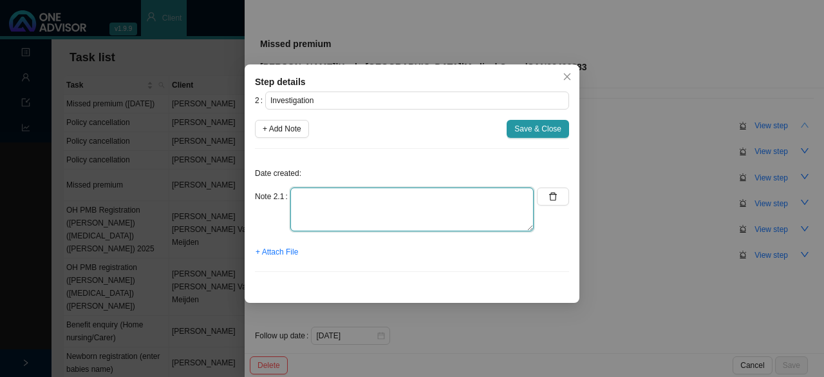
drag, startPoint x: 316, startPoint y: 198, endPoint x: 310, endPoint y: 195, distance: 6.9
click at [312, 197] on textarea at bounding box center [411, 209] width 243 height 44
type textarea "N/A"
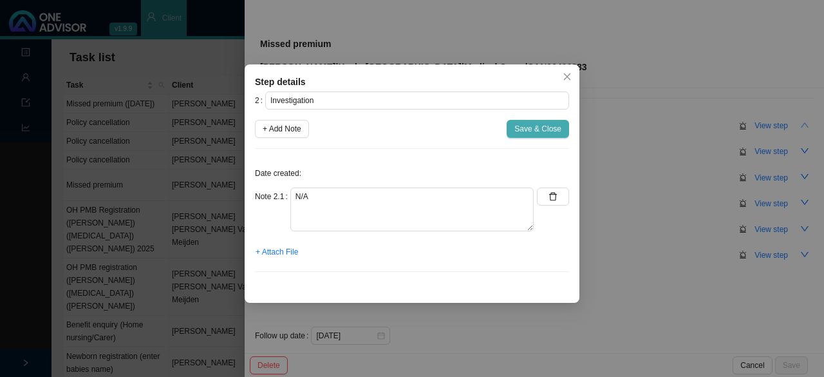
click at [553, 122] on span "Save & Close" at bounding box center [537, 128] width 47 height 13
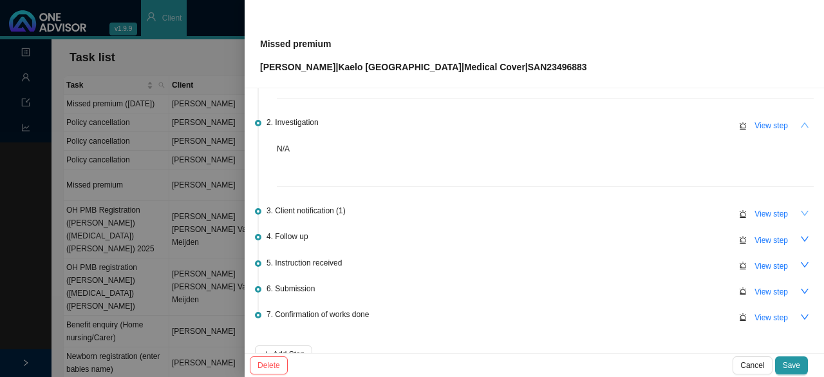
click at [800, 212] on icon "down" at bounding box center [804, 213] width 9 height 9
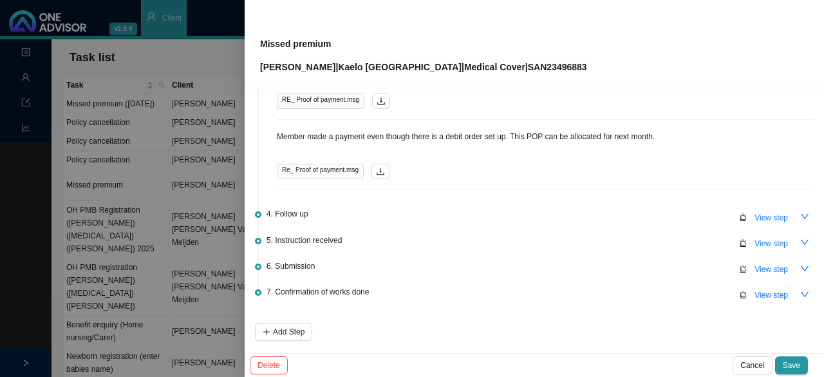
scroll to position [322, 0]
click at [796, 209] on button "button" at bounding box center [805, 214] width 18 height 18
click at [800, 210] on icon "up" at bounding box center [804, 214] width 9 height 9
click at [796, 238] on button "button" at bounding box center [805, 241] width 18 height 18
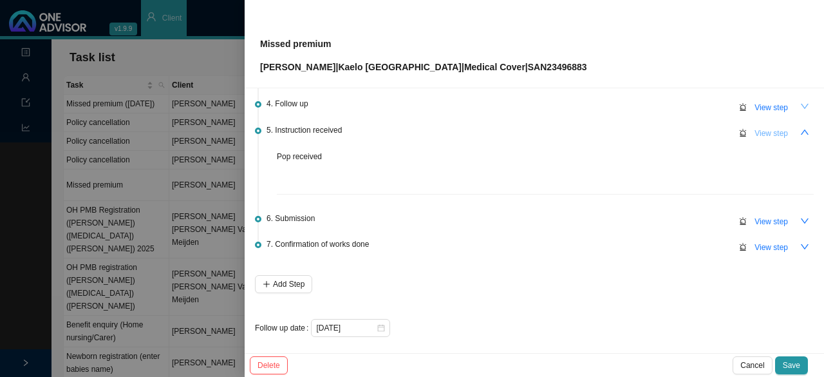
scroll to position [430, 0]
click at [801, 218] on icon "down" at bounding box center [805, 220] width 8 height 5
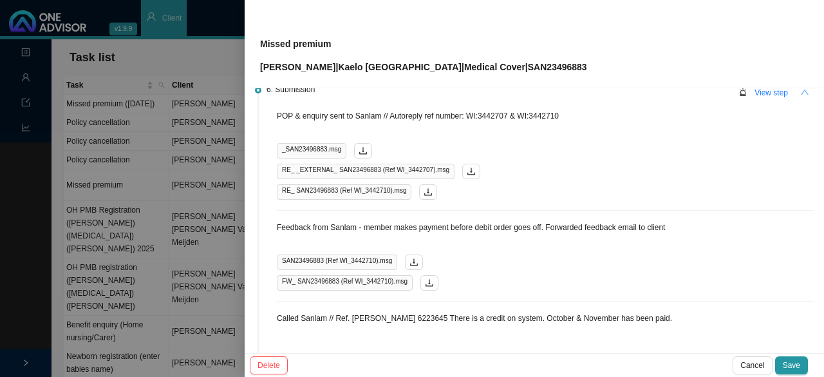
scroll to position [688, 0]
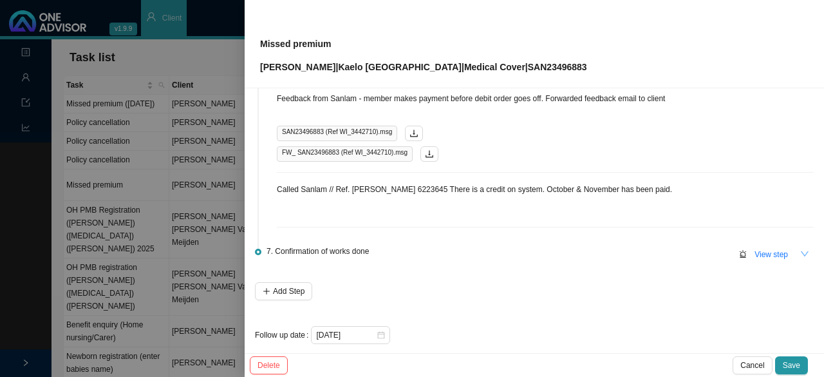
click at [800, 249] on icon "down" at bounding box center [804, 253] width 9 height 9
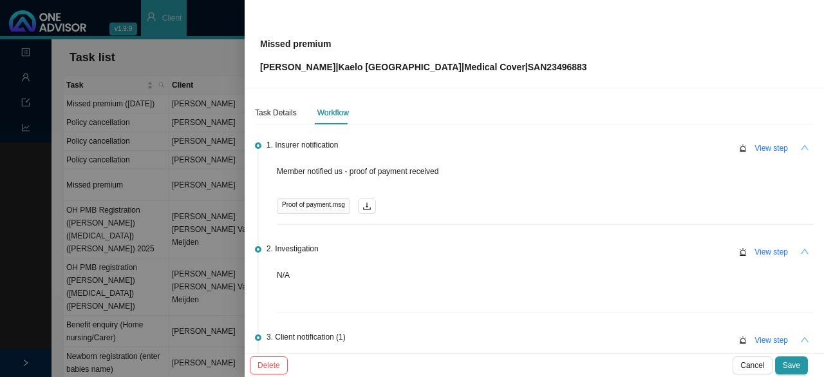
scroll to position [0, 0]
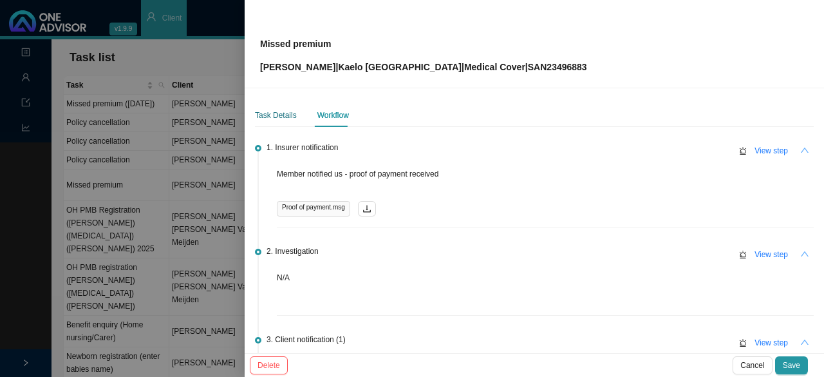
click at [272, 109] on div "Task Details" at bounding box center [276, 115] width 42 height 13
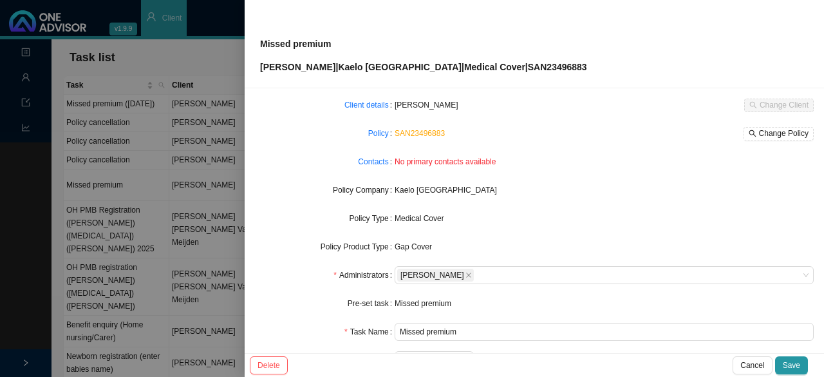
scroll to position [129, 0]
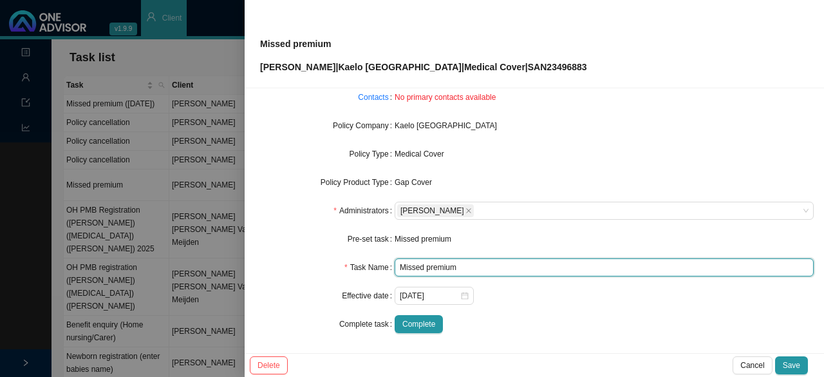
click at [465, 265] on input "Missed premium" at bounding box center [604, 267] width 419 height 18
type input "Missed premium (October)"
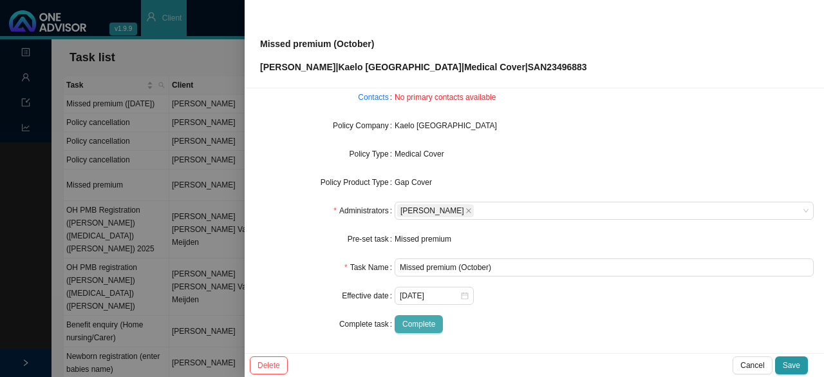
click at [413, 325] on span "Complete" at bounding box center [418, 323] width 33 height 13
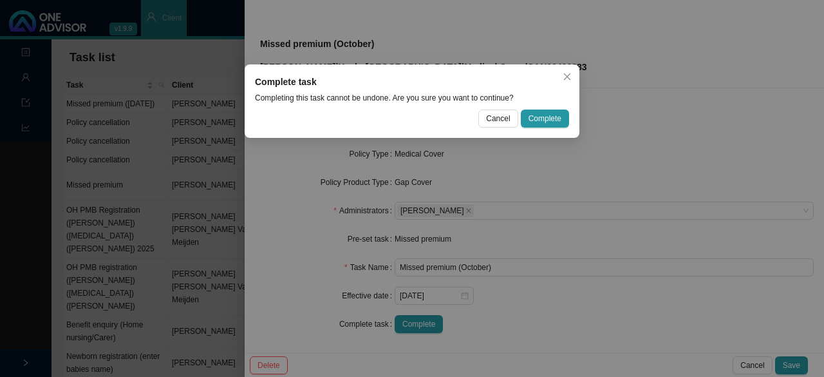
click at [548, 114] on span "Complete" at bounding box center [545, 118] width 33 height 13
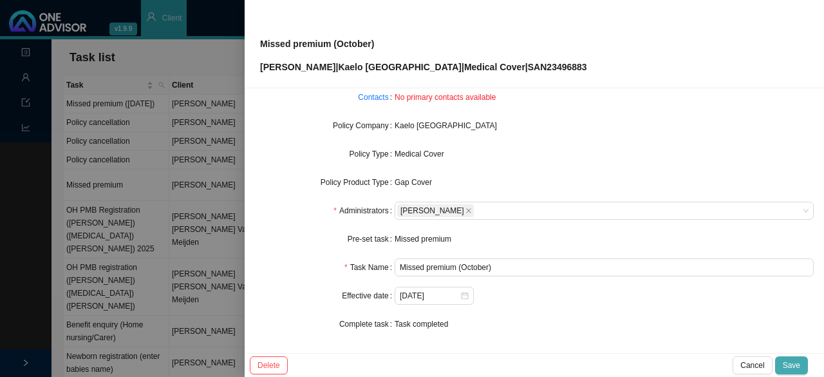
click at [789, 366] on span "Save" at bounding box center [791, 365] width 17 height 13
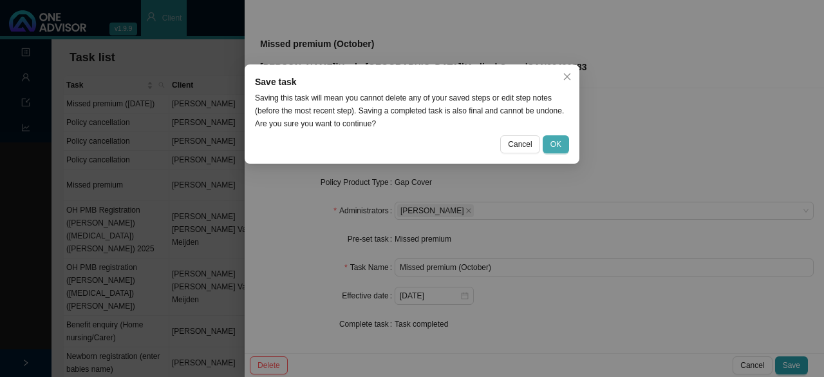
drag, startPoint x: 556, startPoint y: 143, endPoint x: 581, endPoint y: 142, distance: 24.5
click at [557, 142] on span "OK" at bounding box center [556, 144] width 11 height 13
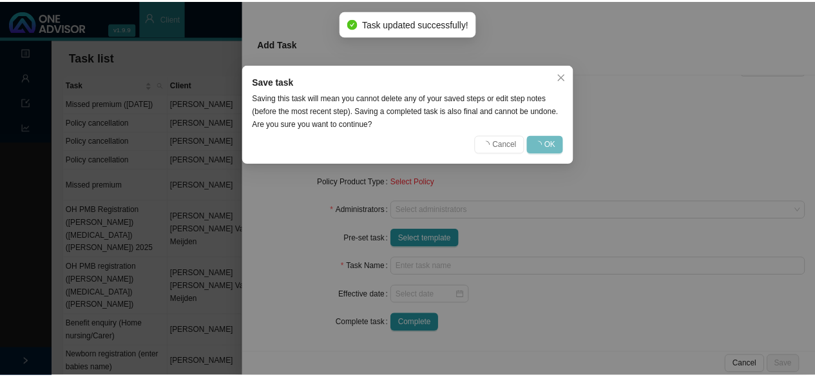
scroll to position [115, 0]
